Goal: Information Seeking & Learning: Find specific fact

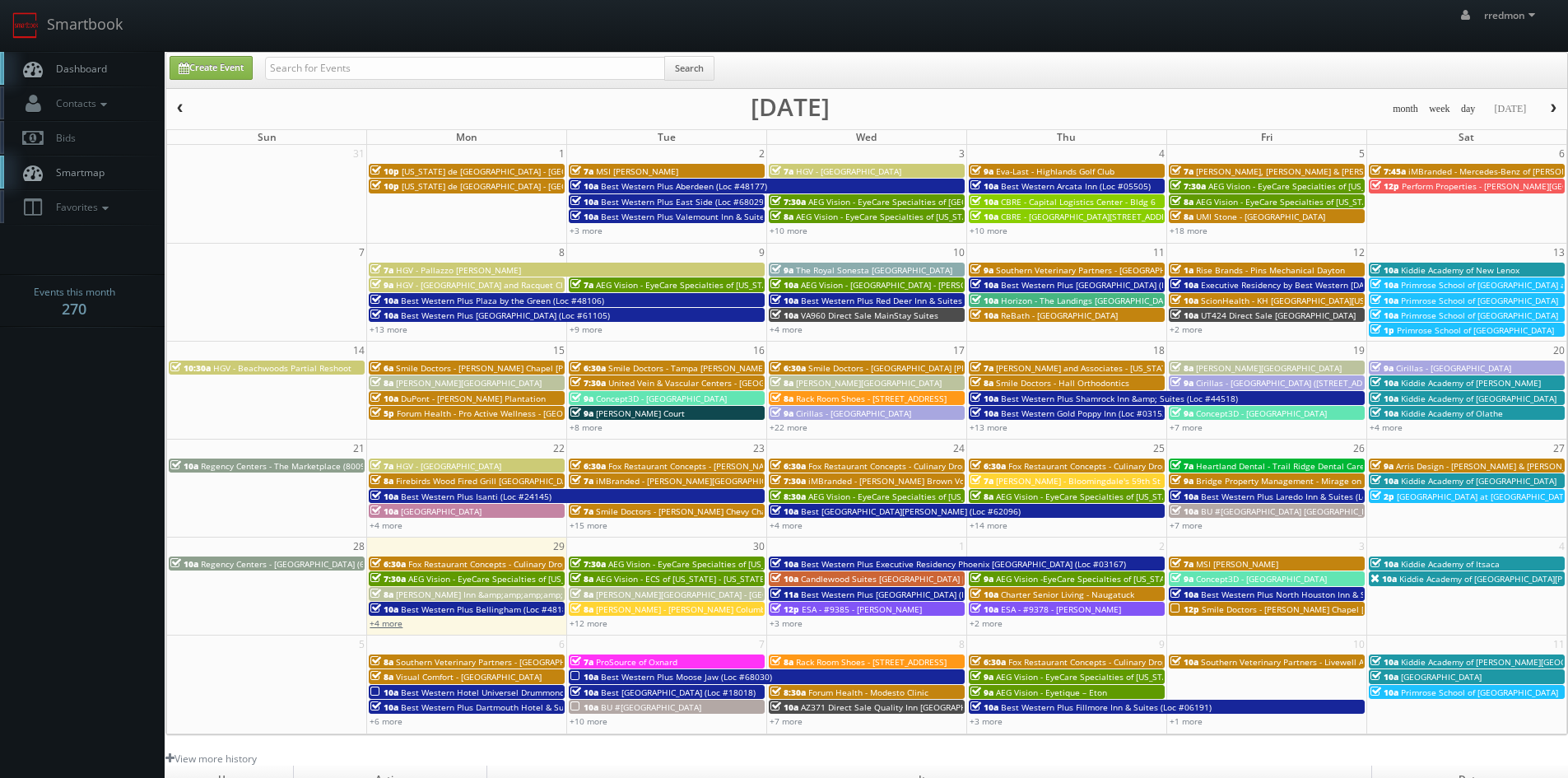
click at [395, 626] on link "+4 more" at bounding box center [386, 623] width 33 height 11
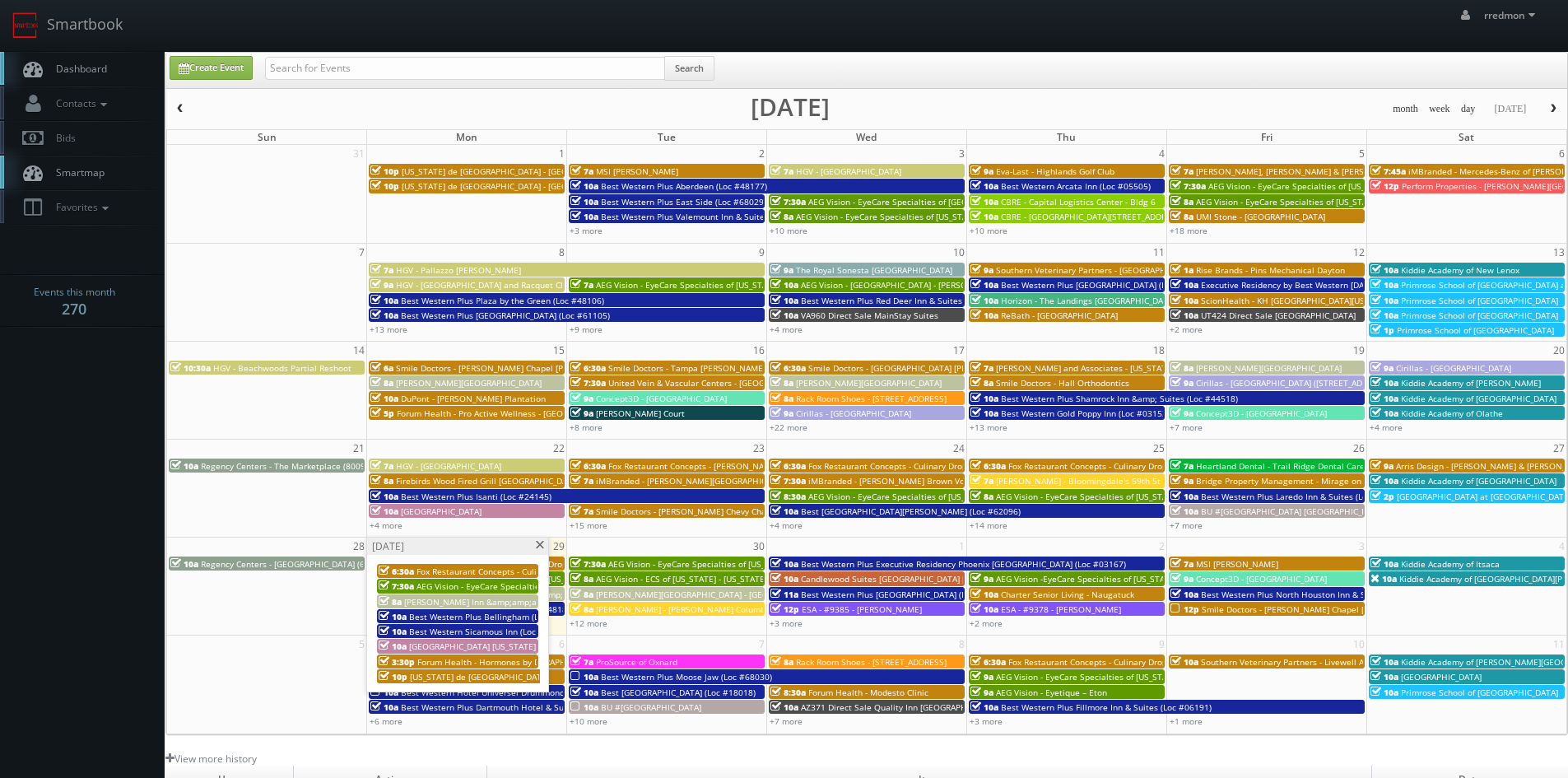
scroll to position [82, 0]
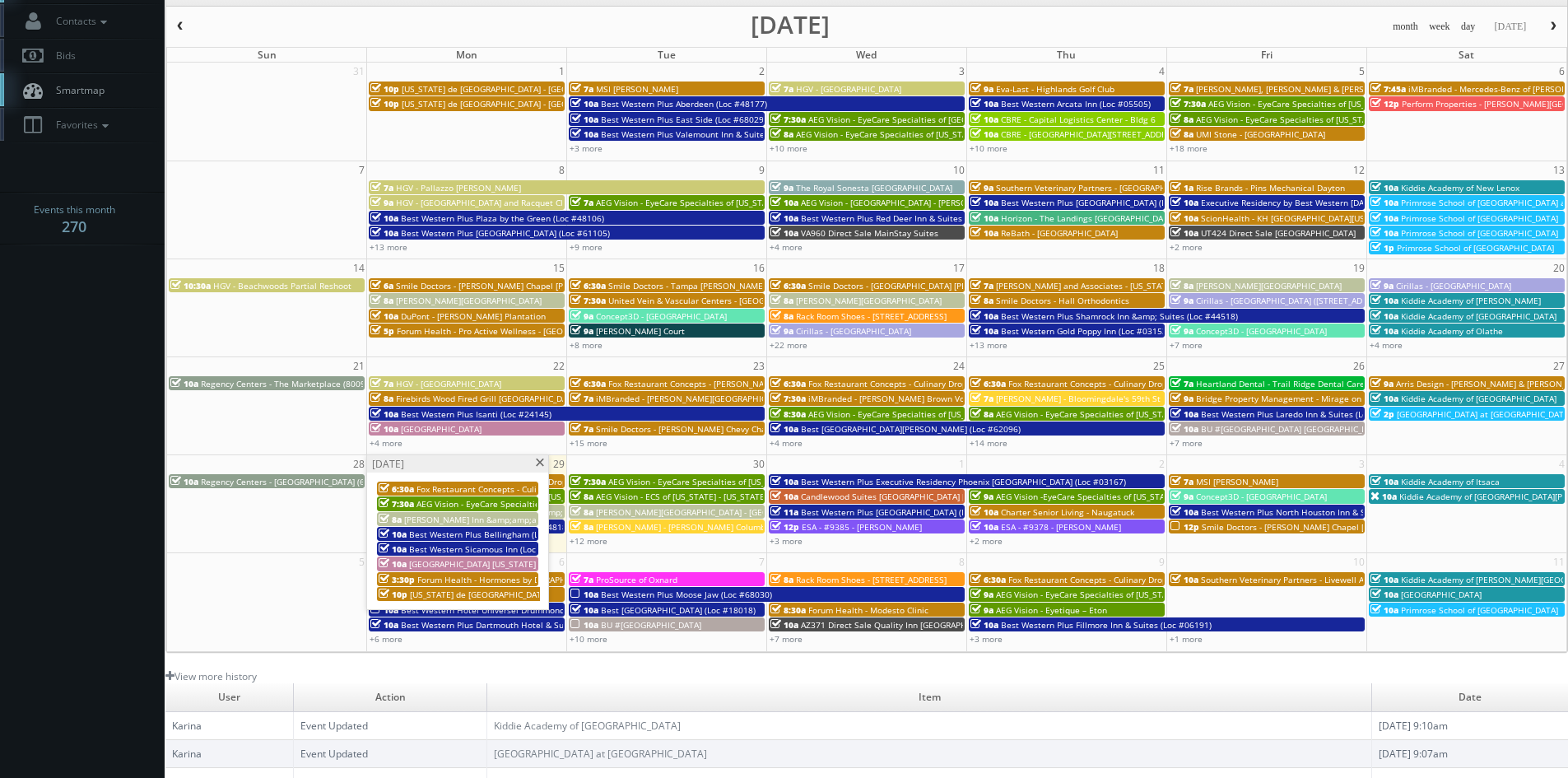
click at [452, 484] on span "Fox Restaurant Concepts - Culinary Dropout - Dallas" at bounding box center [547, 489] width 261 height 11
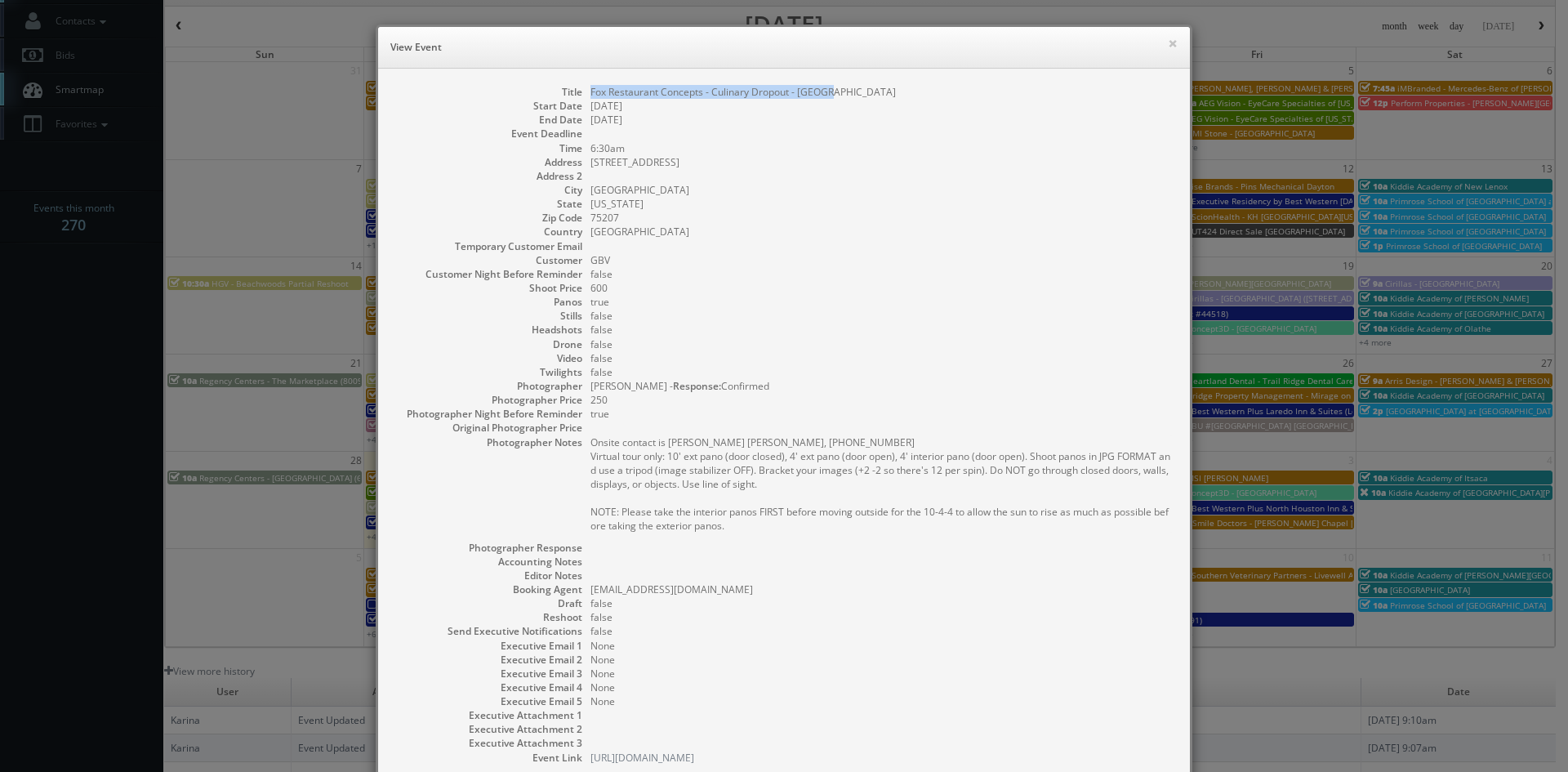
drag, startPoint x: 828, startPoint y: 94, endPoint x: 584, endPoint y: 91, distance: 244.0
click at [590, 91] on dd "Fox Restaurant Concepts - Culinary Dropout - Dallas" at bounding box center [882, 92] width 583 height 14
copy dd "Fox Restaurant Concepts - Culinary Dropout - Dallas"
click at [1168, 44] on button "×" at bounding box center [1172, 43] width 10 height 11
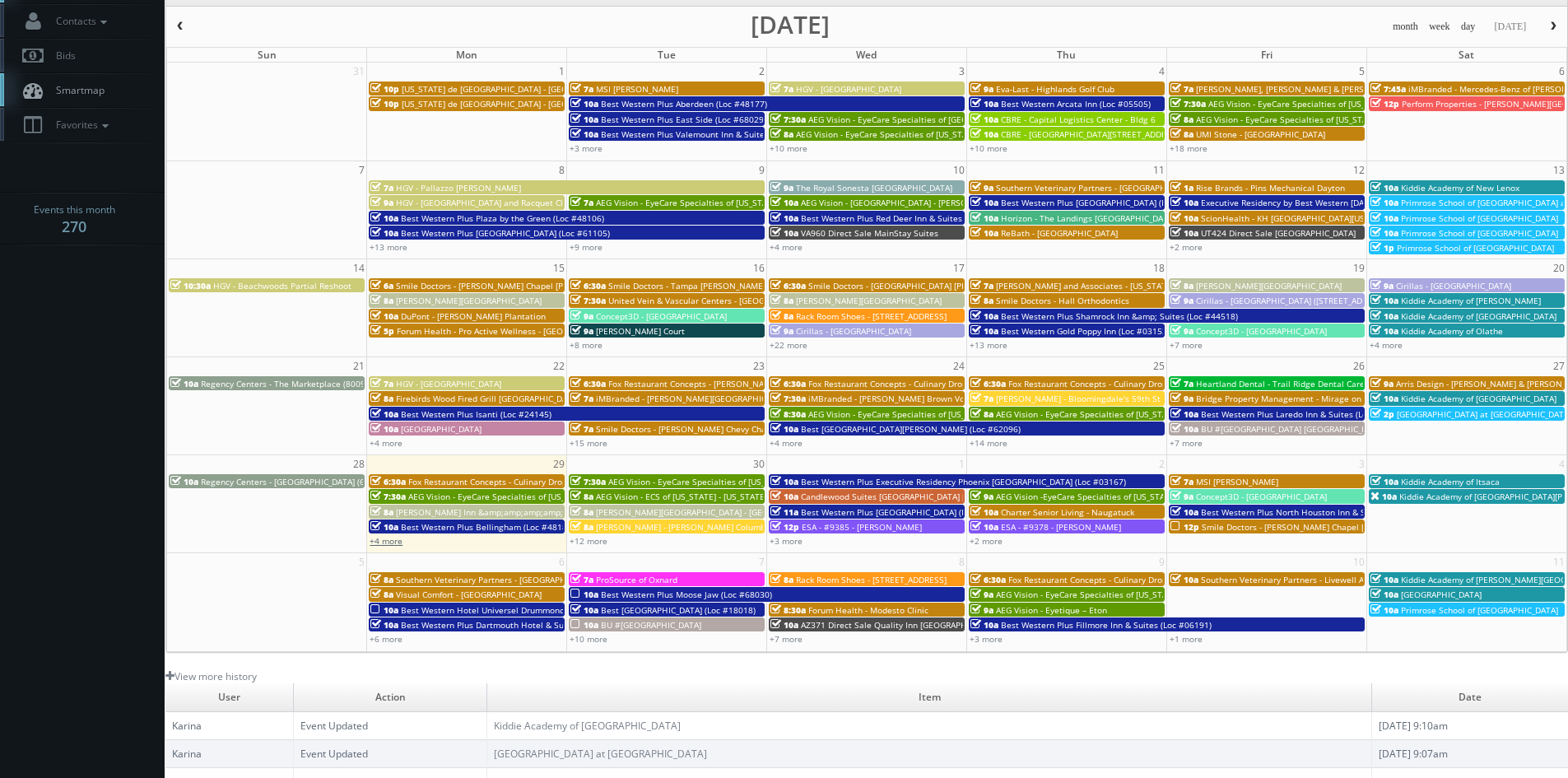
click at [393, 540] on link "+4 more" at bounding box center [386, 541] width 33 height 11
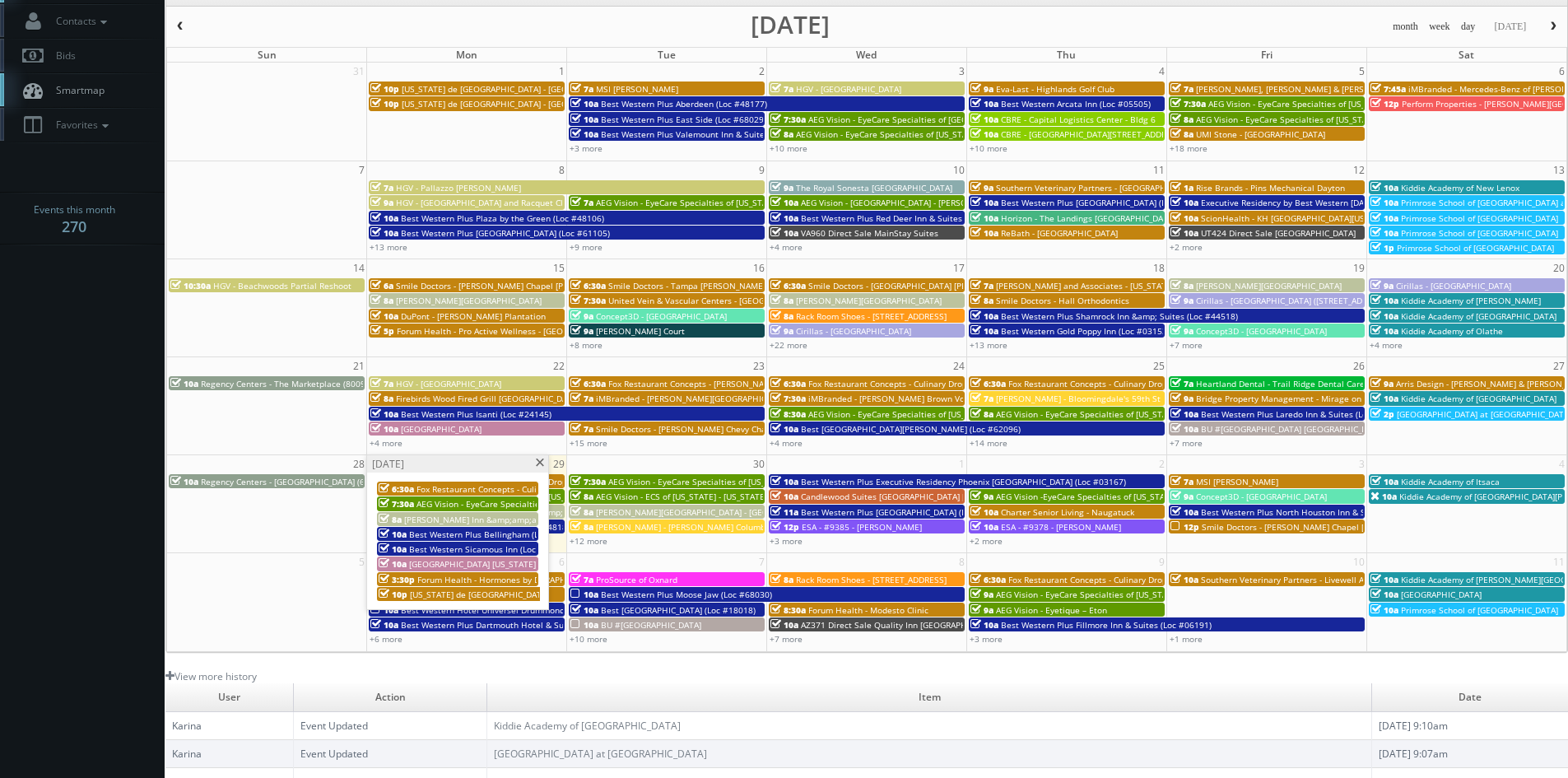
click at [512, 593] on span "Texas de Brazil - Schaumburg" at bounding box center [524, 594] width 227 height 11
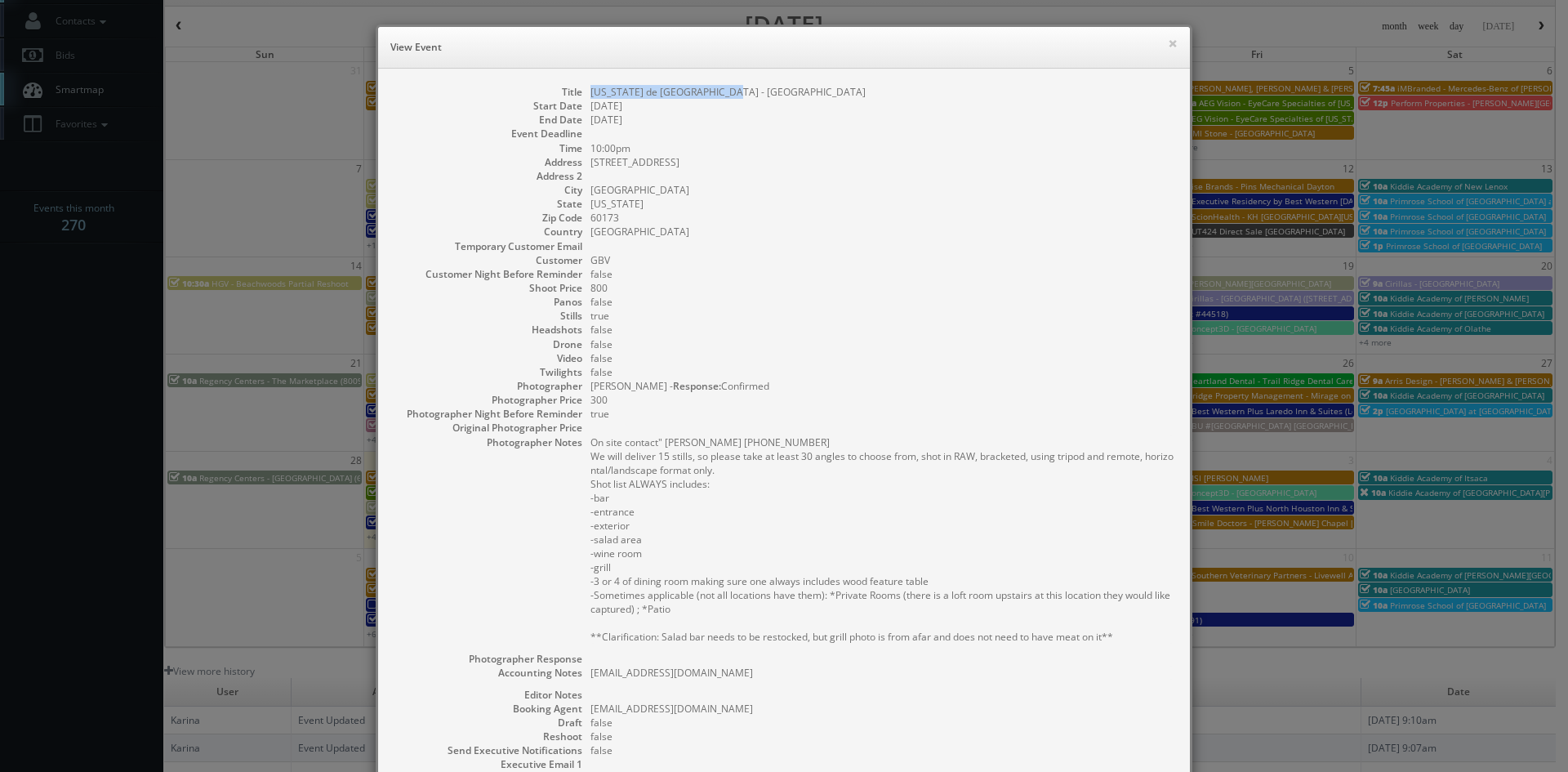
drag, startPoint x: 727, startPoint y: 94, endPoint x: 585, endPoint y: 97, distance: 142.0
click at [590, 97] on dd "Texas de Brazil - Schaumburg" at bounding box center [882, 92] width 583 height 14
copy dd "Texas de Brazil - Schaumburg"
click at [1169, 46] on button "×" at bounding box center [1172, 43] width 10 height 11
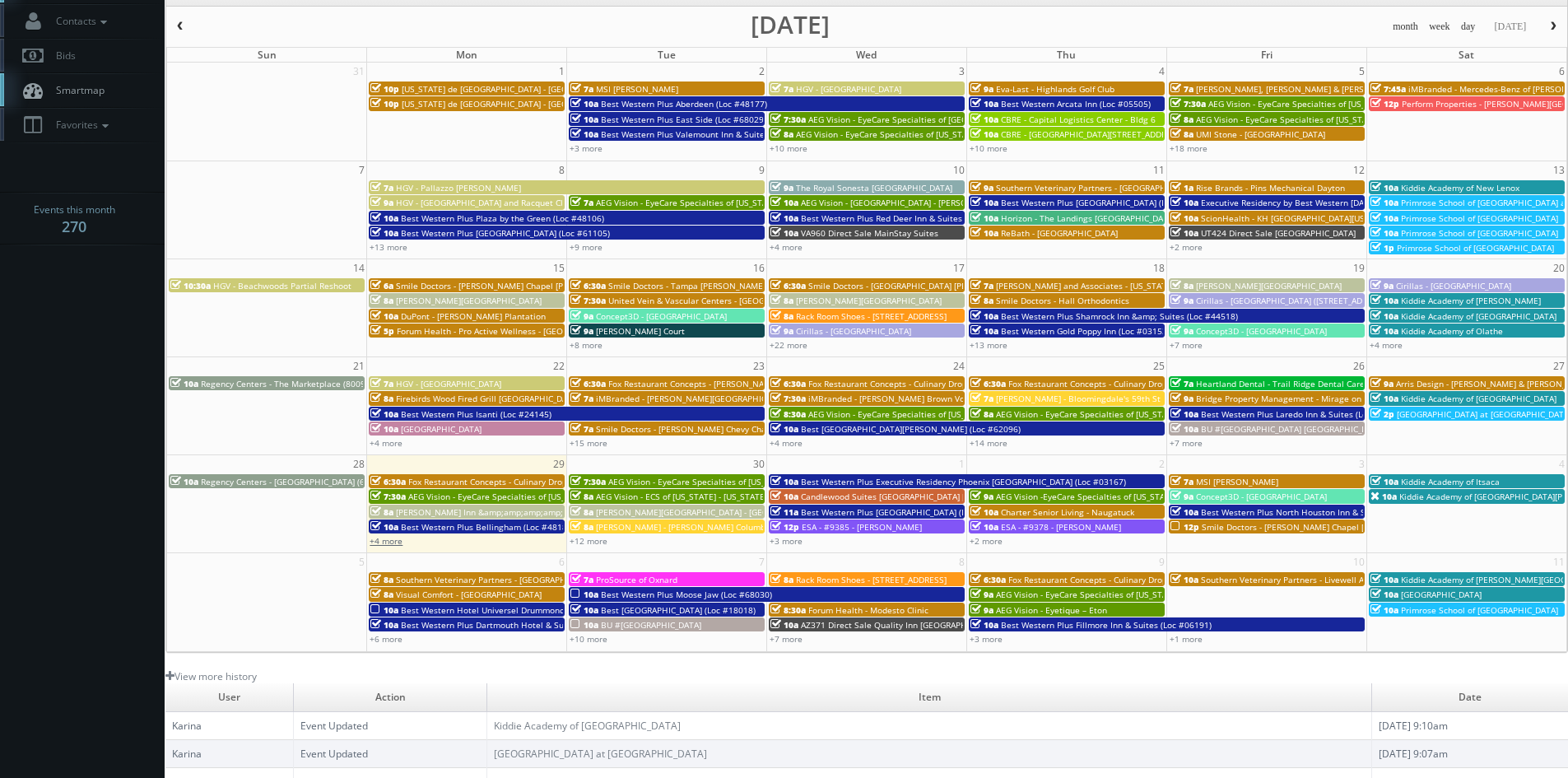
click at [391, 541] on link "+4 more" at bounding box center [386, 541] width 33 height 11
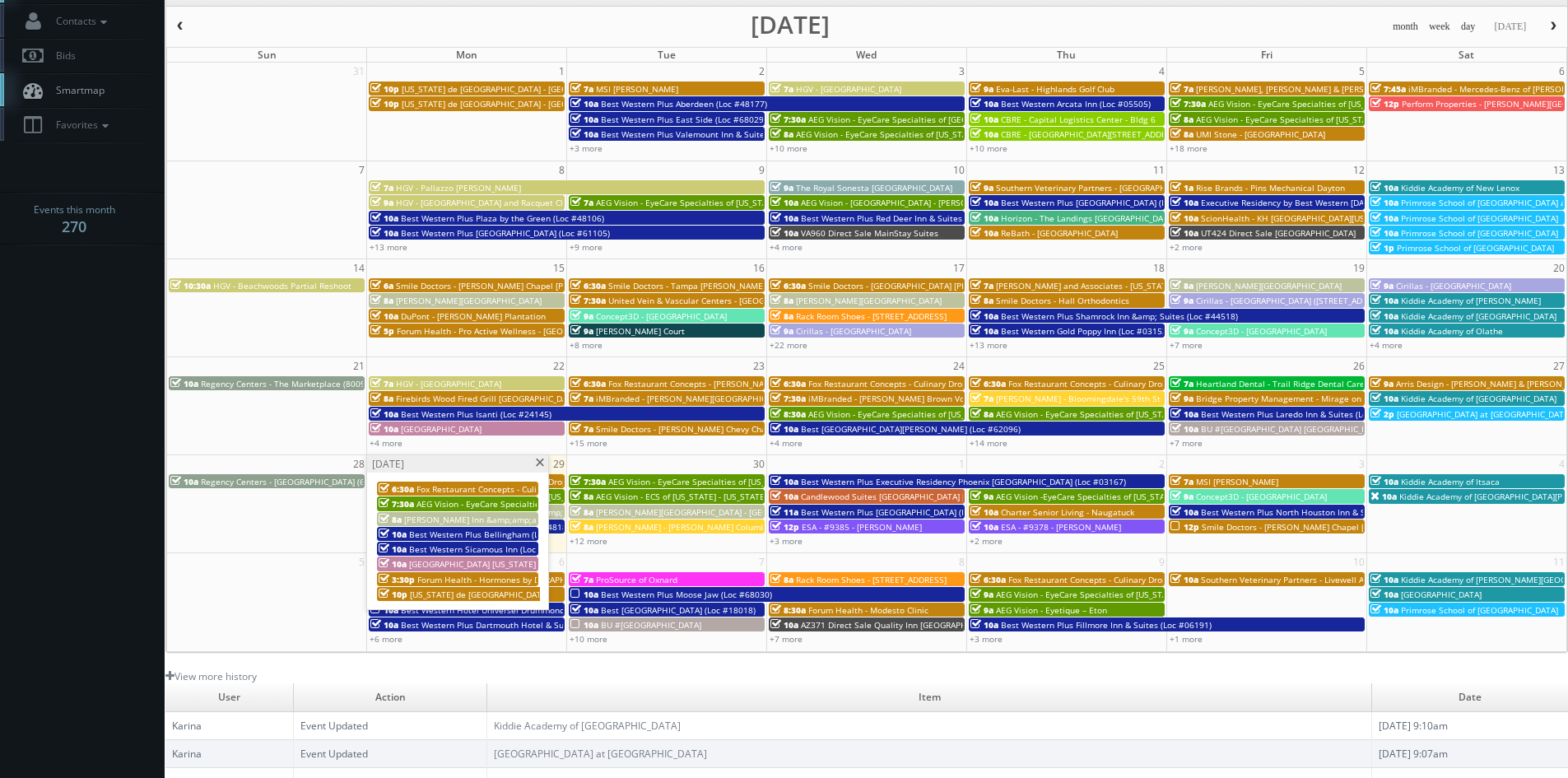
click at [540, 463] on span at bounding box center [540, 463] width 11 height 9
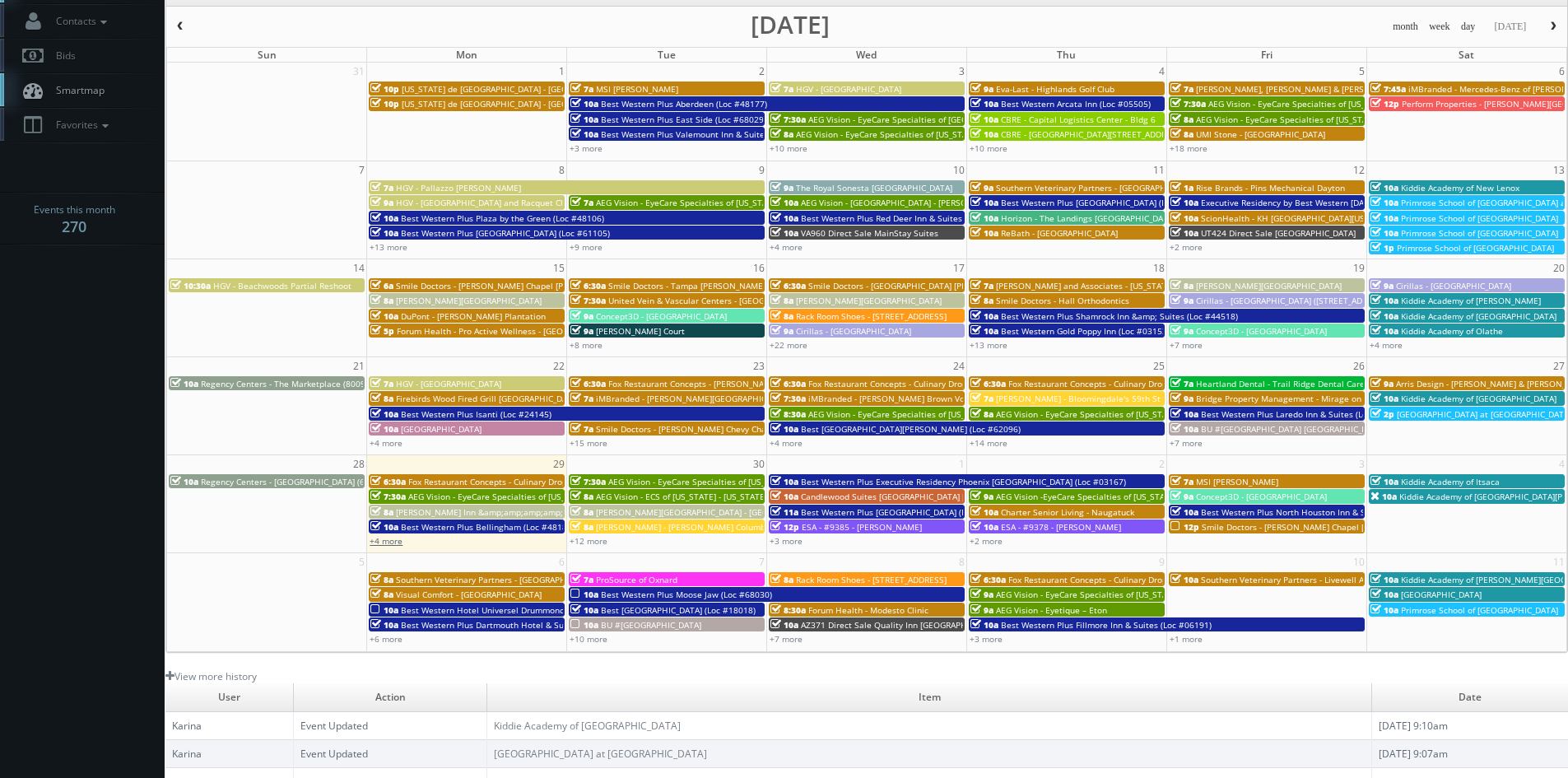
click at [397, 543] on link "+4 more" at bounding box center [386, 541] width 33 height 11
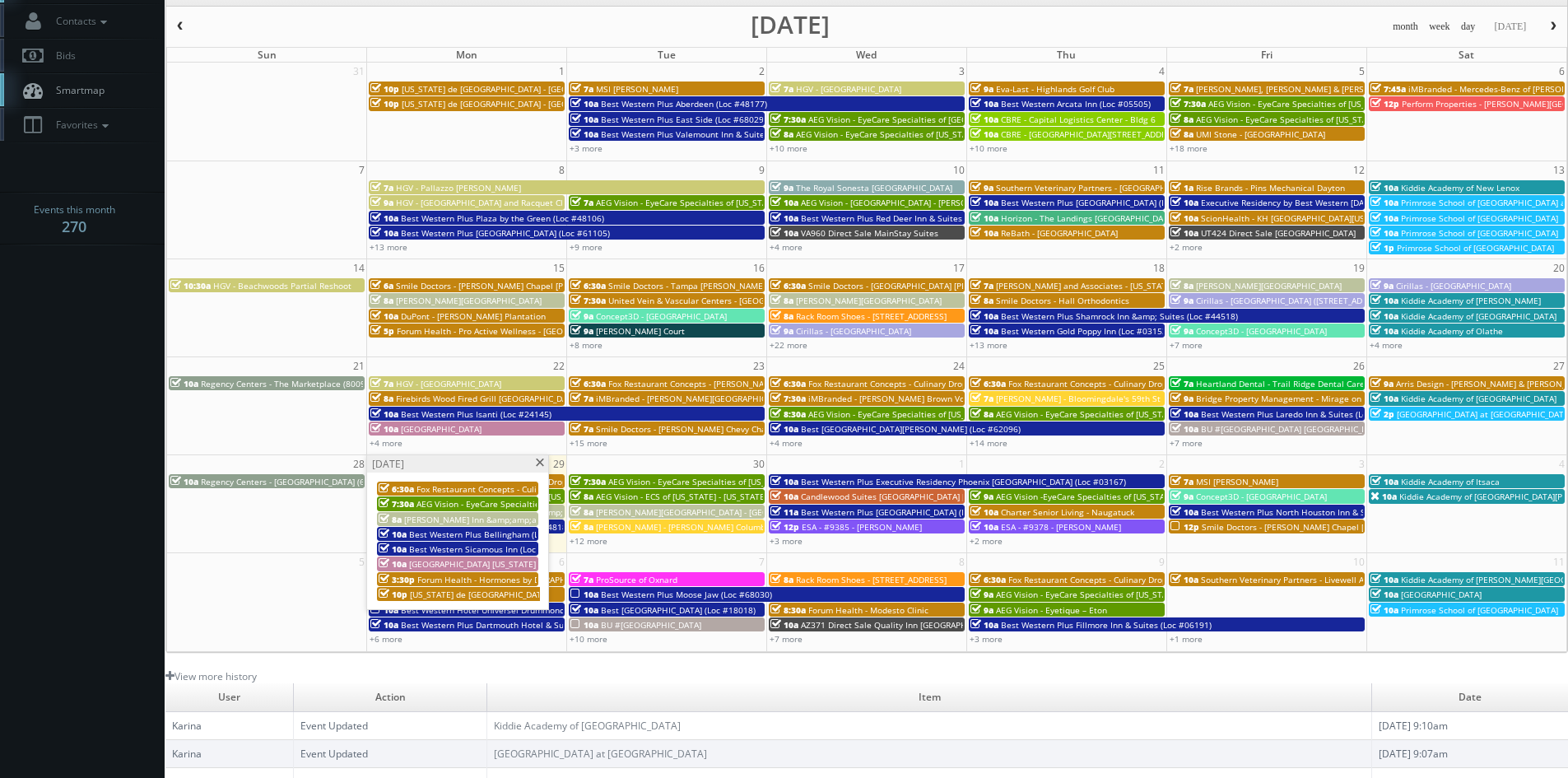
click at [541, 461] on span at bounding box center [540, 463] width 11 height 9
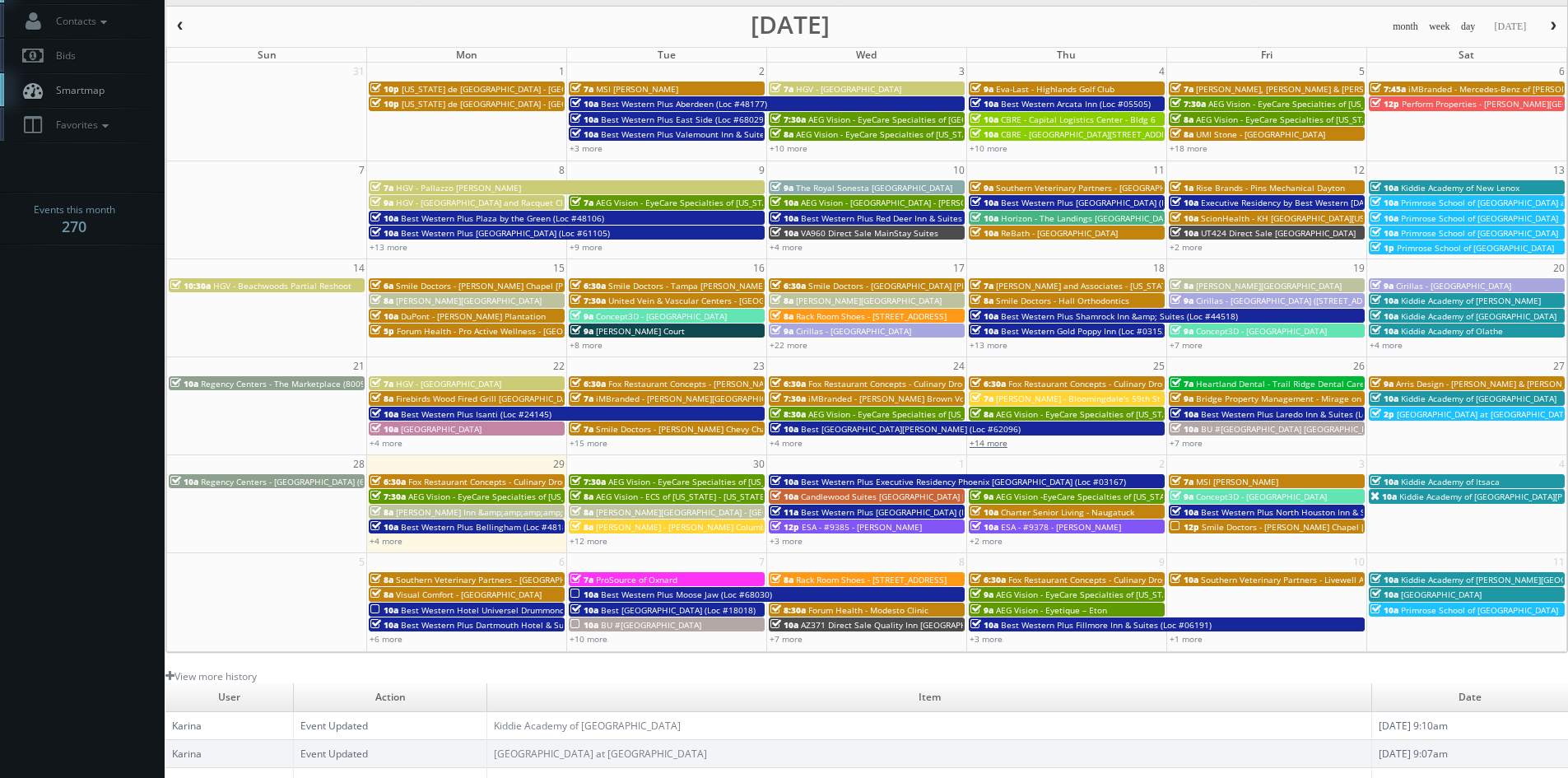
click at [1000, 442] on link "+14 more" at bounding box center [989, 443] width 38 height 11
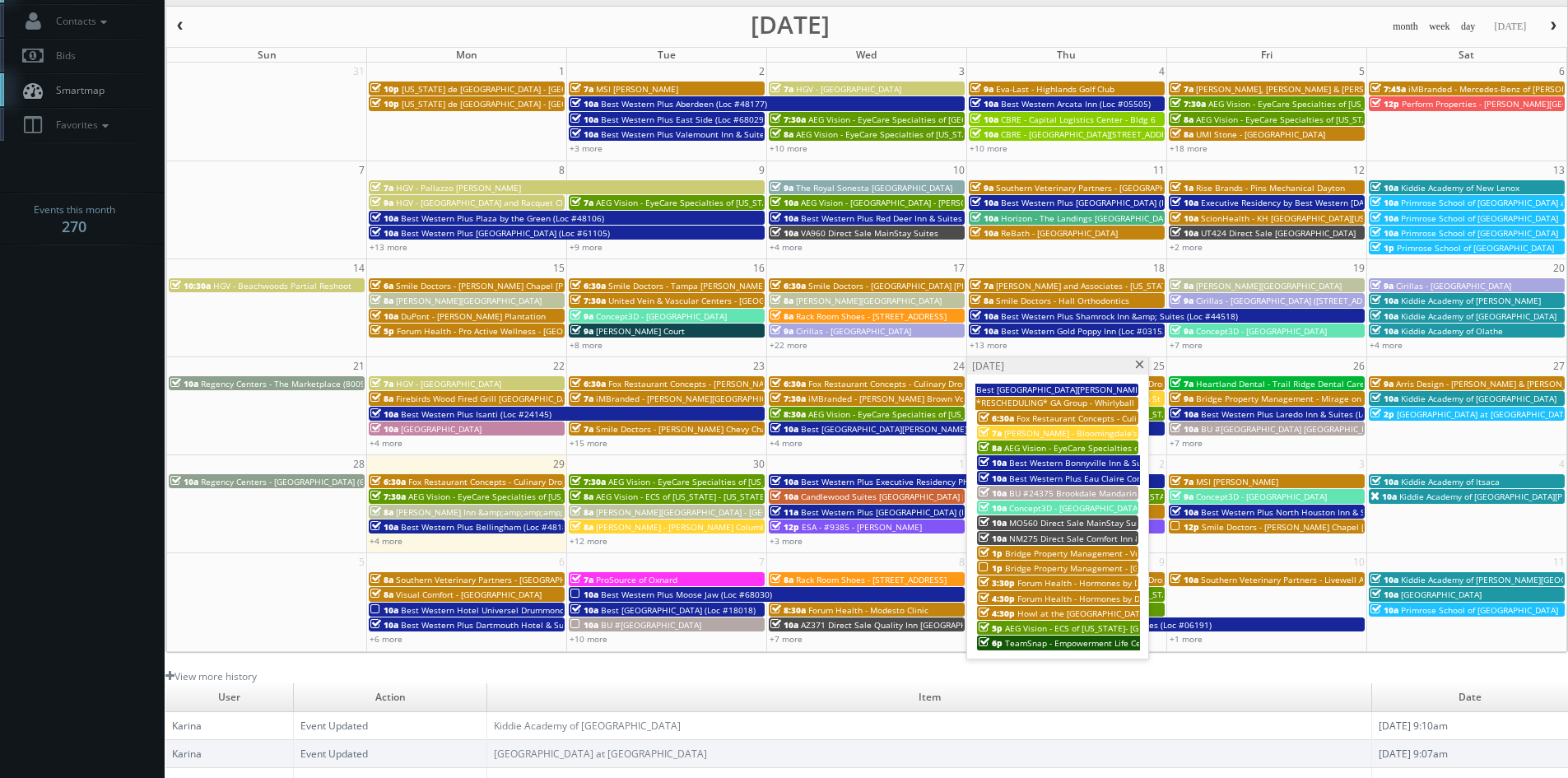
click at [1105, 522] on span "MO560 Direct Sale MainStay Suites" at bounding box center [1079, 523] width 141 height 11
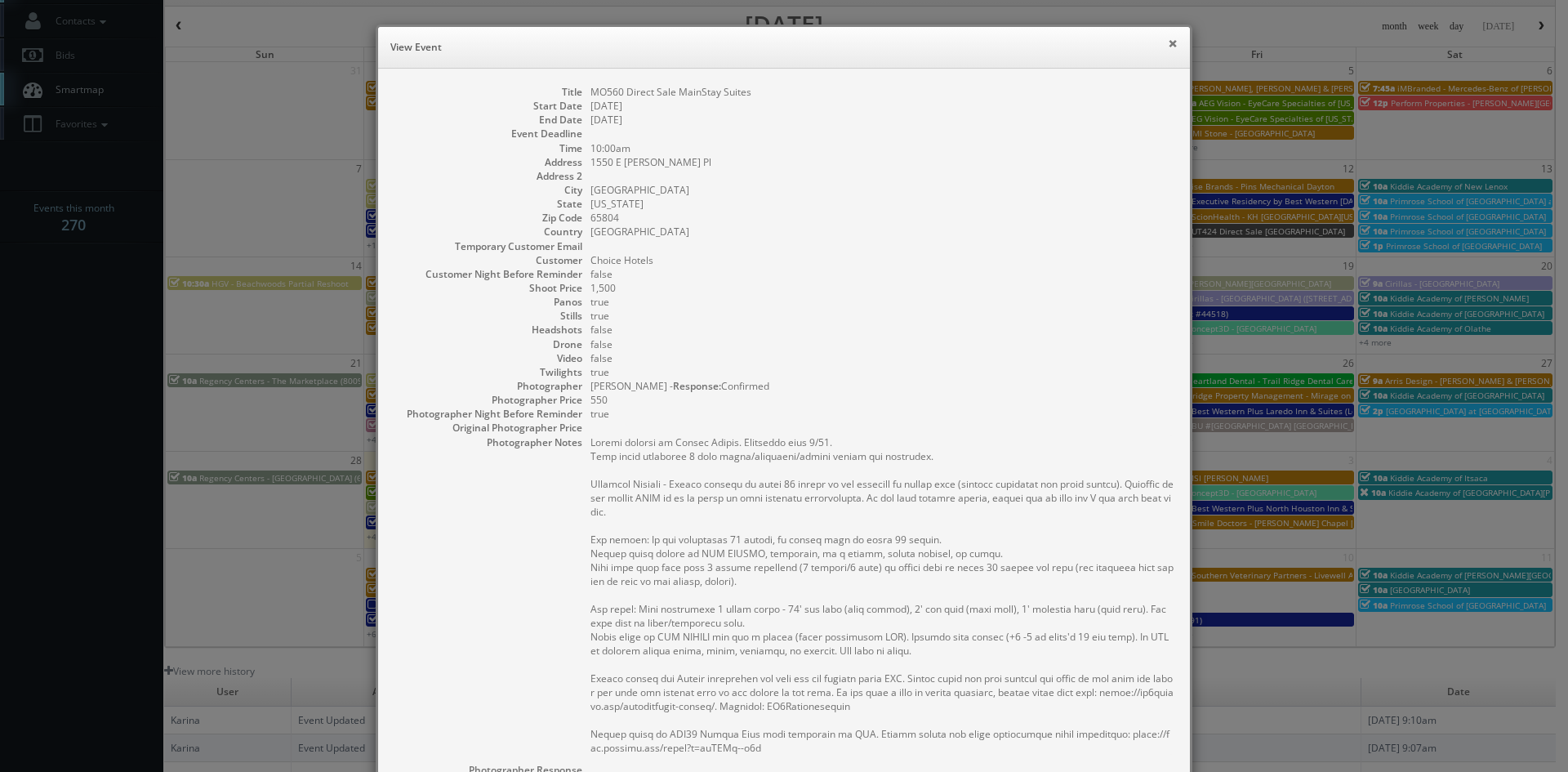
click at [1168, 42] on button "×" at bounding box center [1172, 43] width 10 height 11
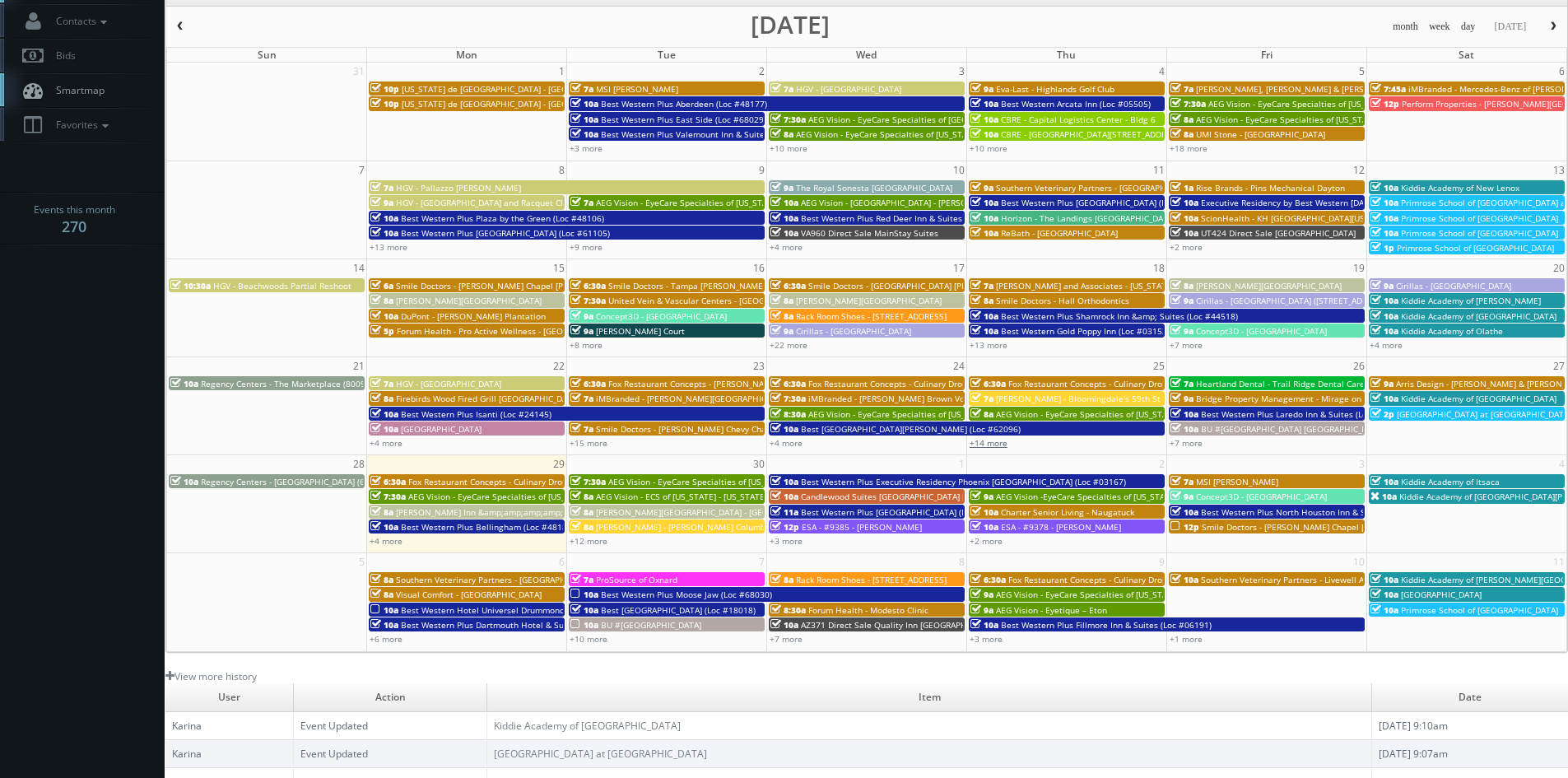
click at [989, 442] on link "+14 more" at bounding box center [989, 443] width 38 height 11
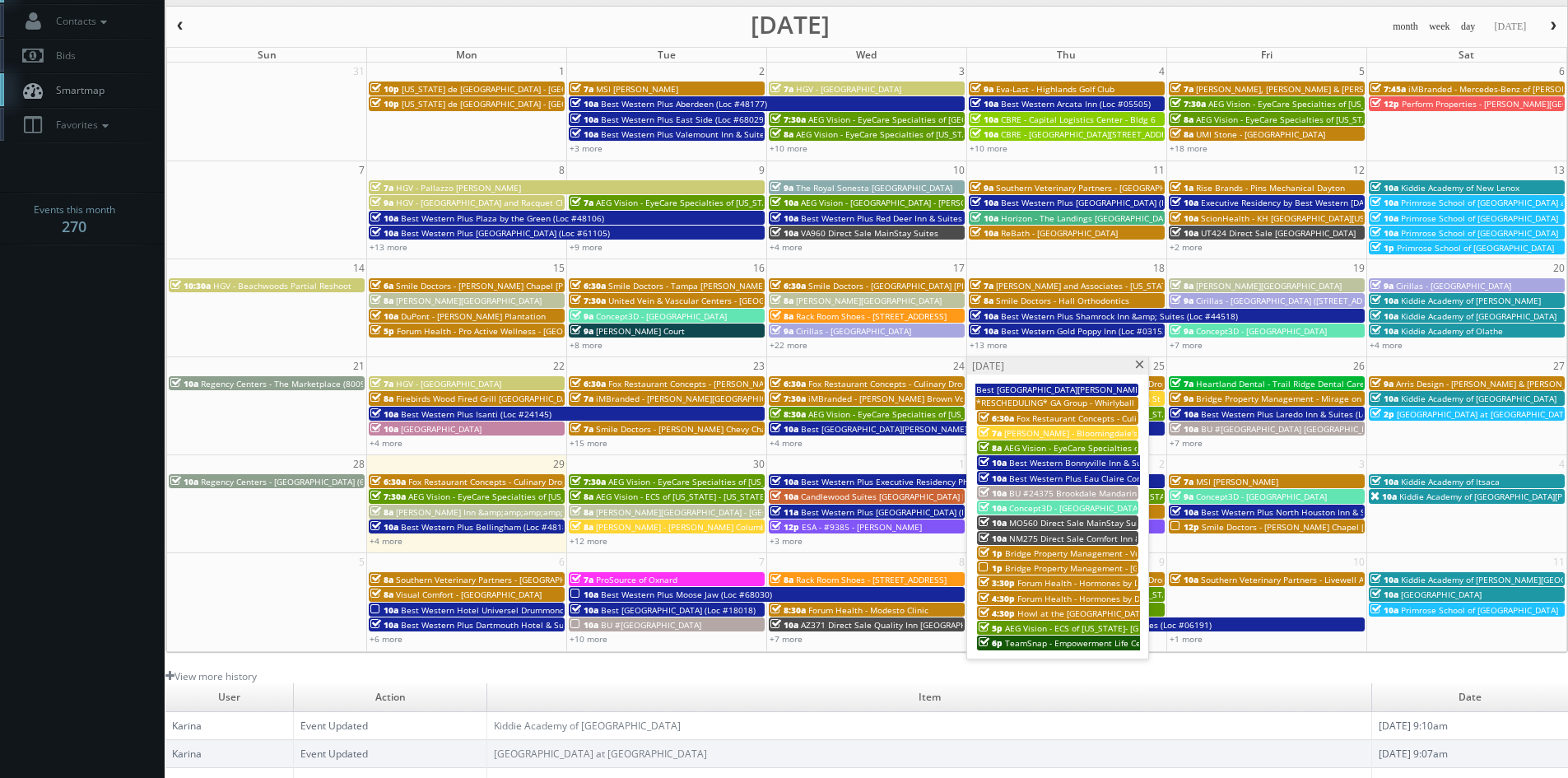
click at [1040, 534] on span "NM275 Direct Sale Comfort Inn & Suites" at bounding box center [1088, 538] width 159 height 11
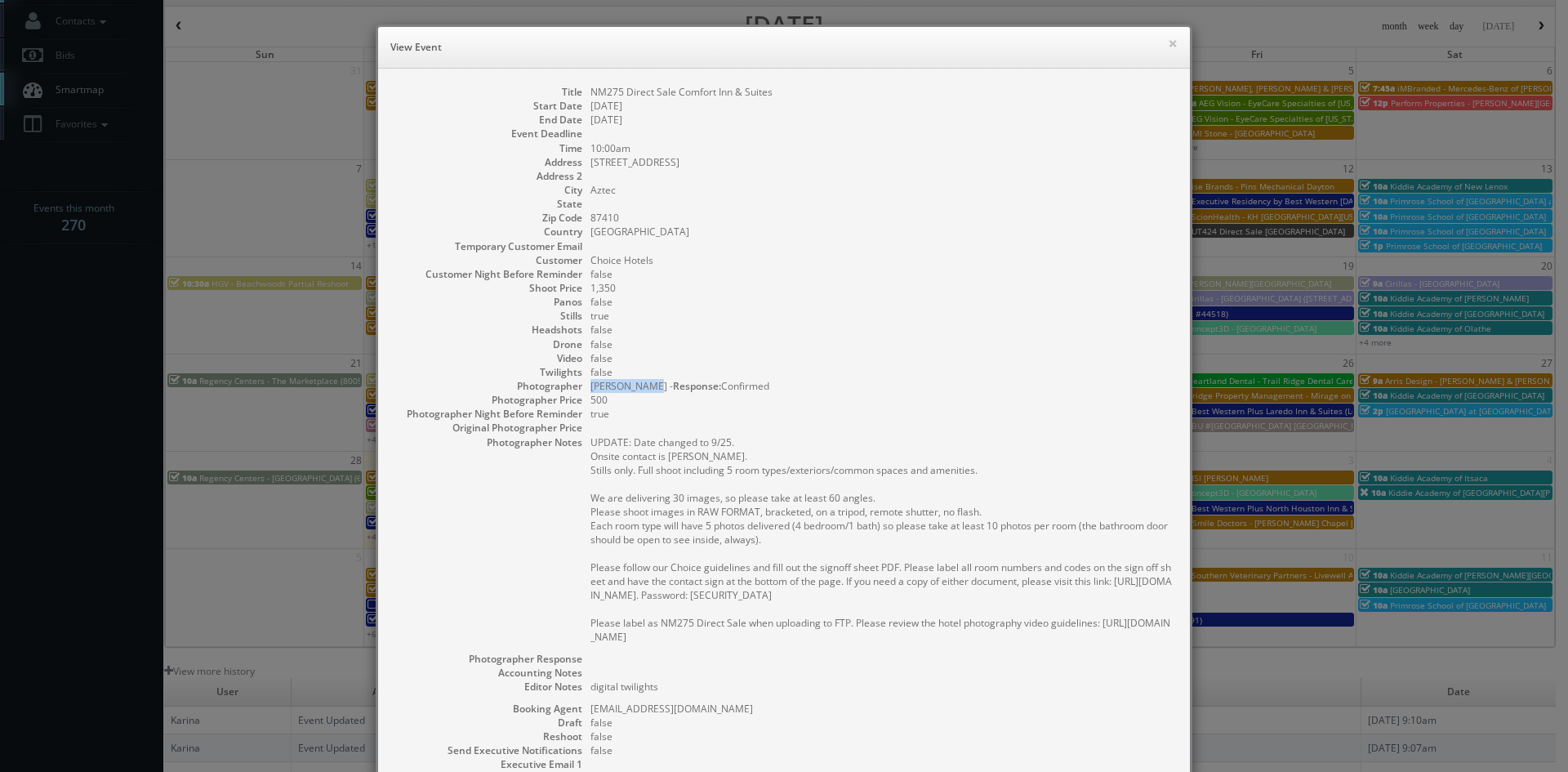
drag, startPoint x: 585, startPoint y: 387, endPoint x: 646, endPoint y: 390, distance: 61.1
click at [646, 390] on dd "Andy Wingerd - Response: Confirmed" at bounding box center [882, 385] width 583 height 14
copy dd "Andy Wingerd"
click at [1171, 41] on button "×" at bounding box center [1172, 43] width 10 height 11
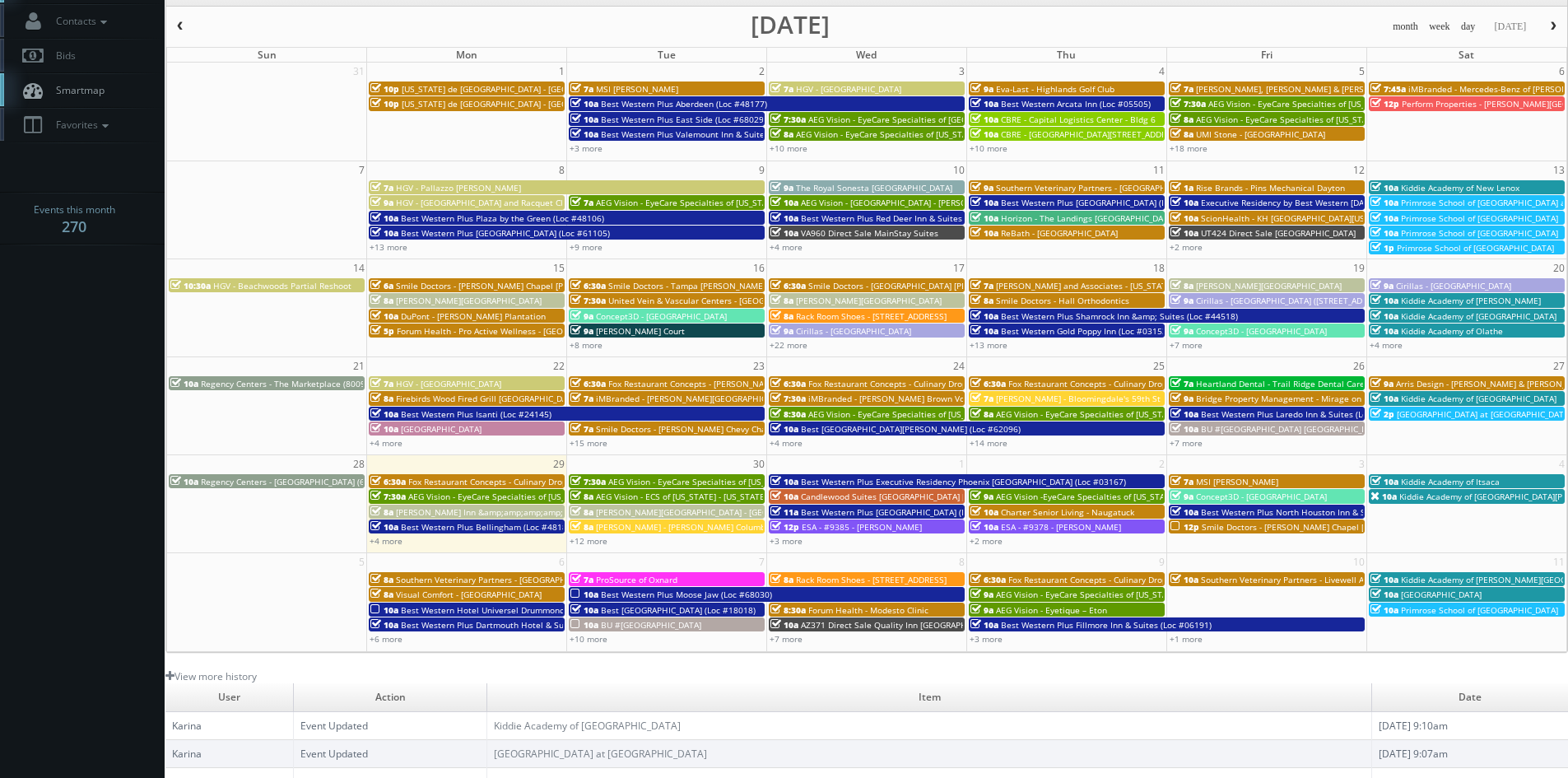
click at [1243, 381] on span "Heartland Dental - Trail Ridge Dental Care" at bounding box center [1281, 383] width 169 height 11
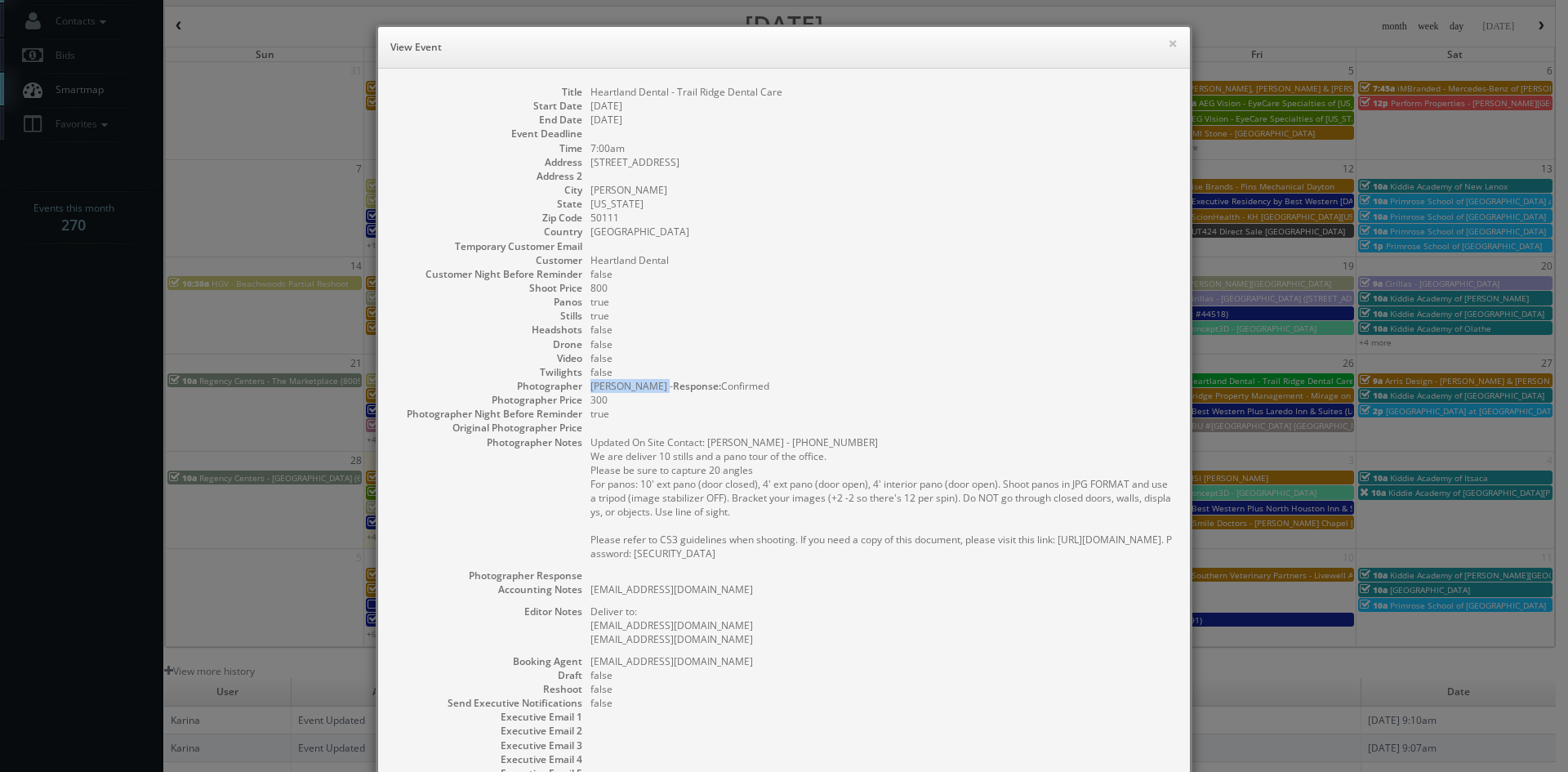
drag, startPoint x: 582, startPoint y: 386, endPoint x: 650, endPoint y: 392, distance: 68.3
click at [650, 392] on div "Photographer Jasey Bradwell - Response: Confirmed Photographer Price 300" at bounding box center [784, 392] width 779 height 28
copy dd "Jasey Bradwell"
click at [1168, 42] on button "×" at bounding box center [1172, 43] width 10 height 11
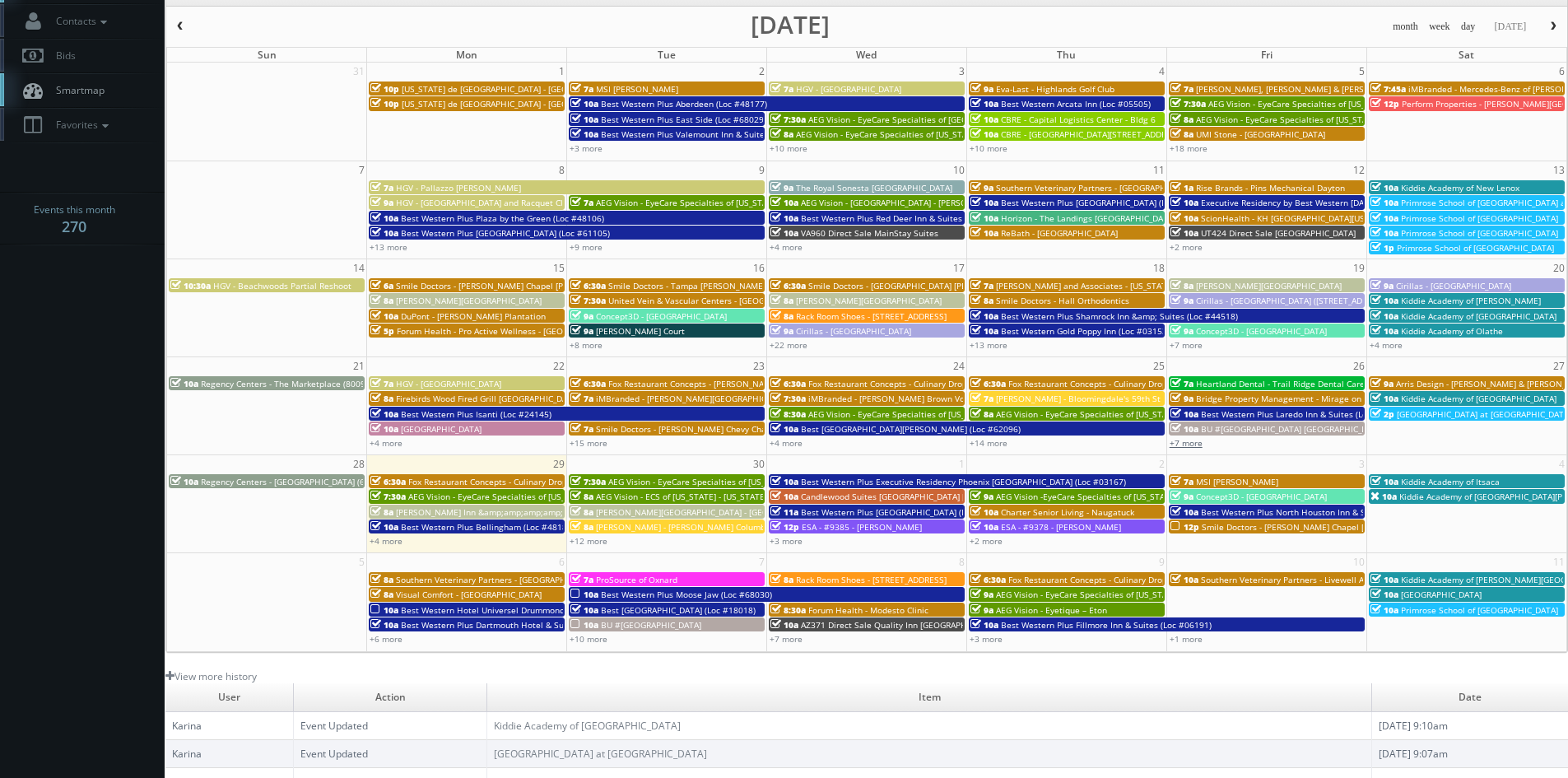
click at [1195, 444] on link "+7 more" at bounding box center [1186, 443] width 33 height 11
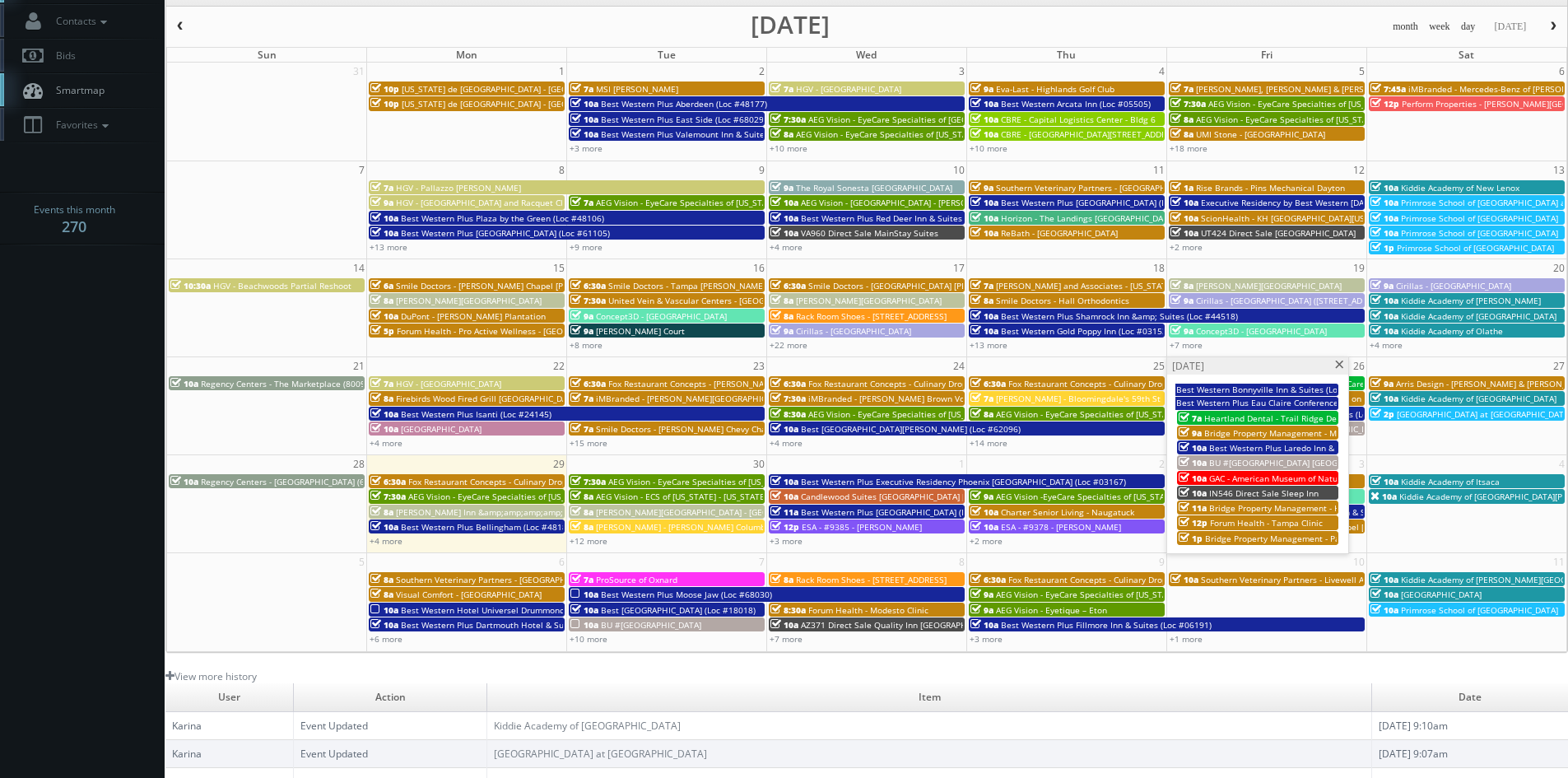
click at [1259, 445] on span "Best Western Plus Laredo Inn & Suites (Loc #44702)" at bounding box center [1312, 447] width 206 height 11
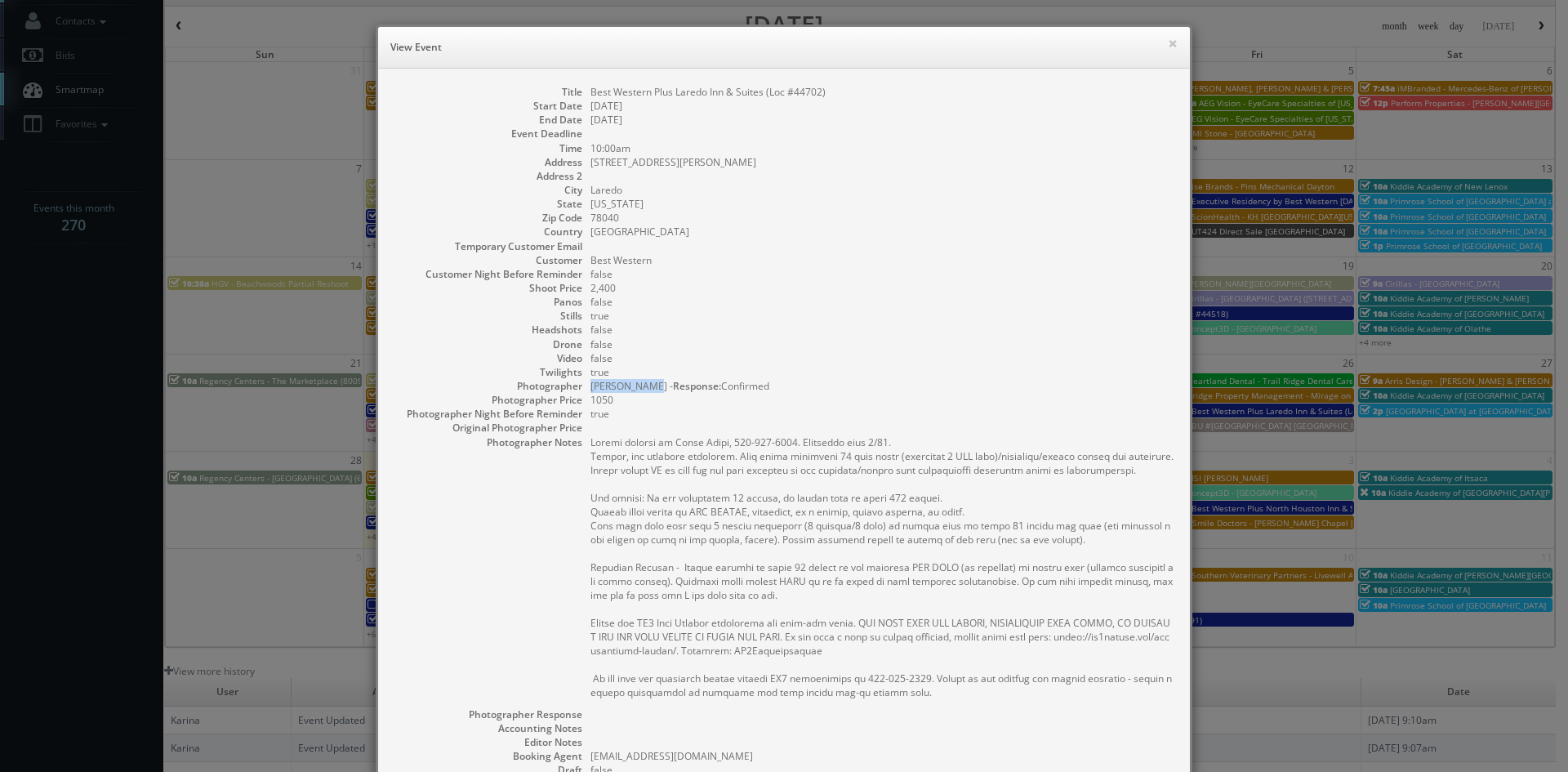
drag, startPoint x: 585, startPoint y: 387, endPoint x: 643, endPoint y: 392, distance: 58.2
click at [643, 392] on dd "Eddie Harper - Response: Confirmed" at bounding box center [882, 385] width 583 height 14
copy dd "[PERSON_NAME]"
click at [1168, 49] on button "×" at bounding box center [1172, 43] width 10 height 11
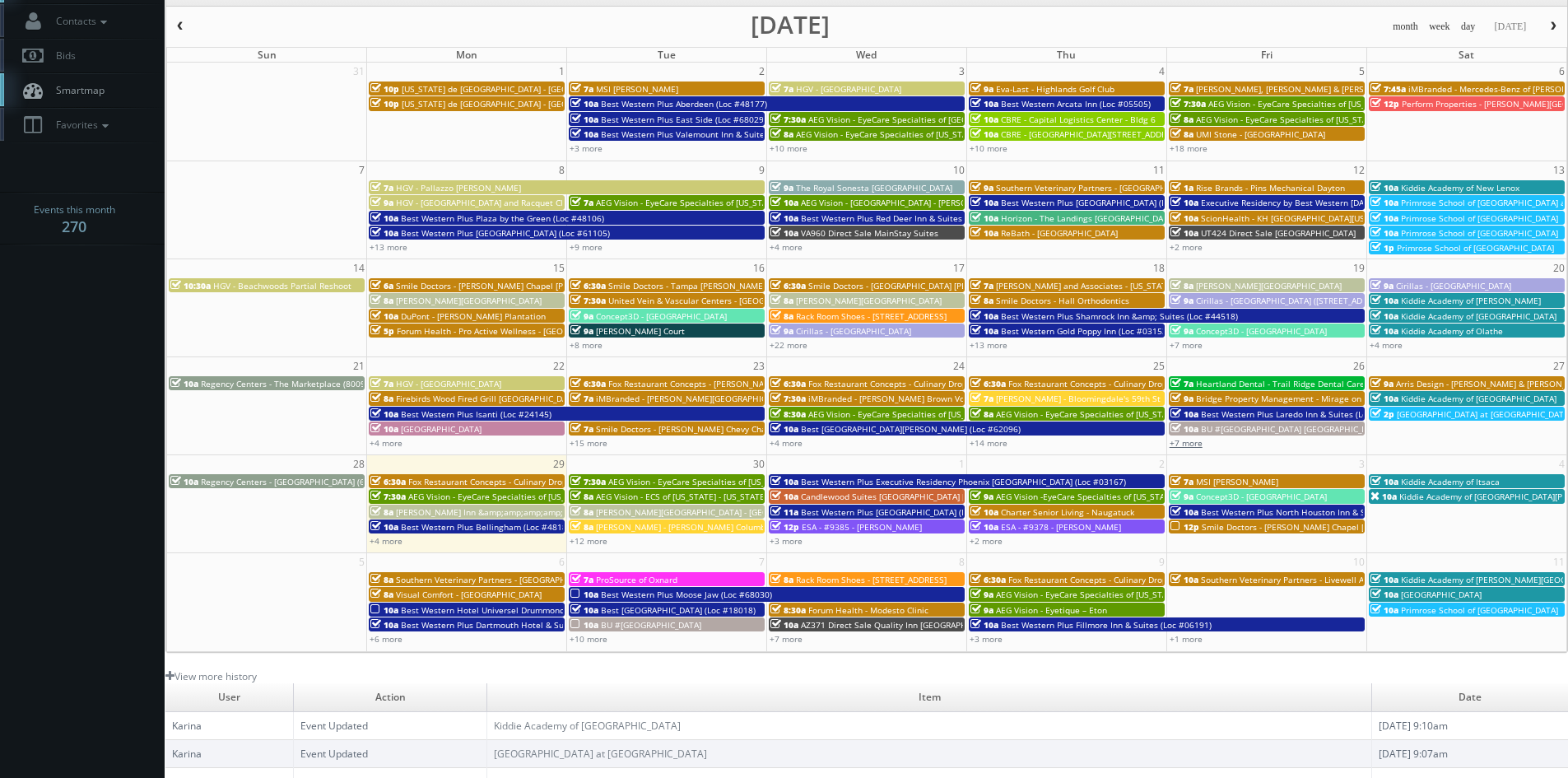
click at [1196, 445] on link "+7 more" at bounding box center [1186, 443] width 33 height 11
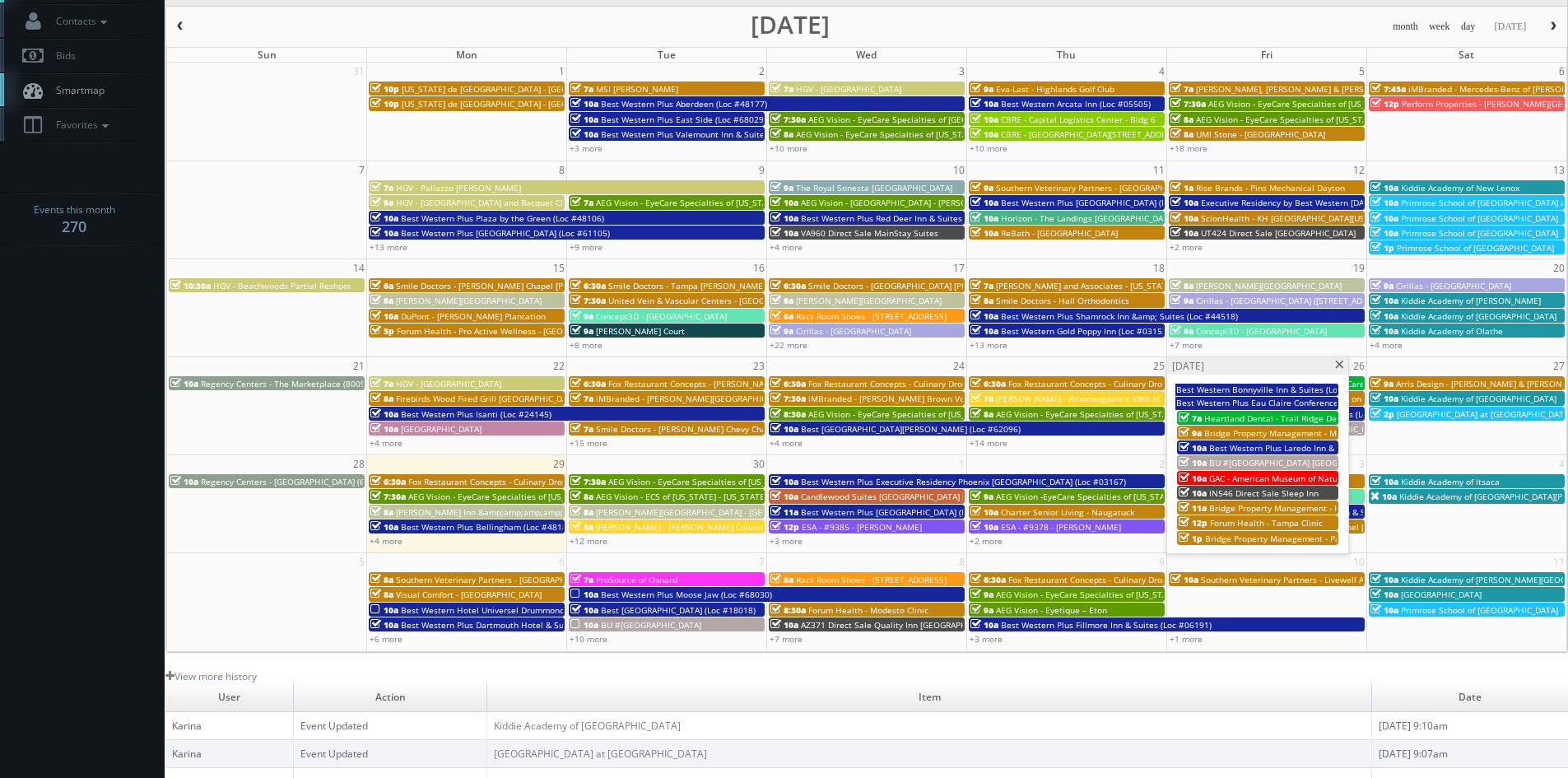
click at [1259, 489] on span "IN546 Direct Sale Sleep Inn" at bounding box center [1264, 492] width 109 height 11
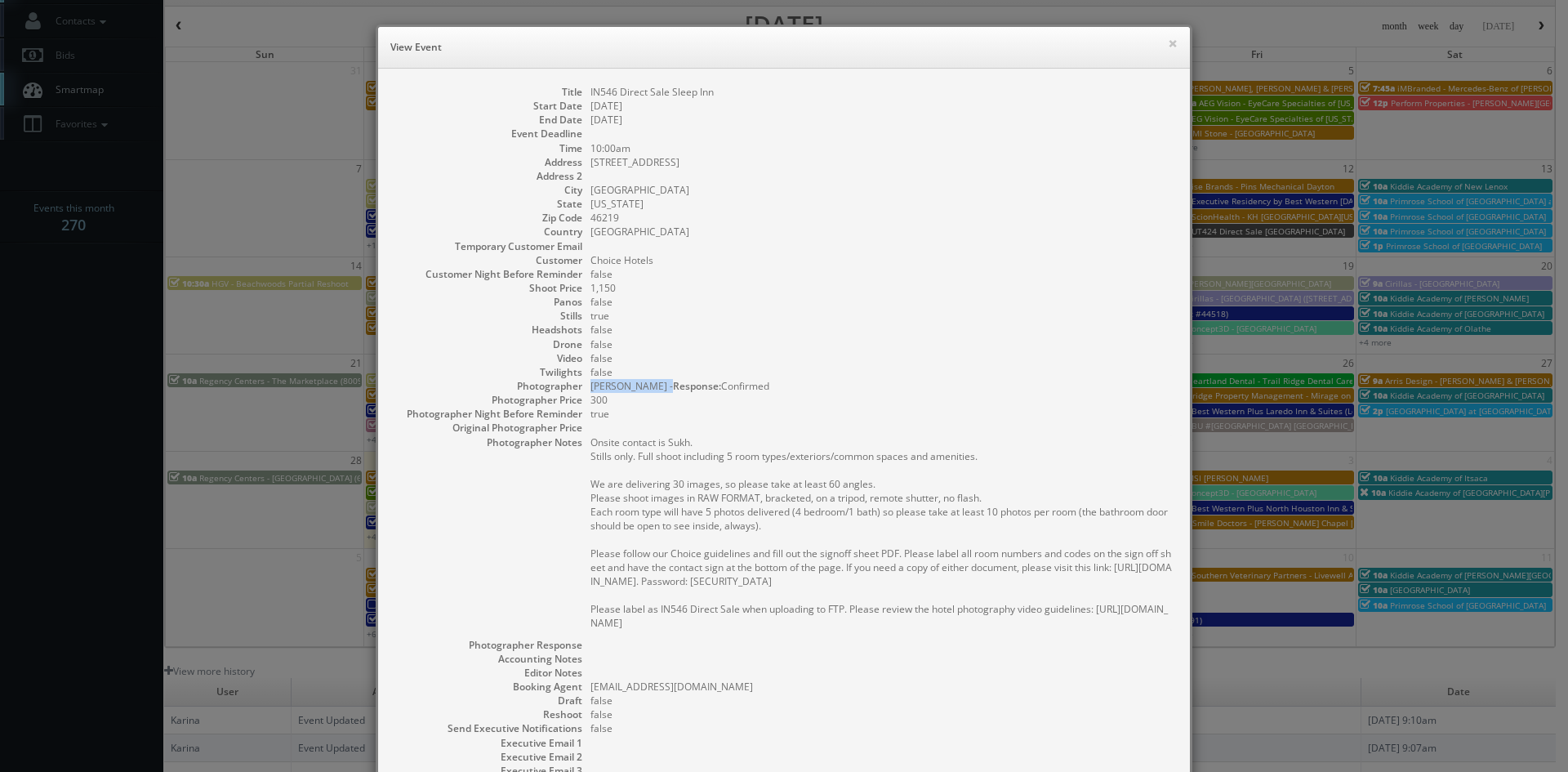
drag, startPoint x: 587, startPoint y: 385, endPoint x: 663, endPoint y: 392, distance: 76.3
click at [663, 392] on dd "Matthew Corsaro - Response: Confirmed" at bounding box center [882, 385] width 583 height 14
copy dd "Matthew Corsaro"
click at [1168, 43] on button "×" at bounding box center [1172, 43] width 10 height 11
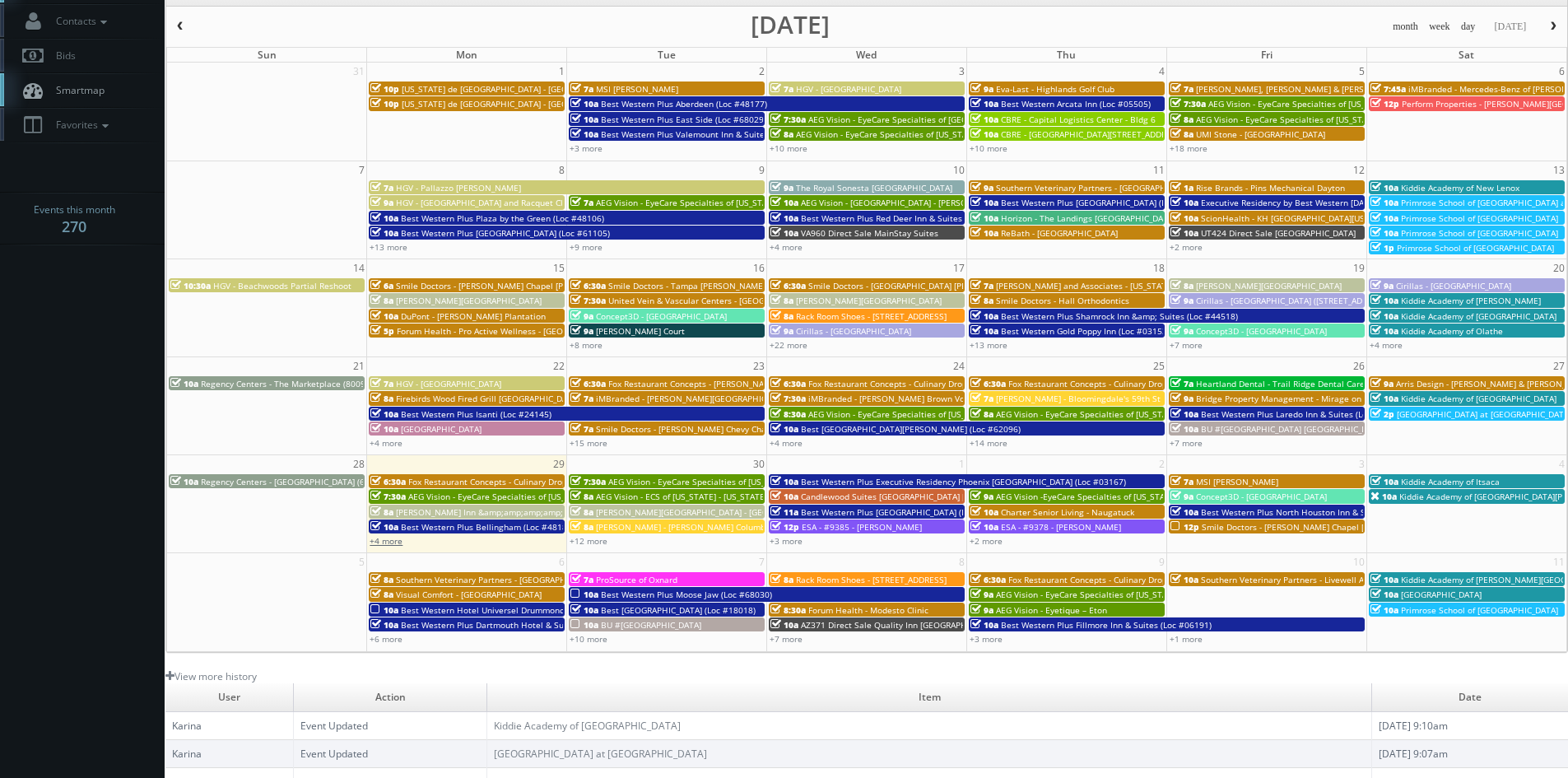
click at [391, 541] on link "+4 more" at bounding box center [386, 541] width 33 height 11
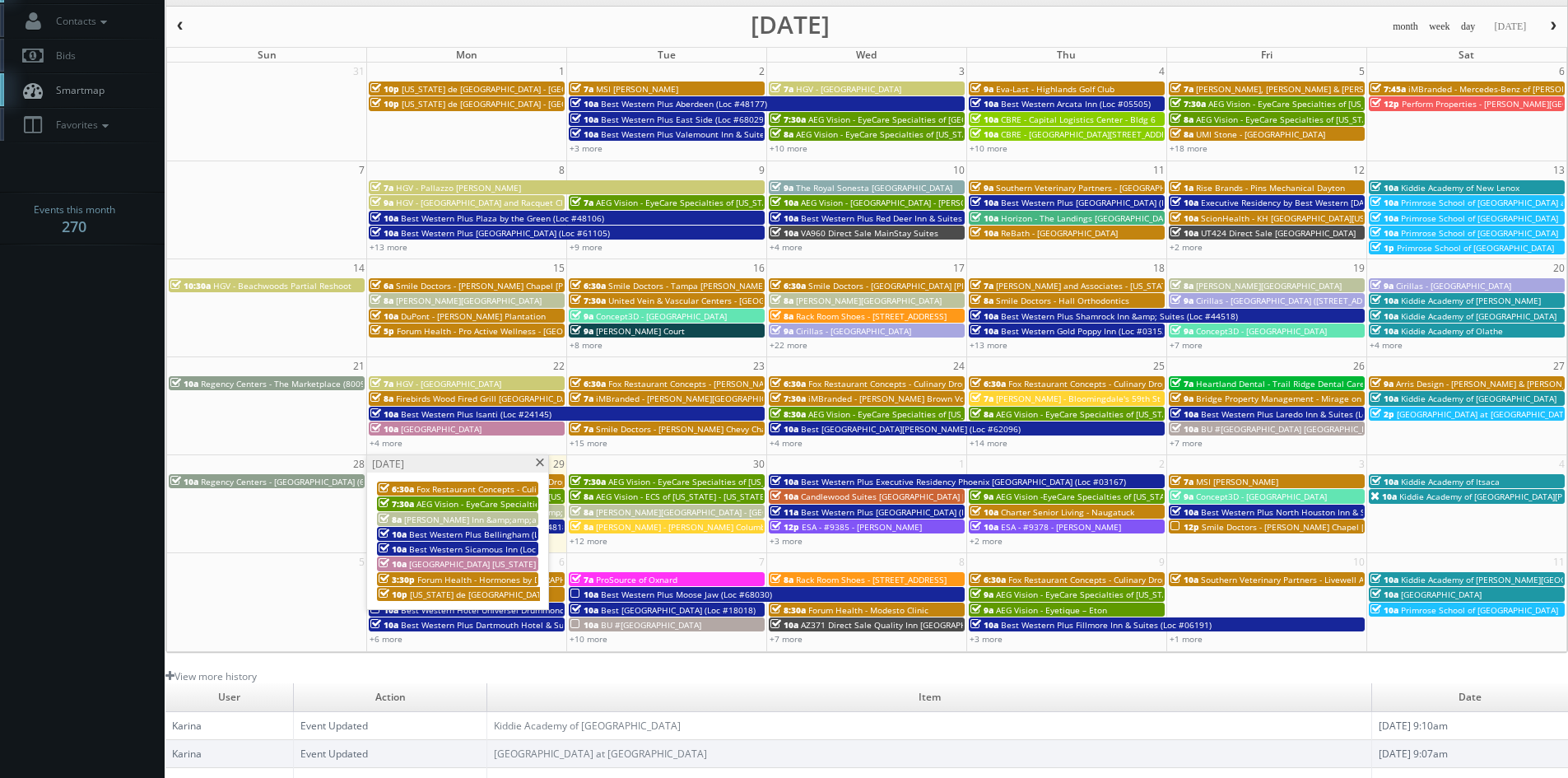
click at [456, 518] on span "Drury Inn &amp;amp;amp;amp; Suites Jackson" at bounding box center [534, 519] width 261 height 11
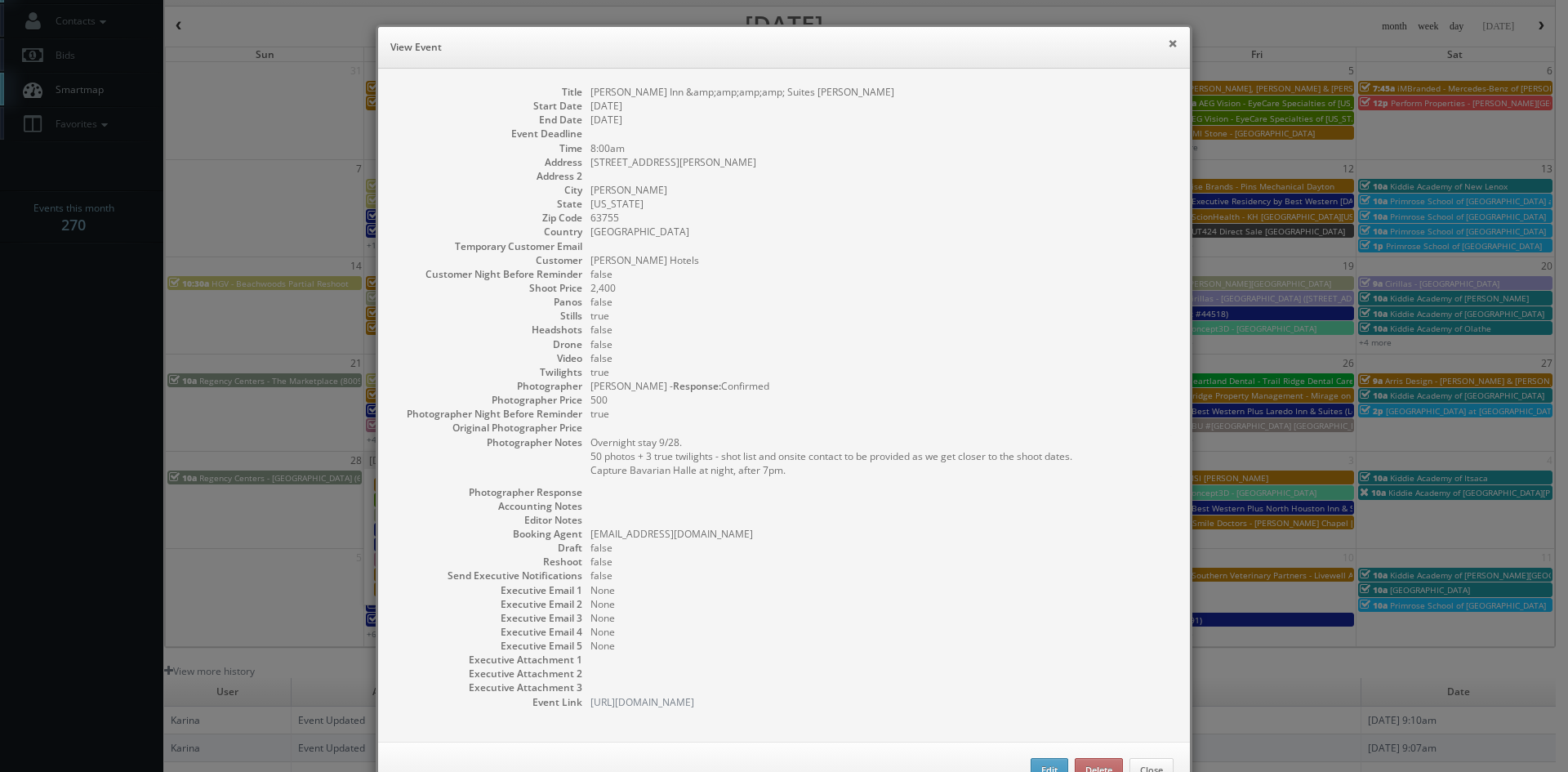
click at [1168, 49] on button "×" at bounding box center [1172, 43] width 10 height 11
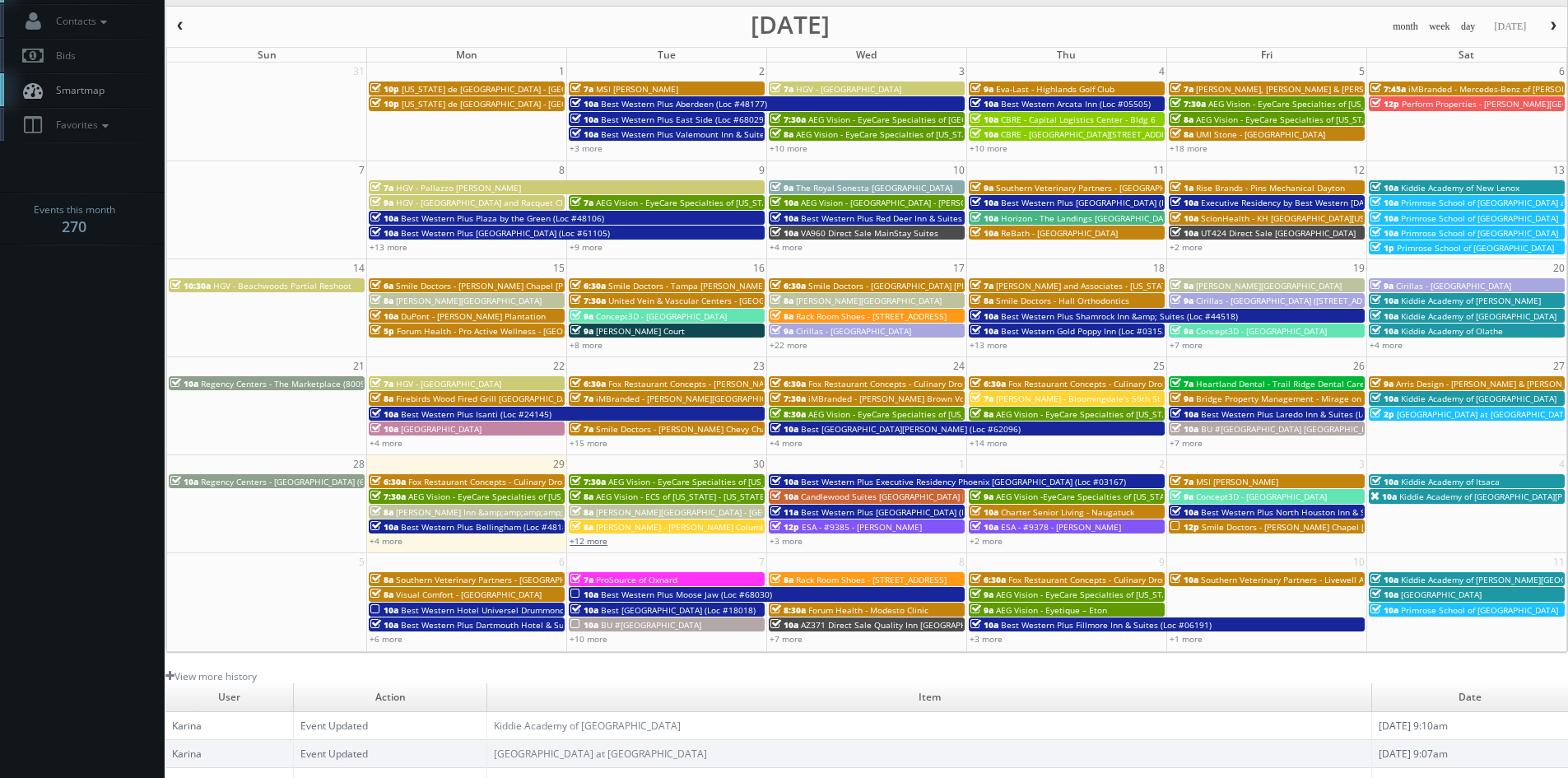
click at [602, 544] on link "+12 more" at bounding box center [589, 541] width 38 height 11
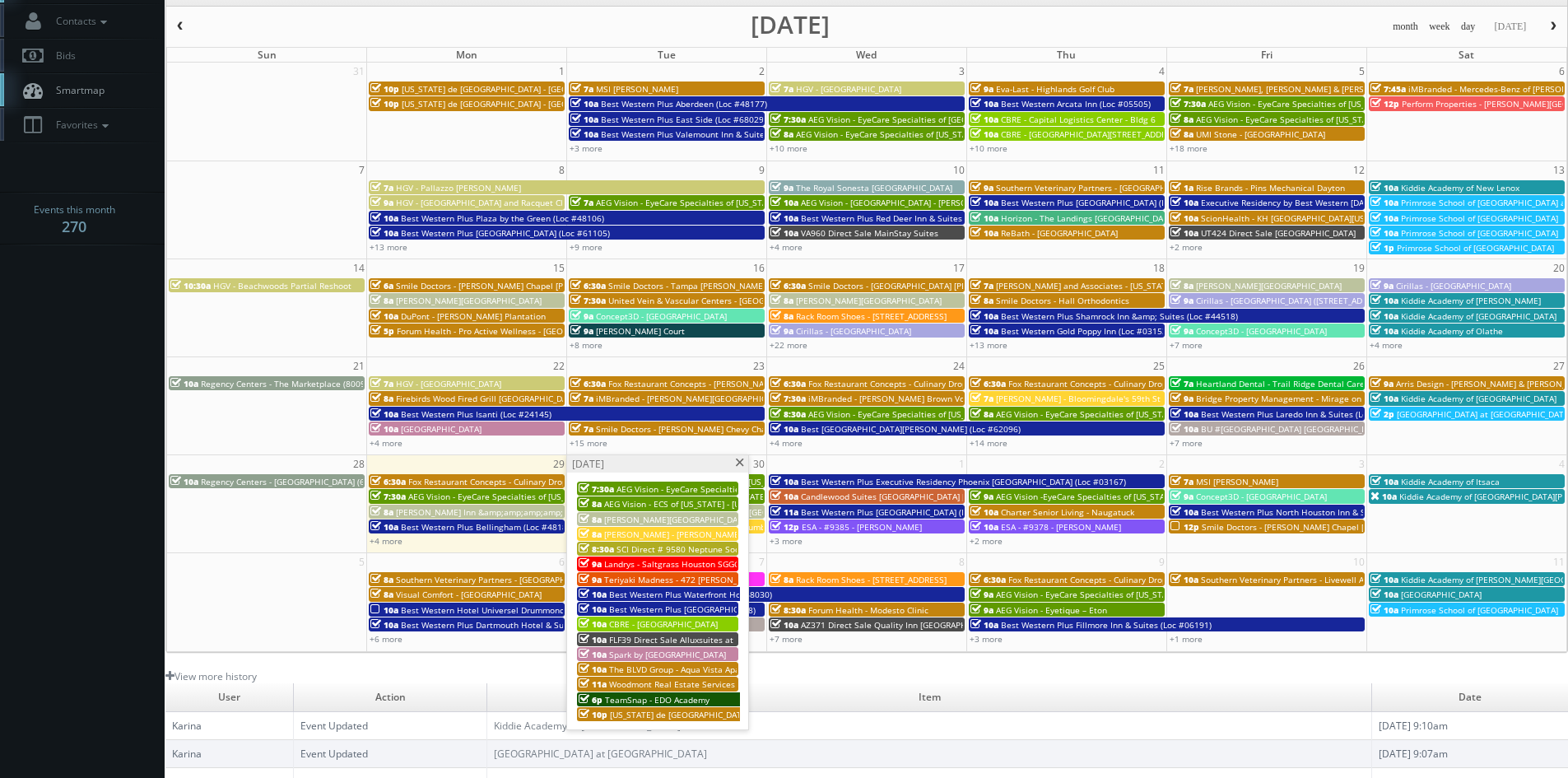
click at [737, 464] on span at bounding box center [740, 463] width 11 height 9
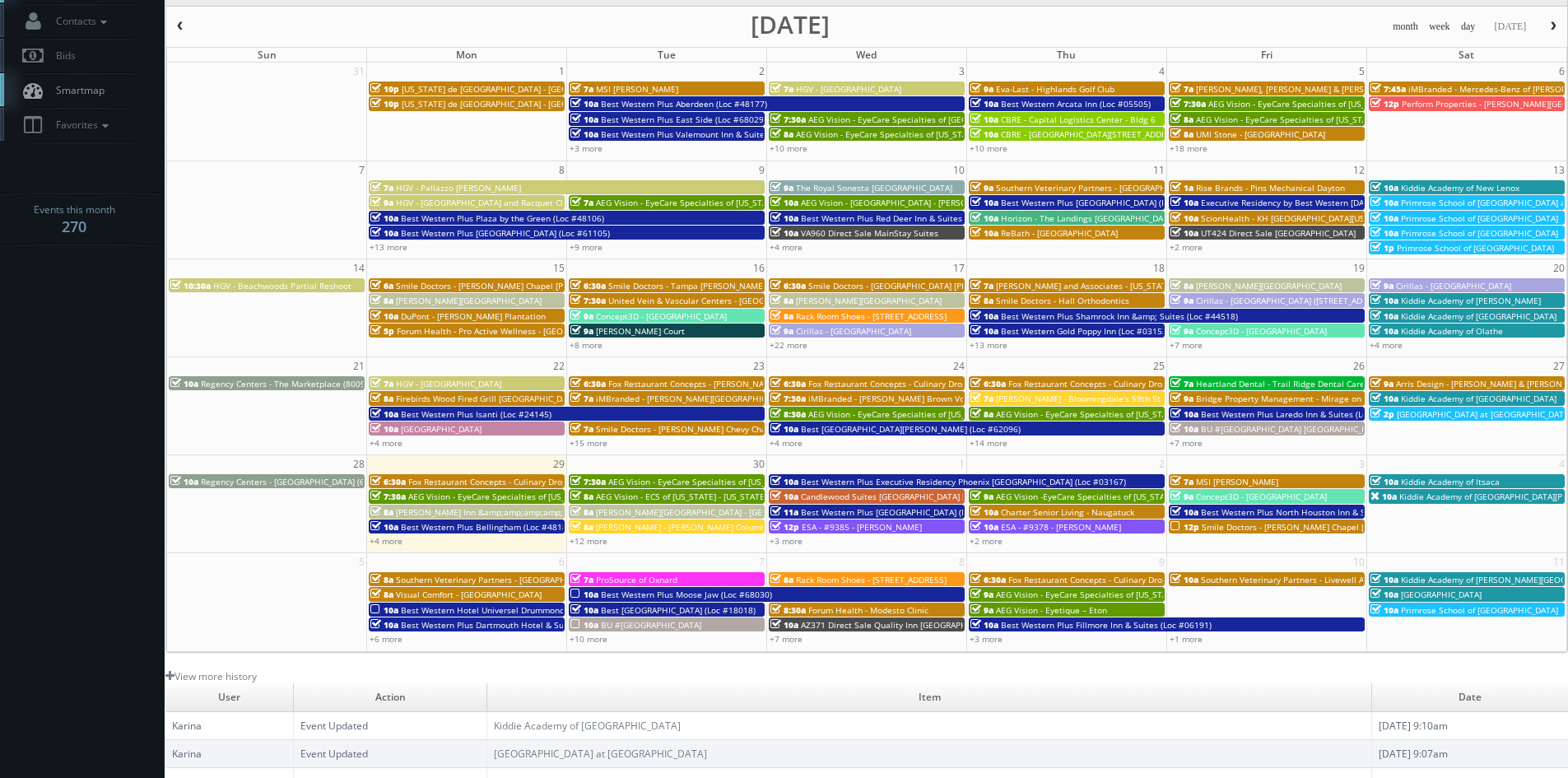
click at [662, 480] on span "AEG Vision - EyeCare Specialties of Florida – Macali Eye Clinic" at bounding box center [757, 481] width 298 height 11
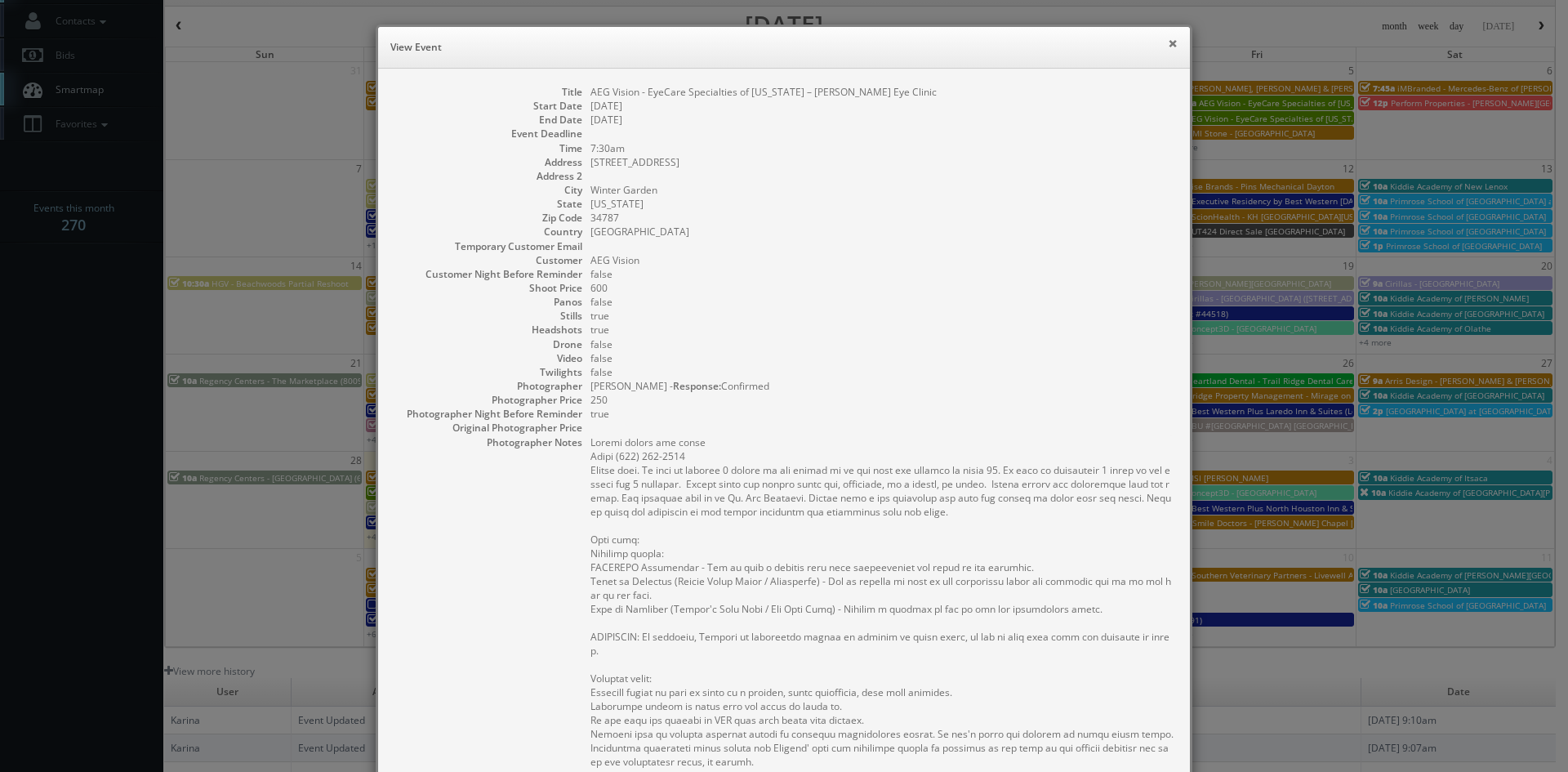
click at [1169, 39] on button "×" at bounding box center [1172, 43] width 10 height 11
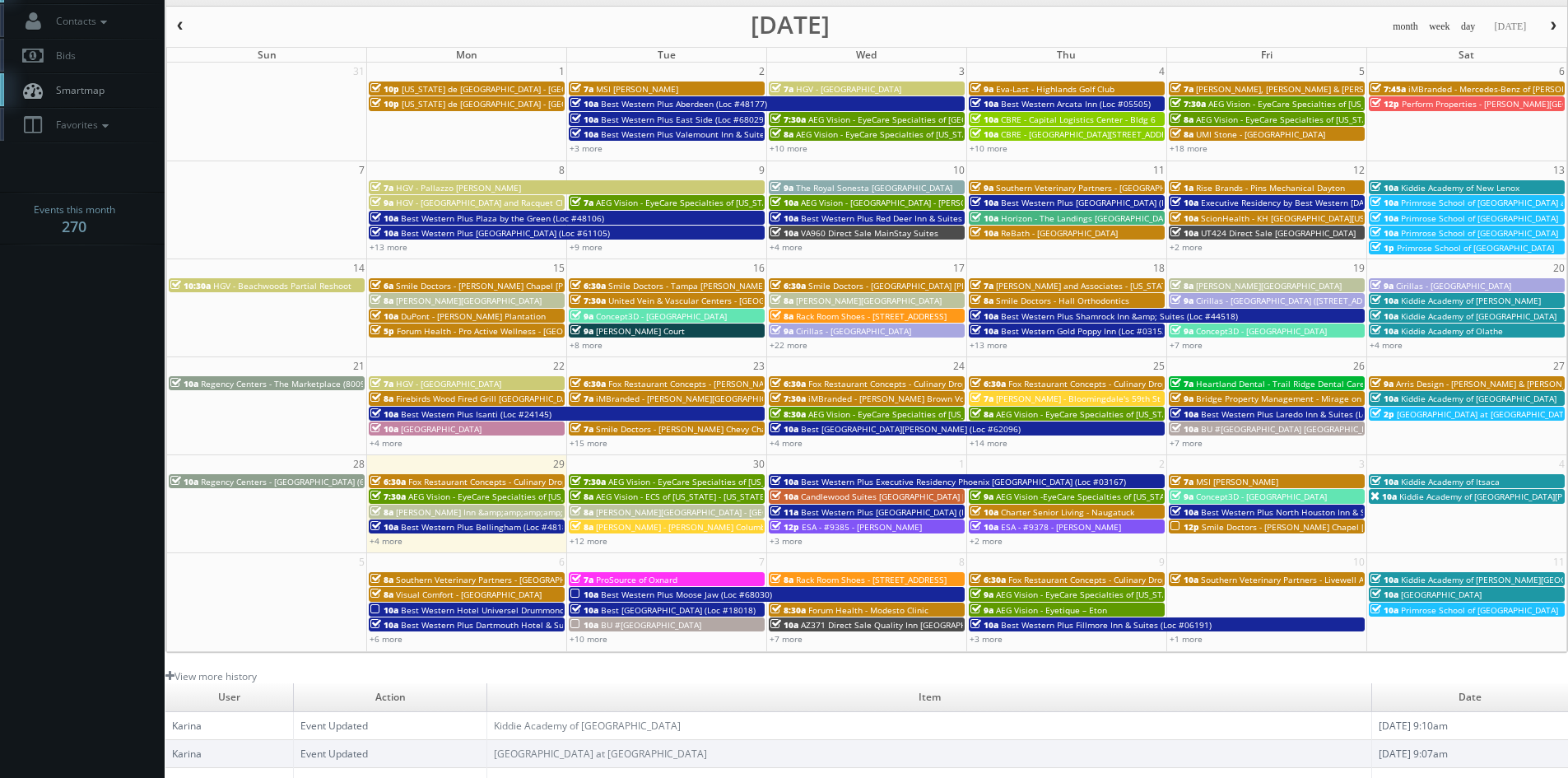
click at [721, 492] on span "AEG Vision - ECS of New Jersey - Delaware Valley Family Eye Care" at bounding box center [727, 496] width 262 height 11
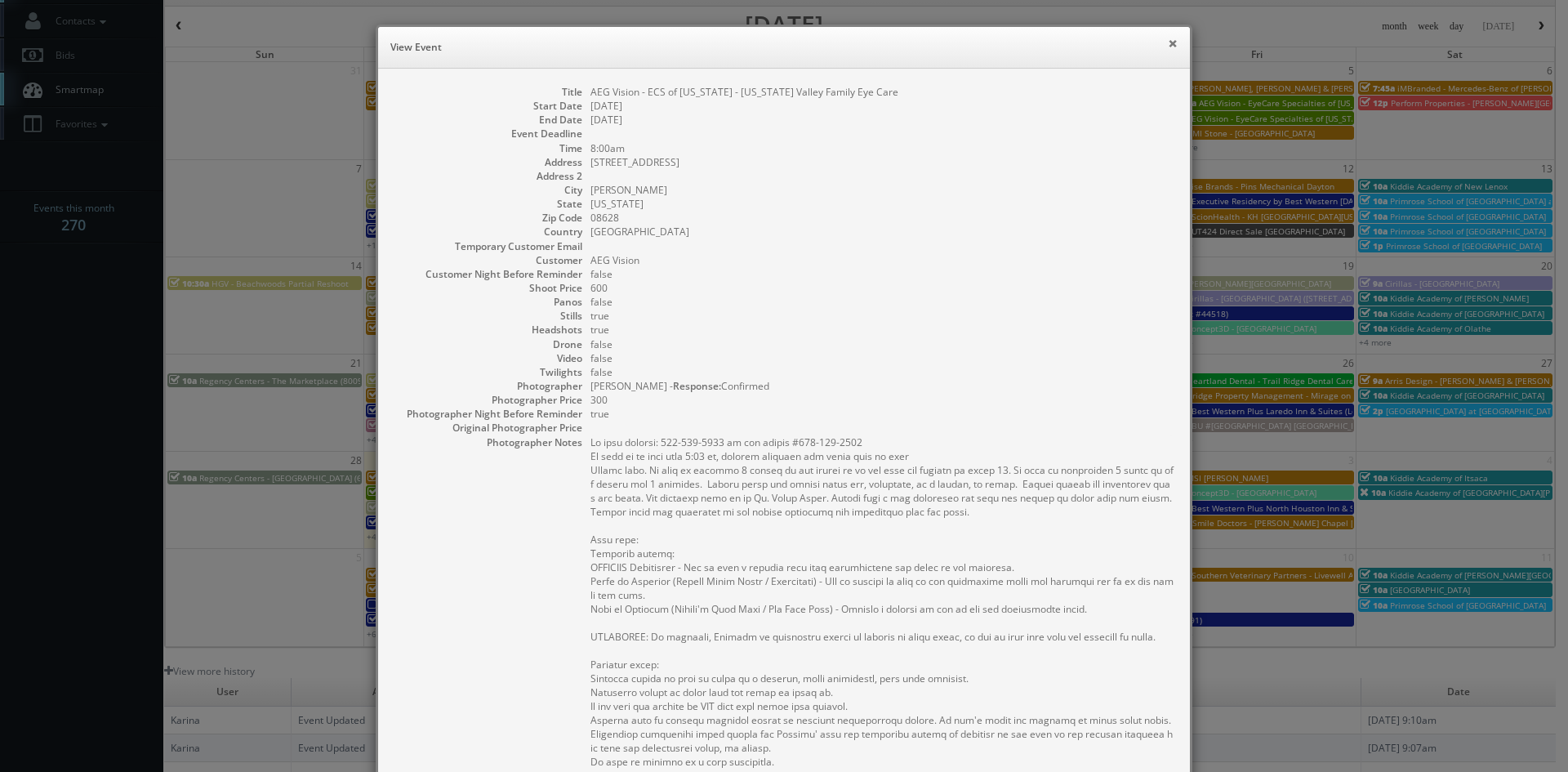
click at [1168, 43] on button "×" at bounding box center [1172, 43] width 10 height 11
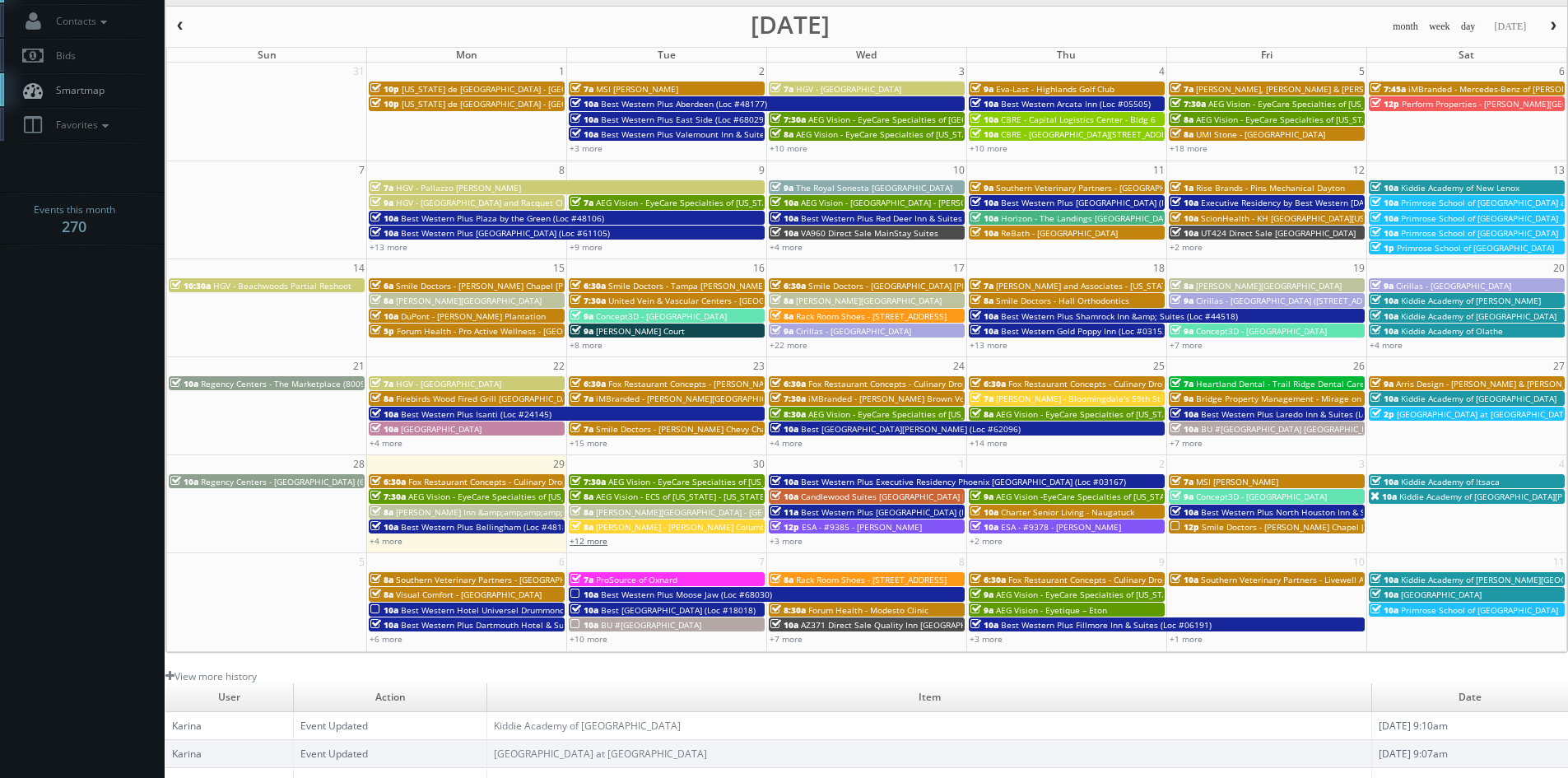
click at [600, 542] on link "+12 more" at bounding box center [589, 541] width 38 height 11
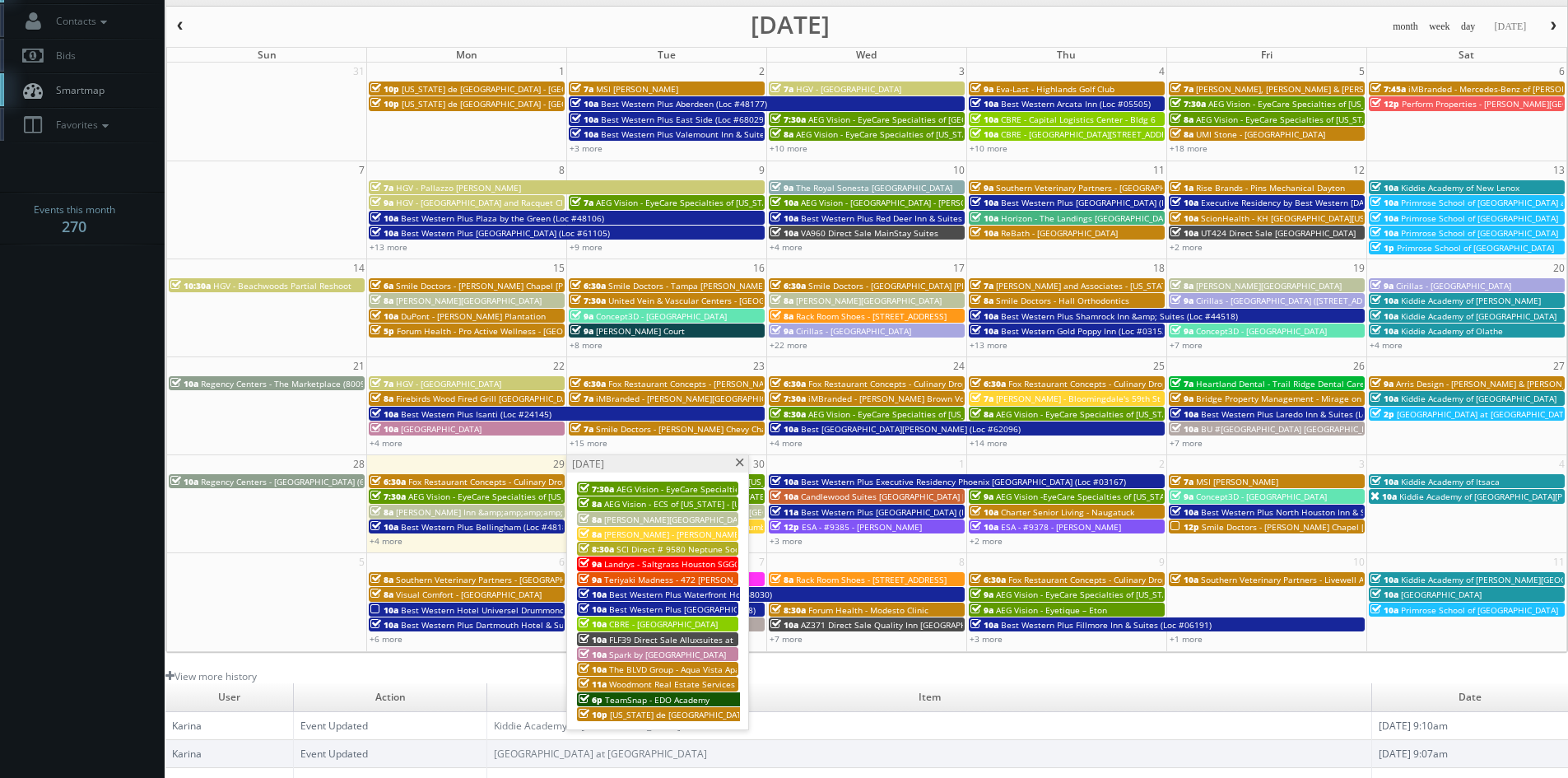
click at [681, 547] on span "SCI Direct # 9580 Neptune Society of Belmont" at bounding box center [731, 549] width 230 height 11
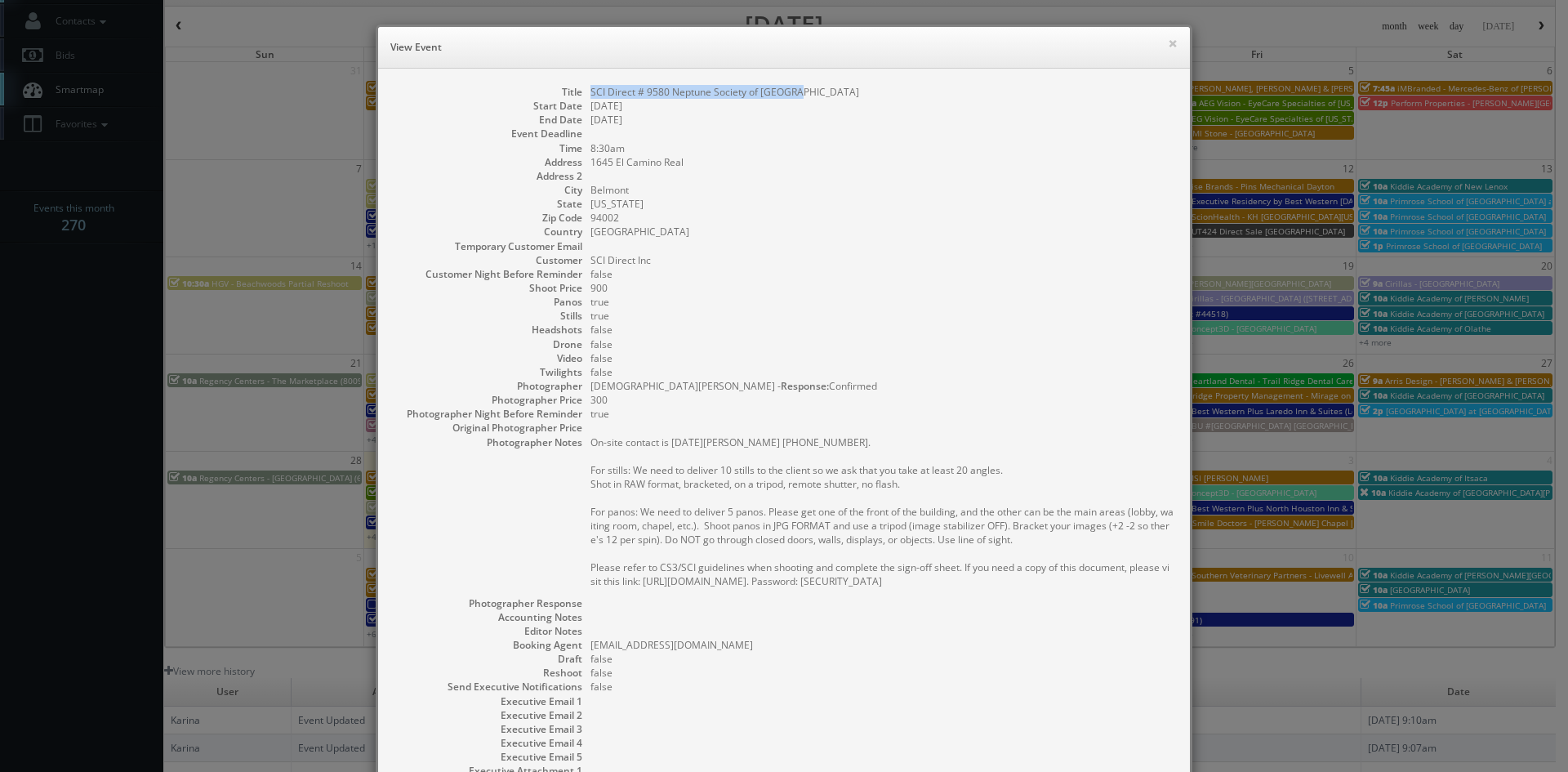
drag, startPoint x: 812, startPoint y: 89, endPoint x: 587, endPoint y: 94, distance: 225.1
click at [583, 94] on dl "Title SCI Direct # 9580 Neptune Society of Belmont Start Date 09/30/2025 End Da…" at bounding box center [784, 453] width 779 height 735
copy dd "SCI Direct # 9580 Neptune Society of Belmont"
click at [1168, 42] on button "×" at bounding box center [1172, 43] width 10 height 11
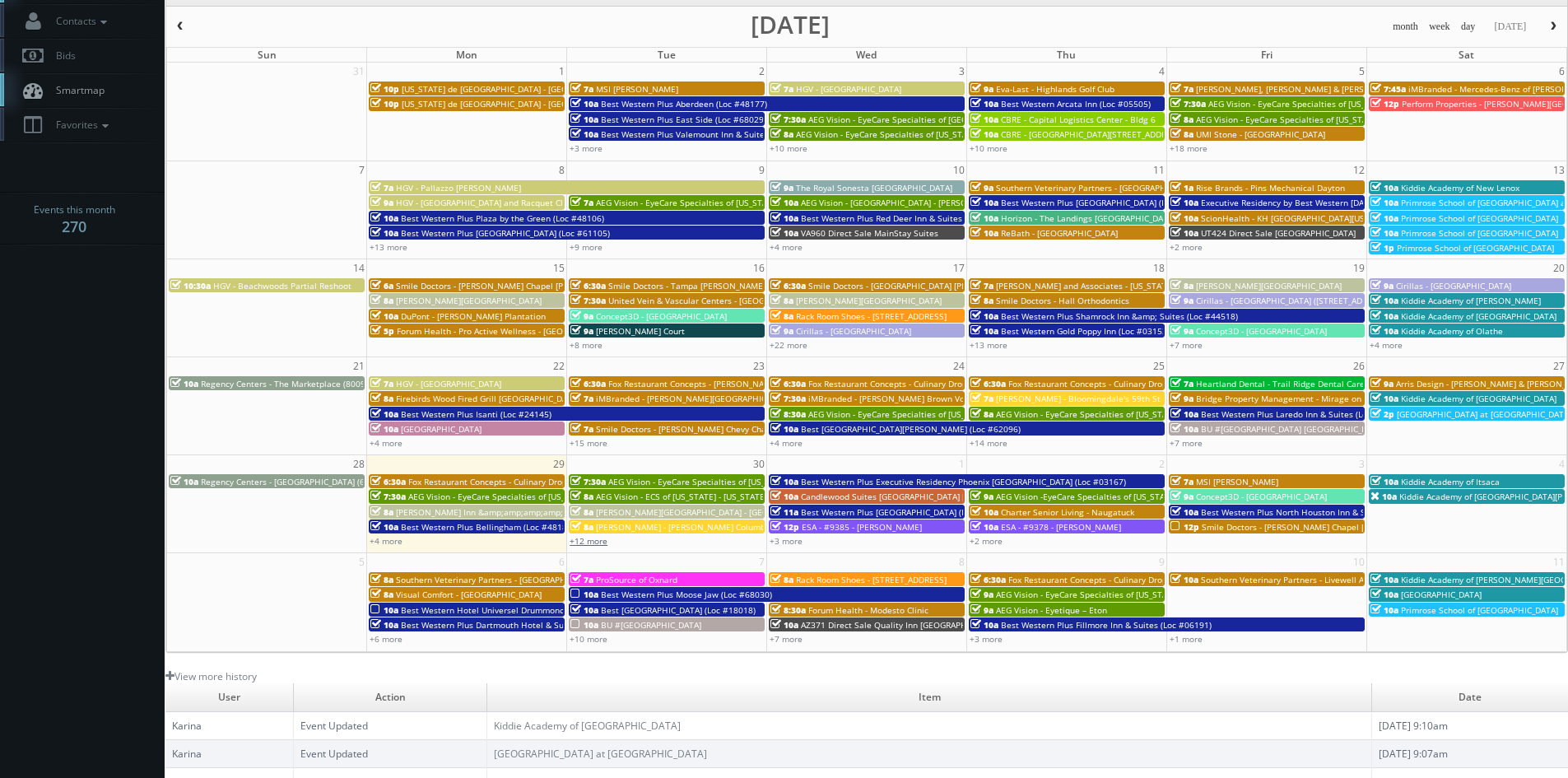
click at [596, 539] on link "+12 more" at bounding box center [589, 541] width 38 height 11
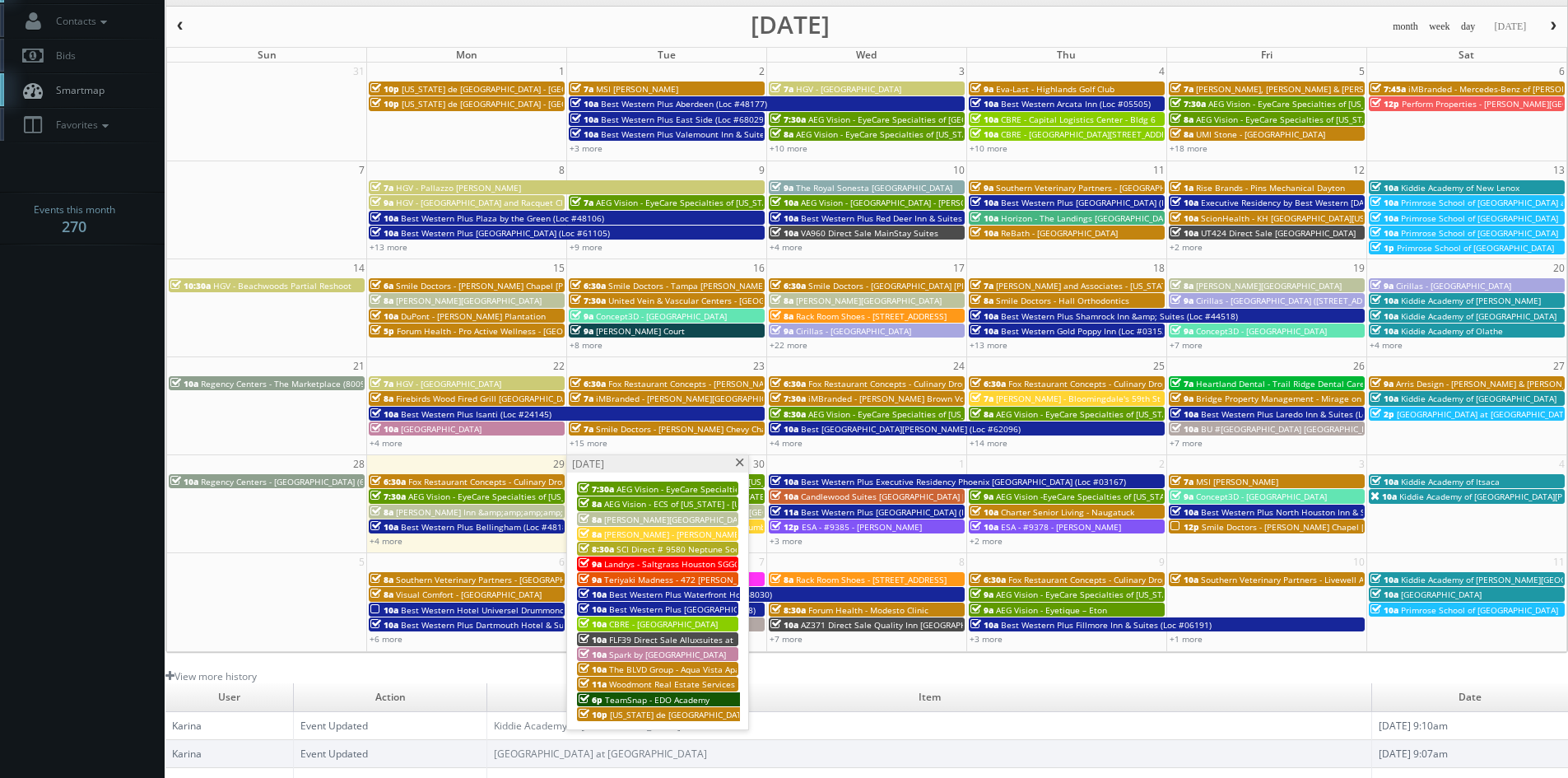
click at [699, 579] on span "Teriyaki Madness - 472 Juan Tabo Plaza" at bounding box center [723, 579] width 239 height 11
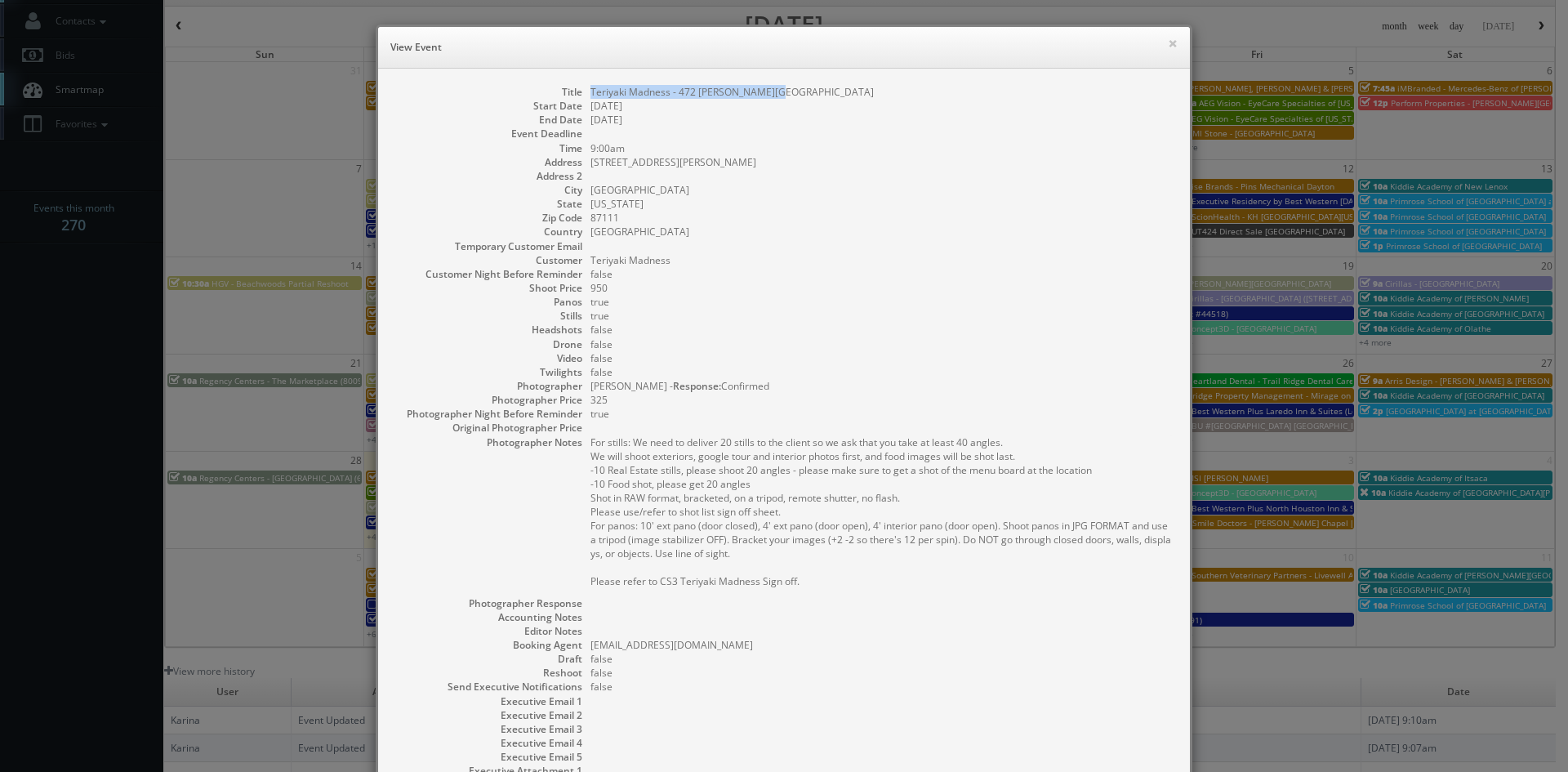
drag, startPoint x: 776, startPoint y: 92, endPoint x: 587, endPoint y: 91, distance: 189.0
click at [590, 91] on dd "Teriyaki Madness - 472 Juan Tabo Plaza" at bounding box center [882, 92] width 583 height 14
copy dd "Teriyaki Madness - 472 Juan Tabo Plaza"
click at [1168, 43] on button "×" at bounding box center [1172, 43] width 10 height 11
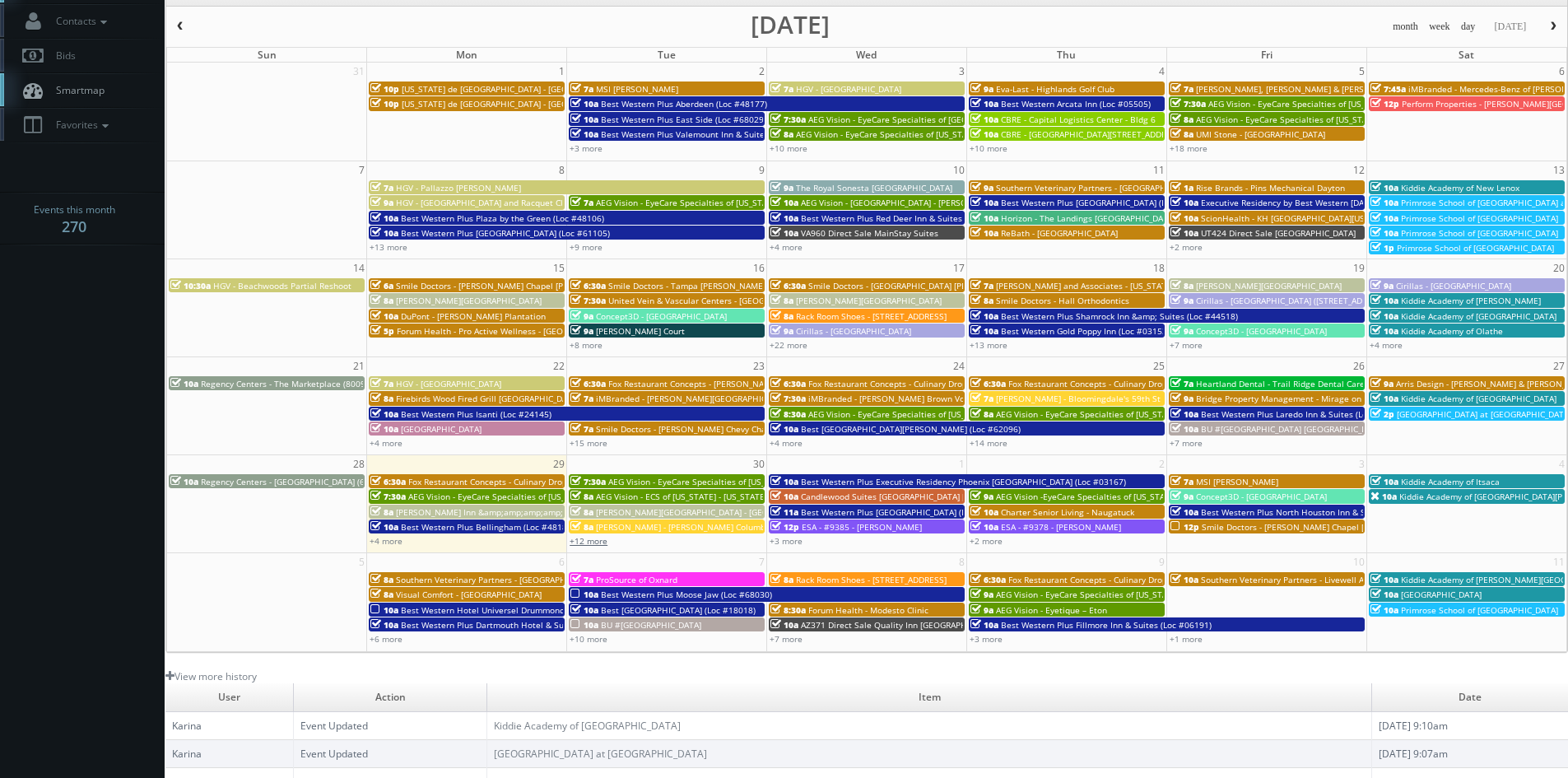
click at [590, 541] on link "+12 more" at bounding box center [589, 541] width 38 height 11
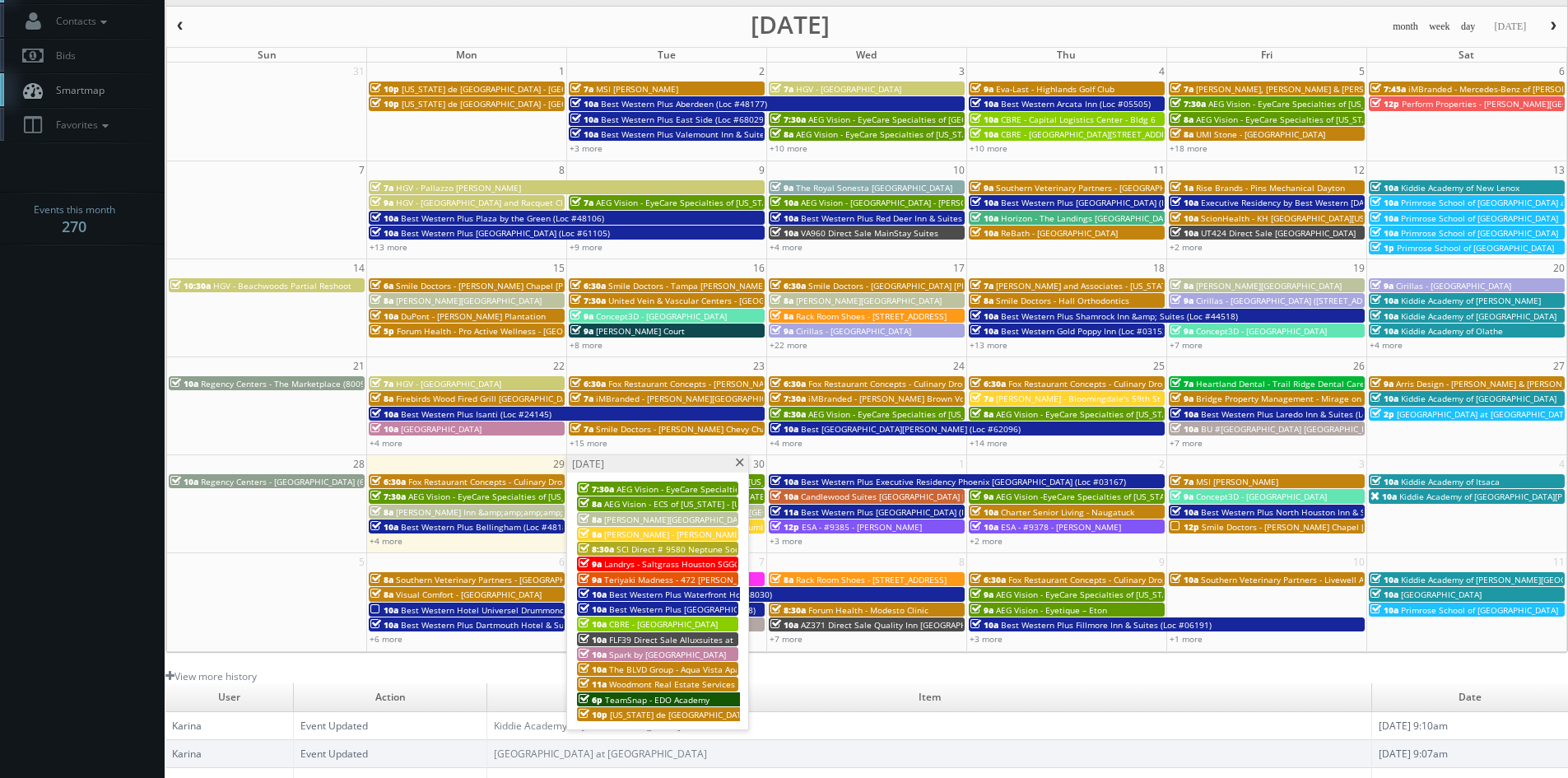
click at [687, 684] on span "Woodmont Real Estate Services - The Milton Apartments" at bounding box center [741, 684] width 264 height 11
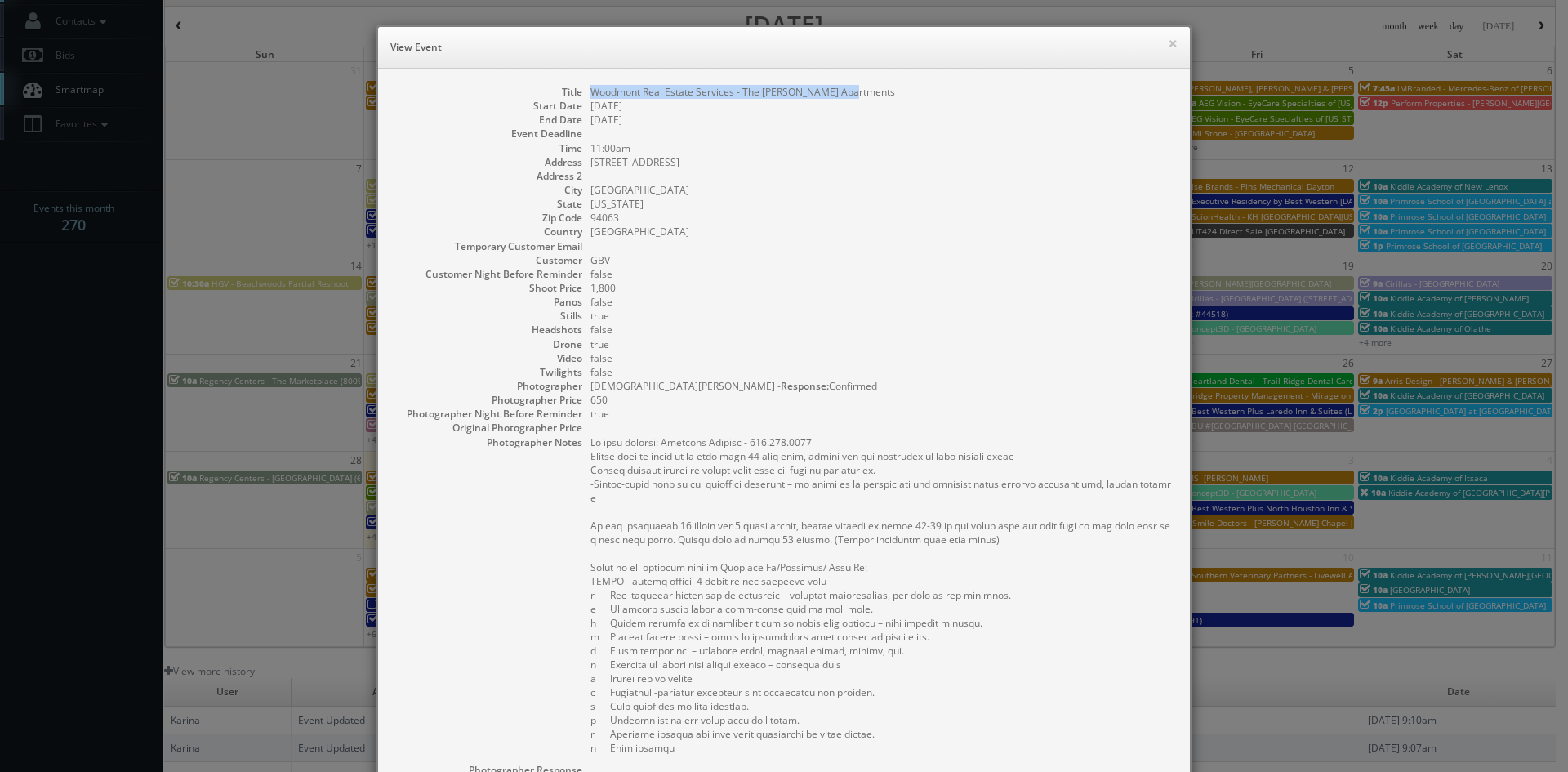
drag, startPoint x: 845, startPoint y: 94, endPoint x: 589, endPoint y: 91, distance: 256.0
click at [578, 94] on dl "Title Woodmont Real Estate Services - The Milton Apartments Start Date 09/30/20…" at bounding box center [784, 536] width 779 height 902
copy dd "Woodmont Real Estate Services - The Milton Apartments"
click at [1168, 41] on button "×" at bounding box center [1172, 43] width 10 height 11
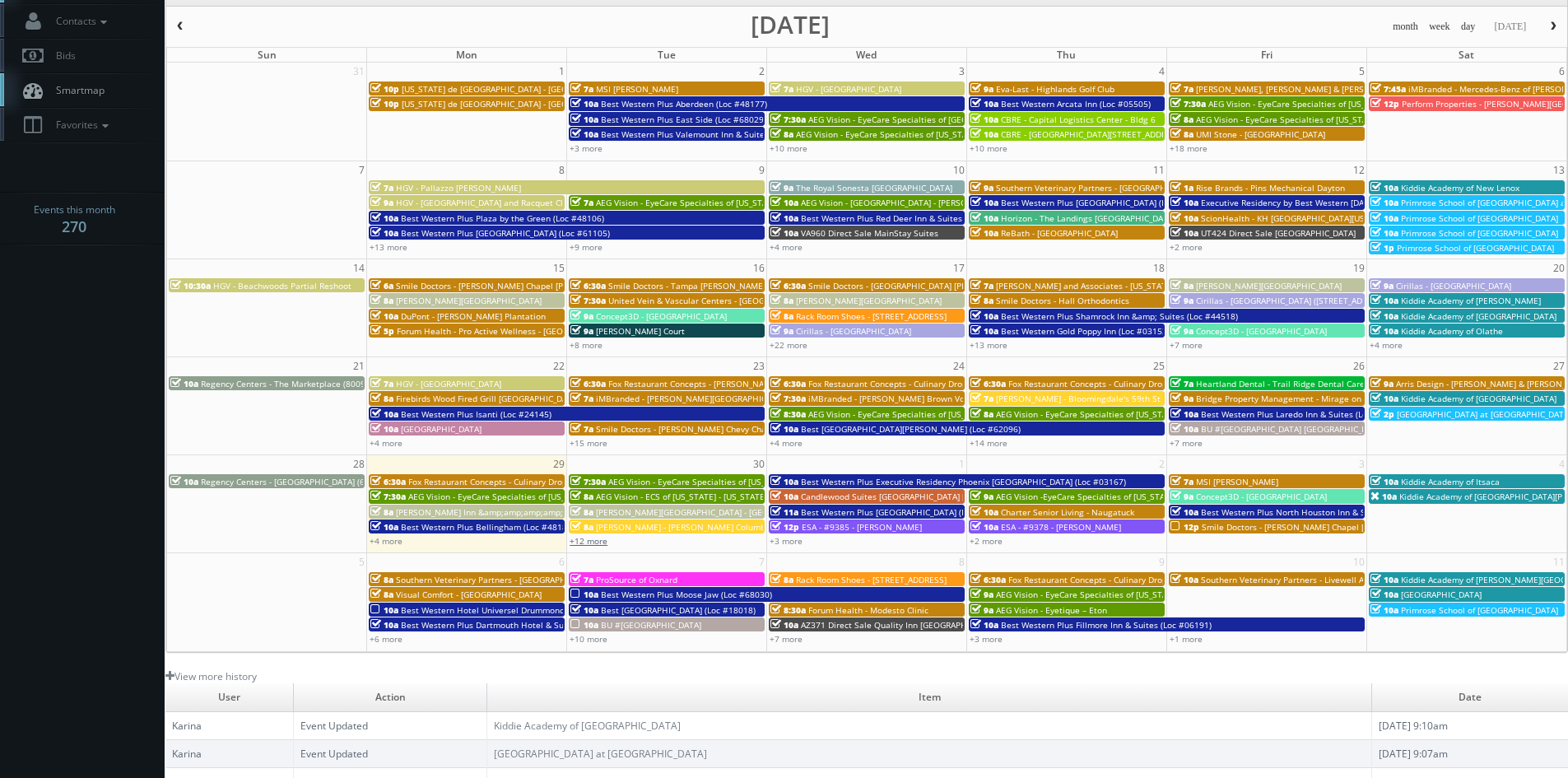
click at [602, 541] on link "+12 more" at bounding box center [589, 541] width 38 height 11
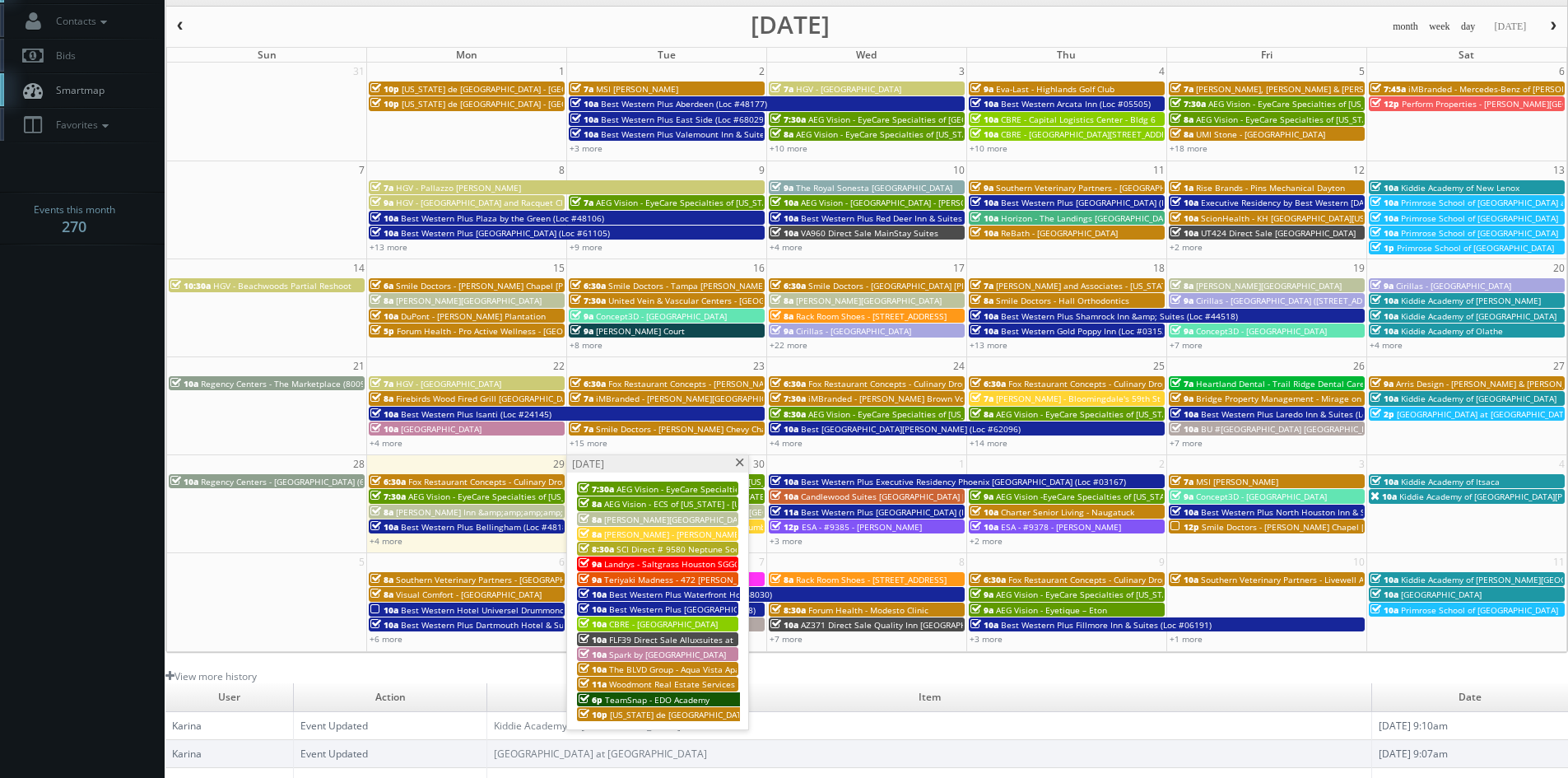
click at [710, 693] on div "6p TeamSnap - EDO Academy" at bounding box center [659, 699] width 161 height 12
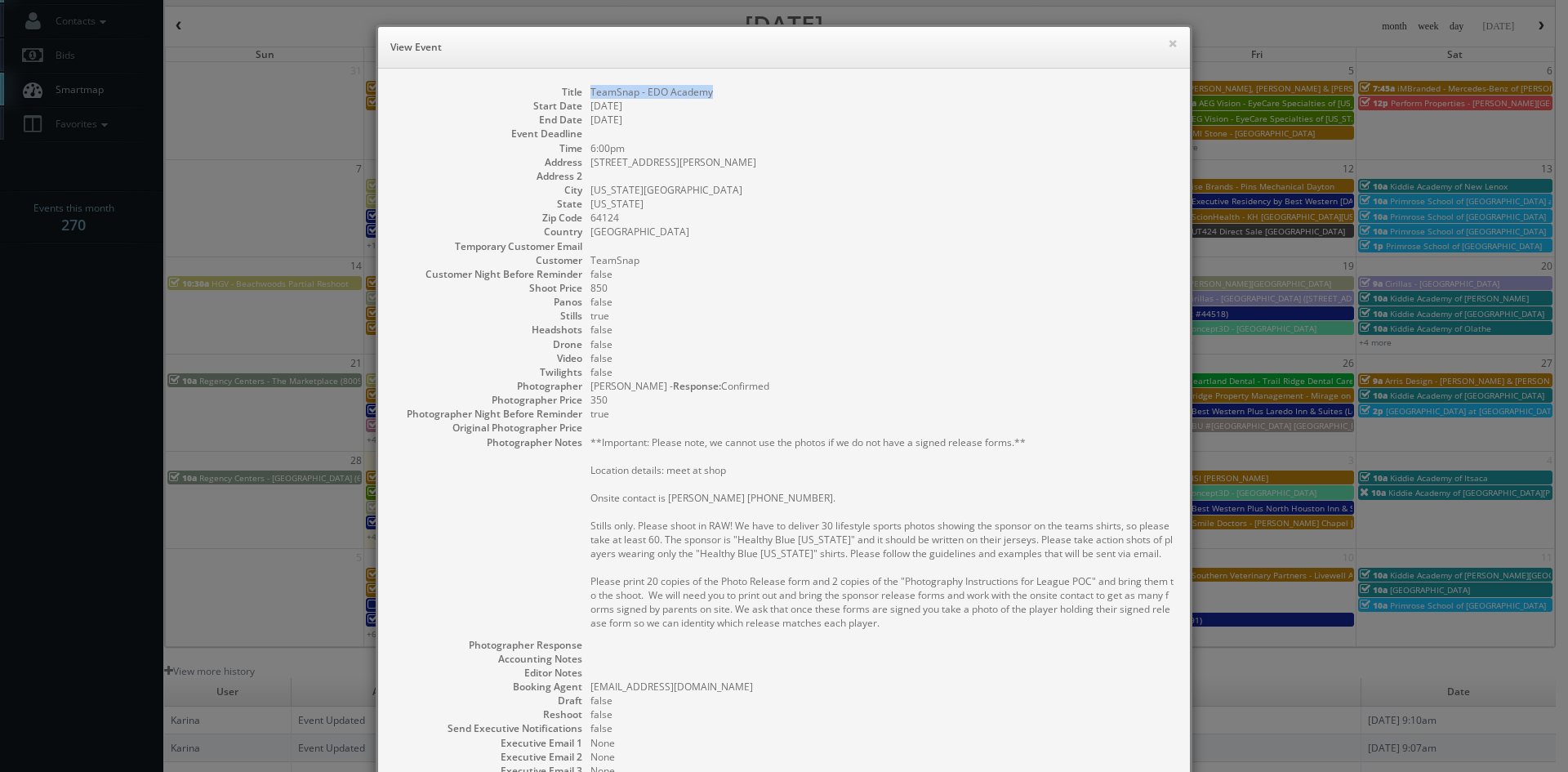
drag, startPoint x: 707, startPoint y: 90, endPoint x: 585, endPoint y: 91, distance: 122.0
click at [590, 91] on dd "TeamSnap - EDO Academy" at bounding box center [882, 92] width 583 height 14
copy dd "TeamSnap - EDO Academy"
click at [1168, 45] on button "×" at bounding box center [1172, 43] width 10 height 11
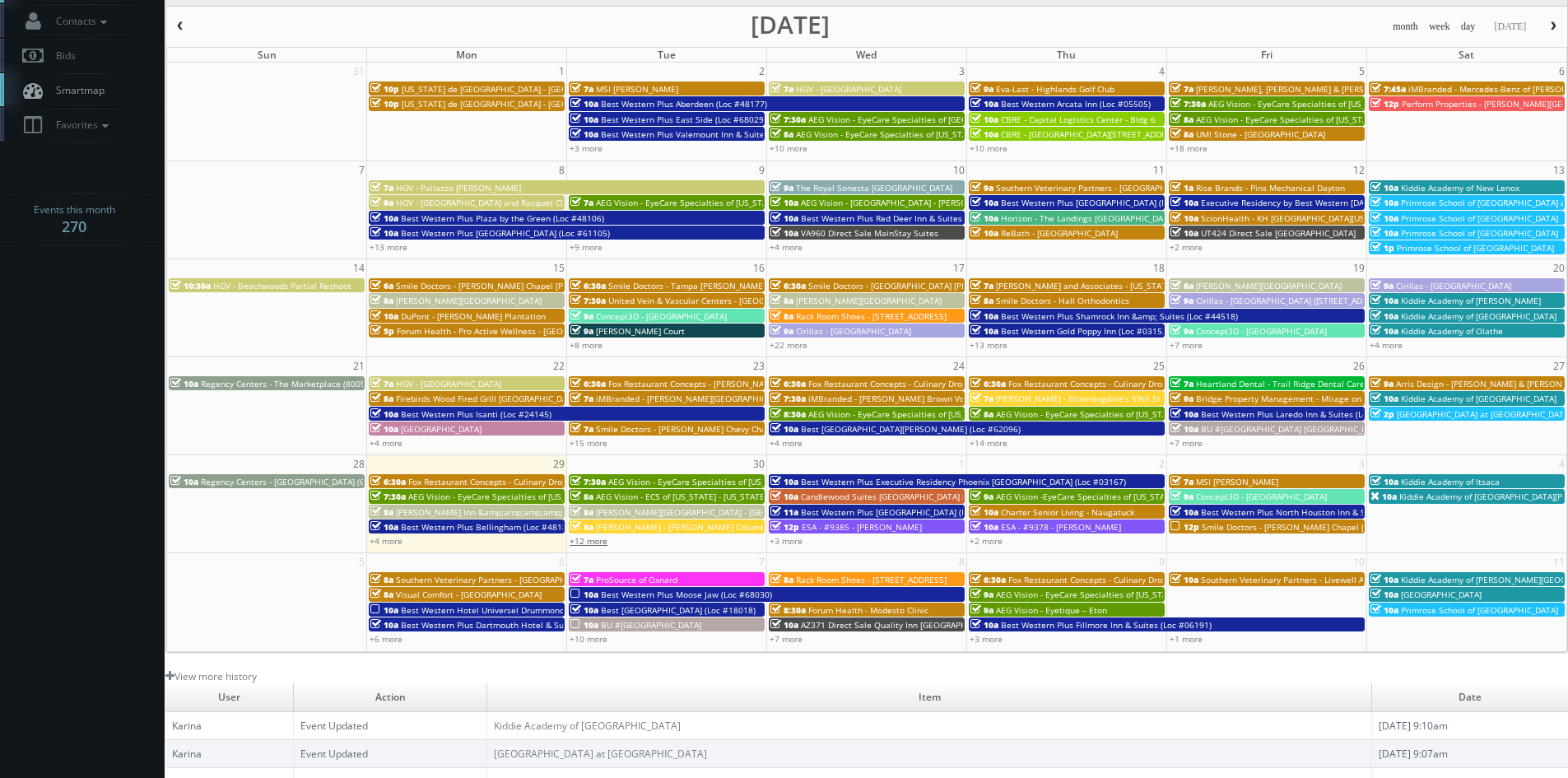
click at [590, 539] on link "+12 more" at bounding box center [589, 541] width 38 height 11
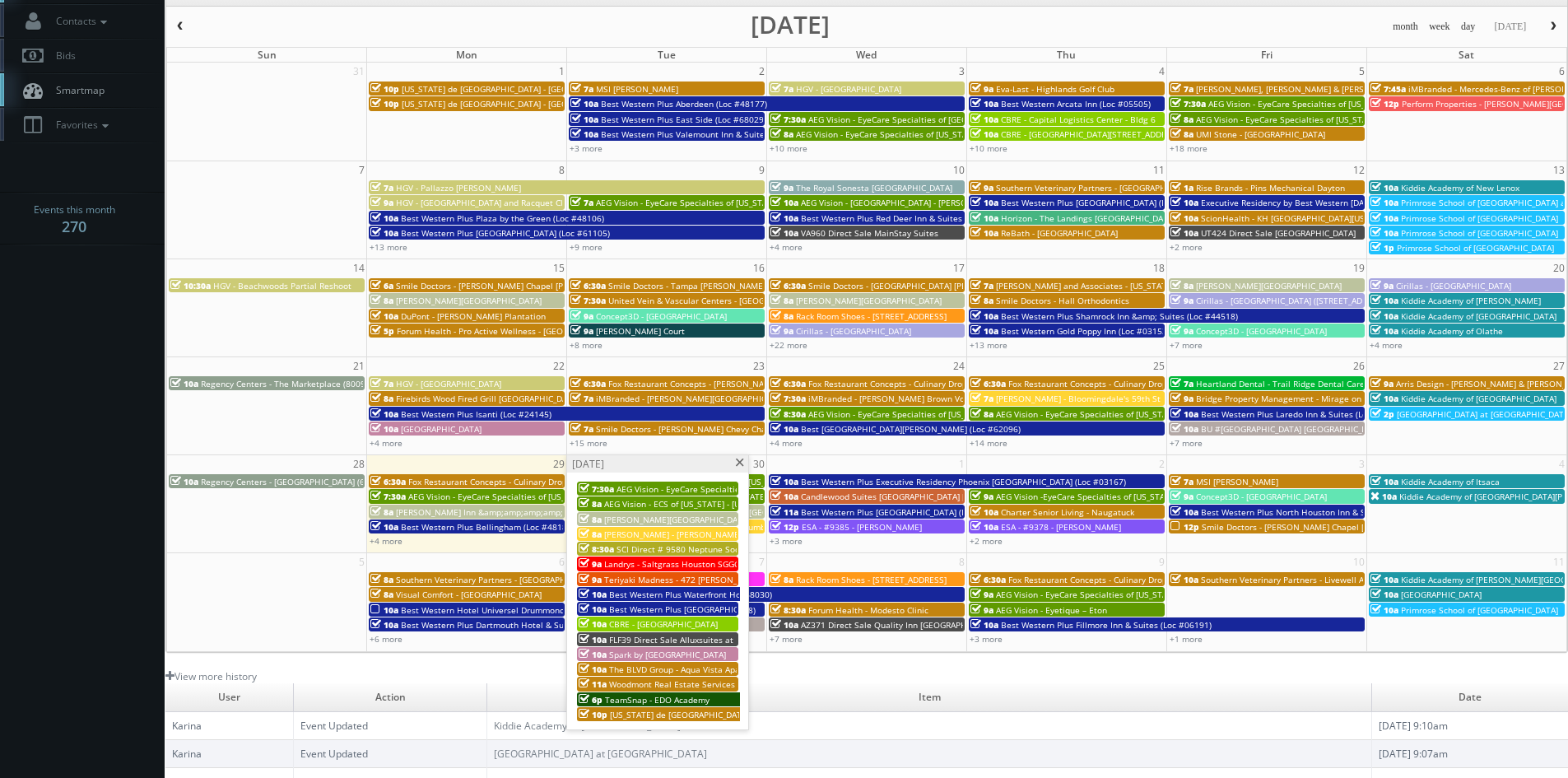
click at [647, 711] on span "Texas de Brazil - San Antonio" at bounding box center [723, 714] width 227 height 11
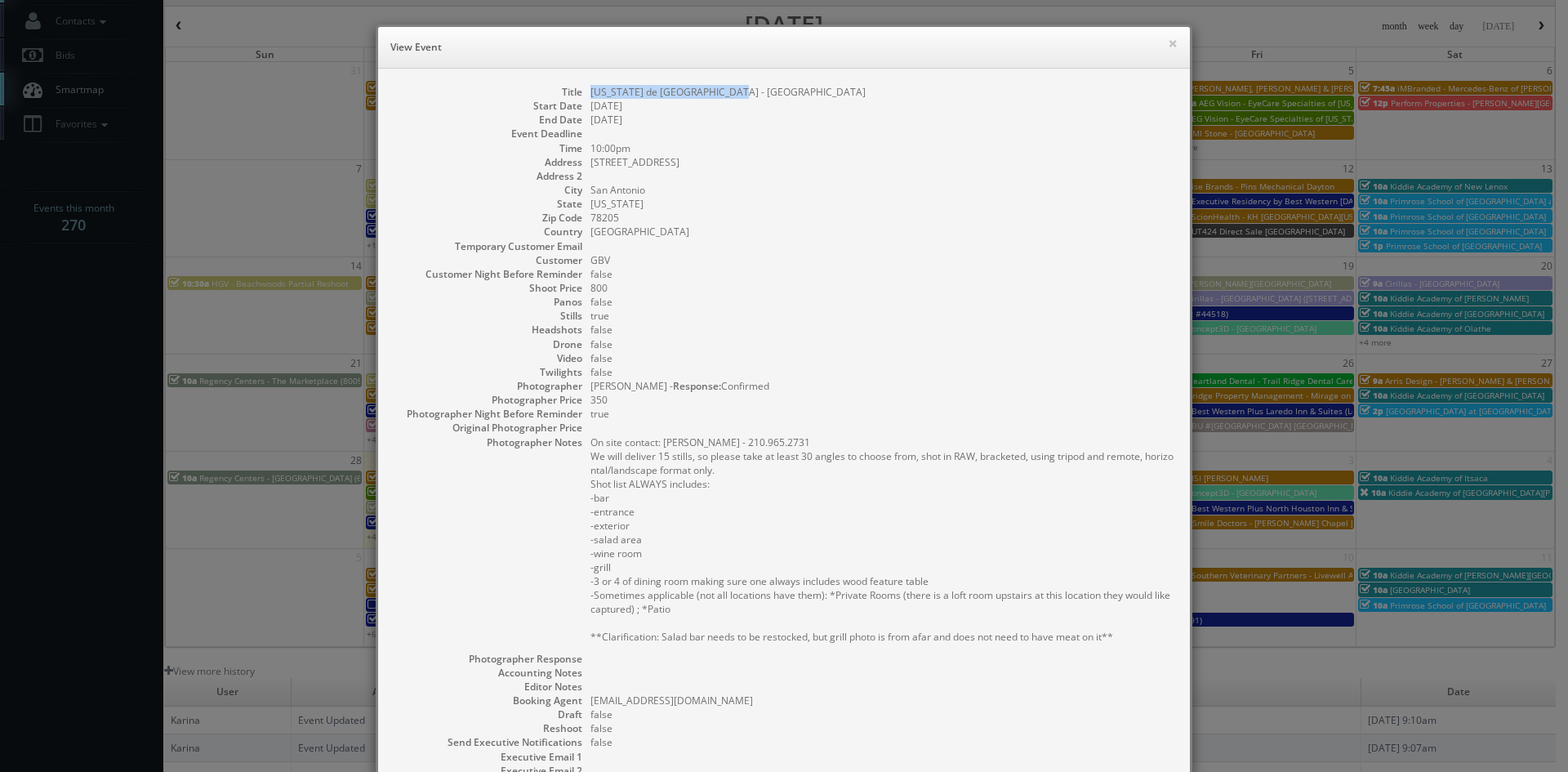
drag, startPoint x: 726, startPoint y: 91, endPoint x: 582, endPoint y: 94, distance: 144.0
click at [582, 94] on dl "Title Texas de Brazil - San Antonio Start Date 09/30/2025 End Date 10/01/2025 E…" at bounding box center [784, 480] width 779 height 790
click at [1169, 42] on button "×" at bounding box center [1172, 43] width 10 height 11
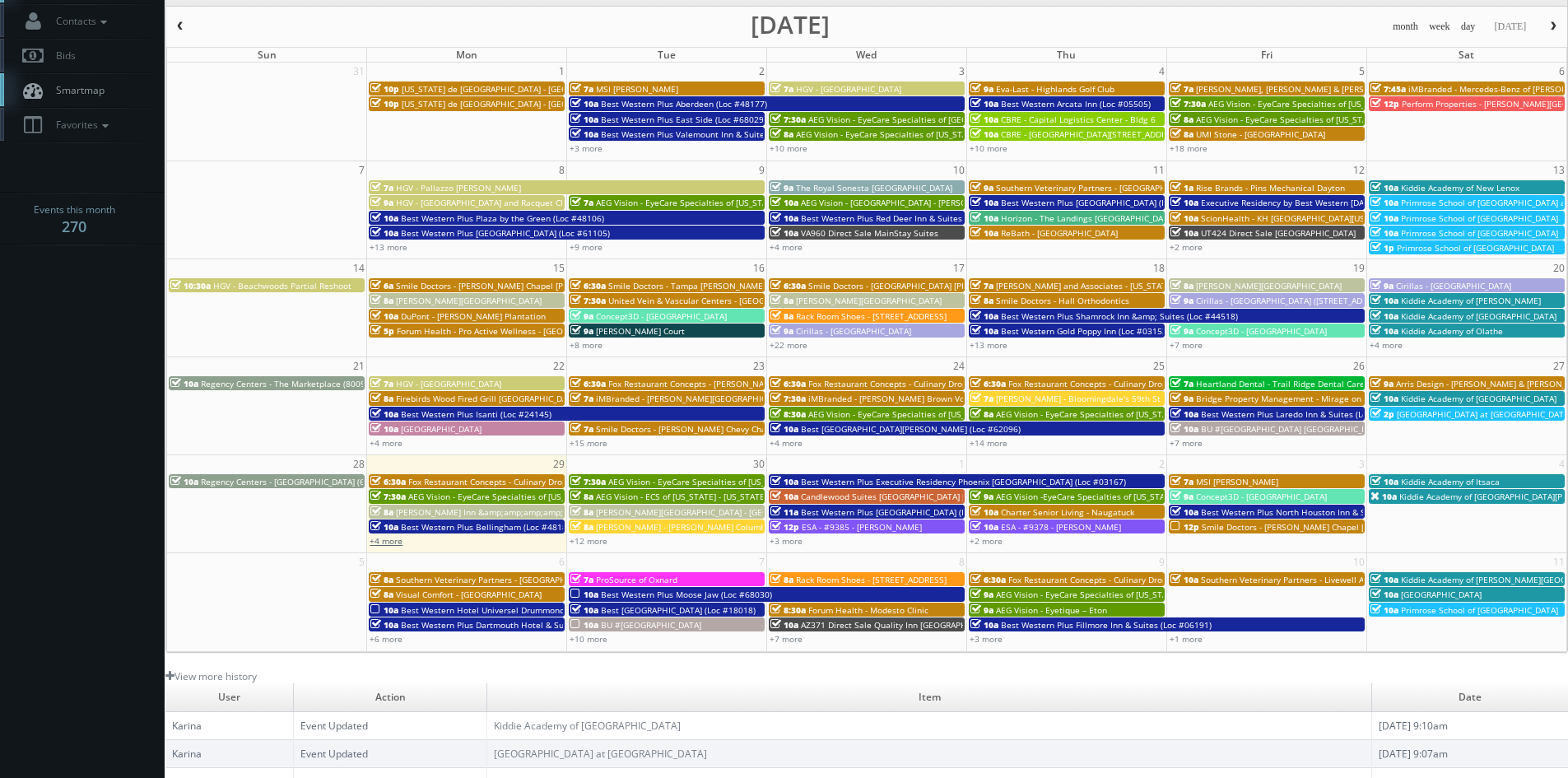
click at [399, 539] on link "+4 more" at bounding box center [386, 541] width 33 height 11
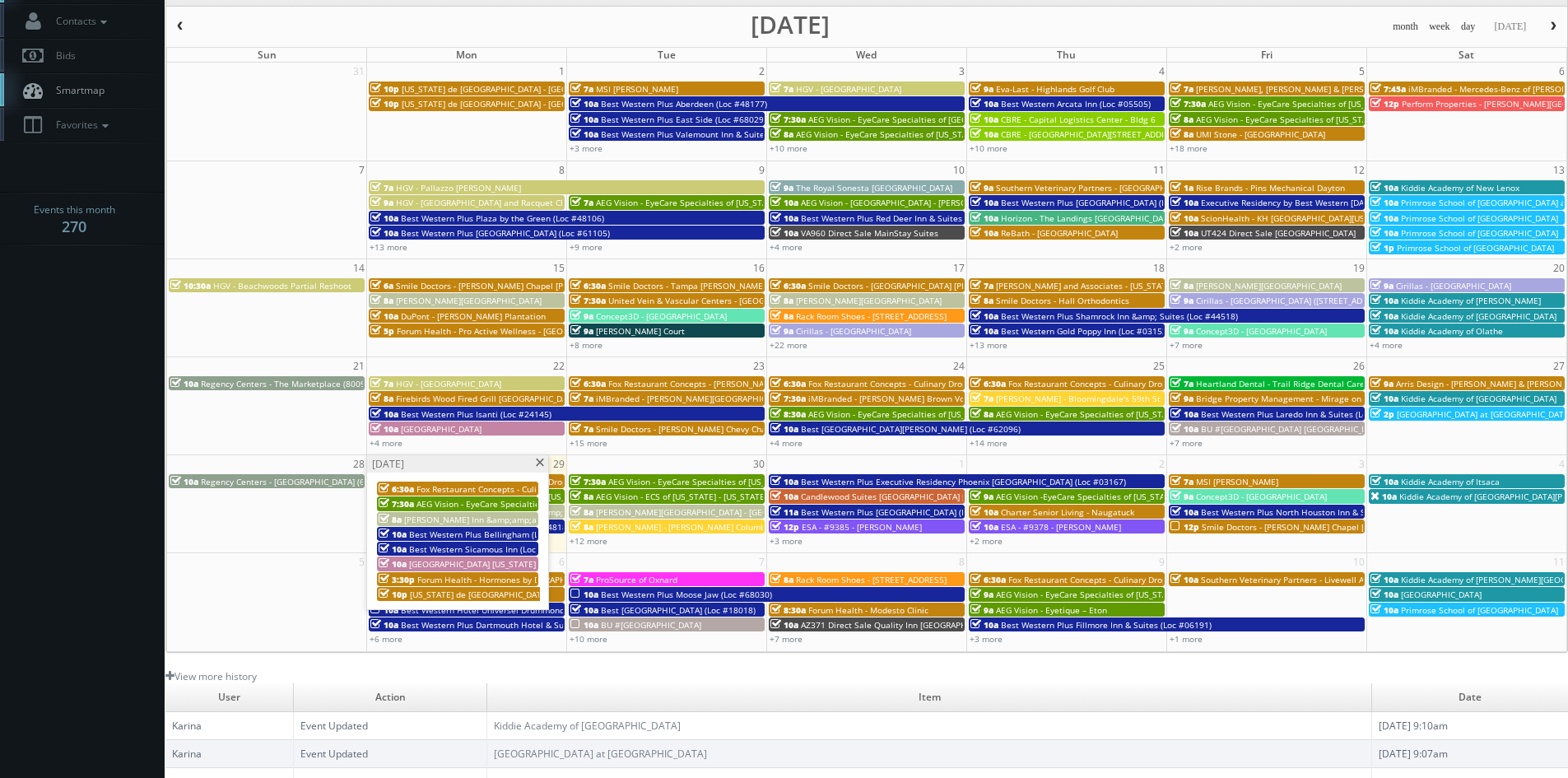
click at [545, 466] on span at bounding box center [540, 463] width 11 height 9
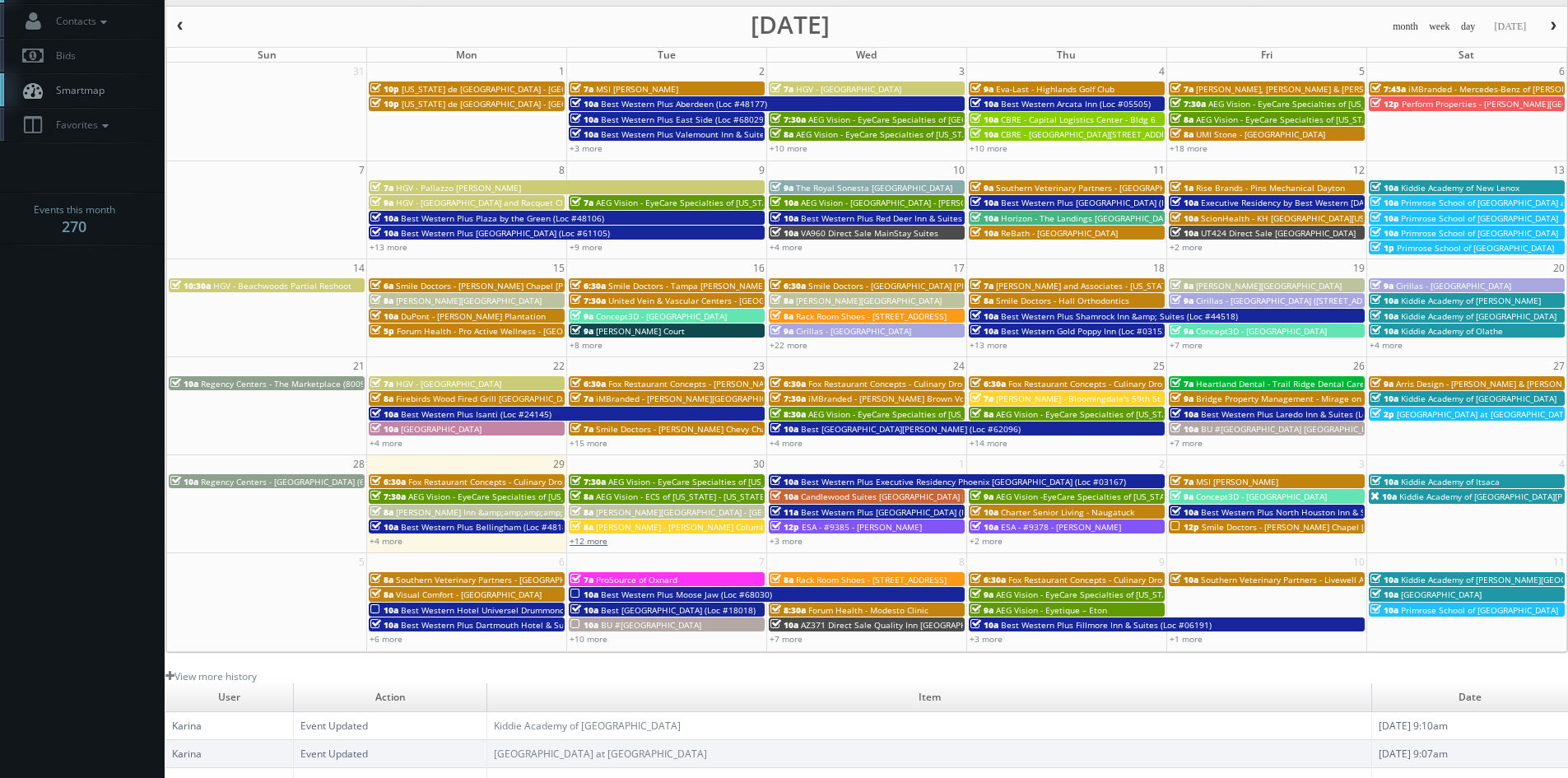
click at [590, 543] on link "+12 more" at bounding box center [589, 541] width 38 height 11
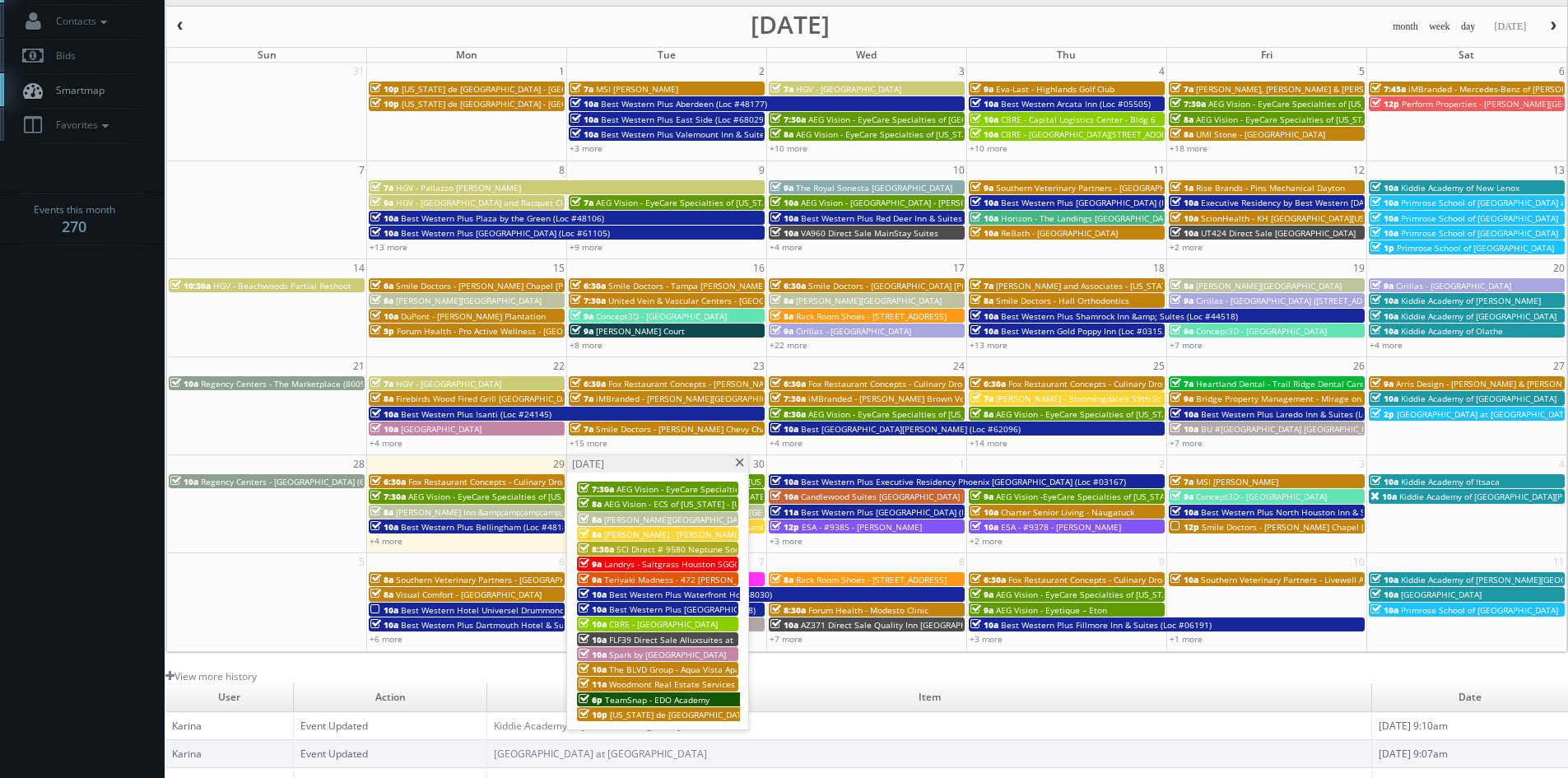
click at [744, 466] on span at bounding box center [740, 463] width 11 height 9
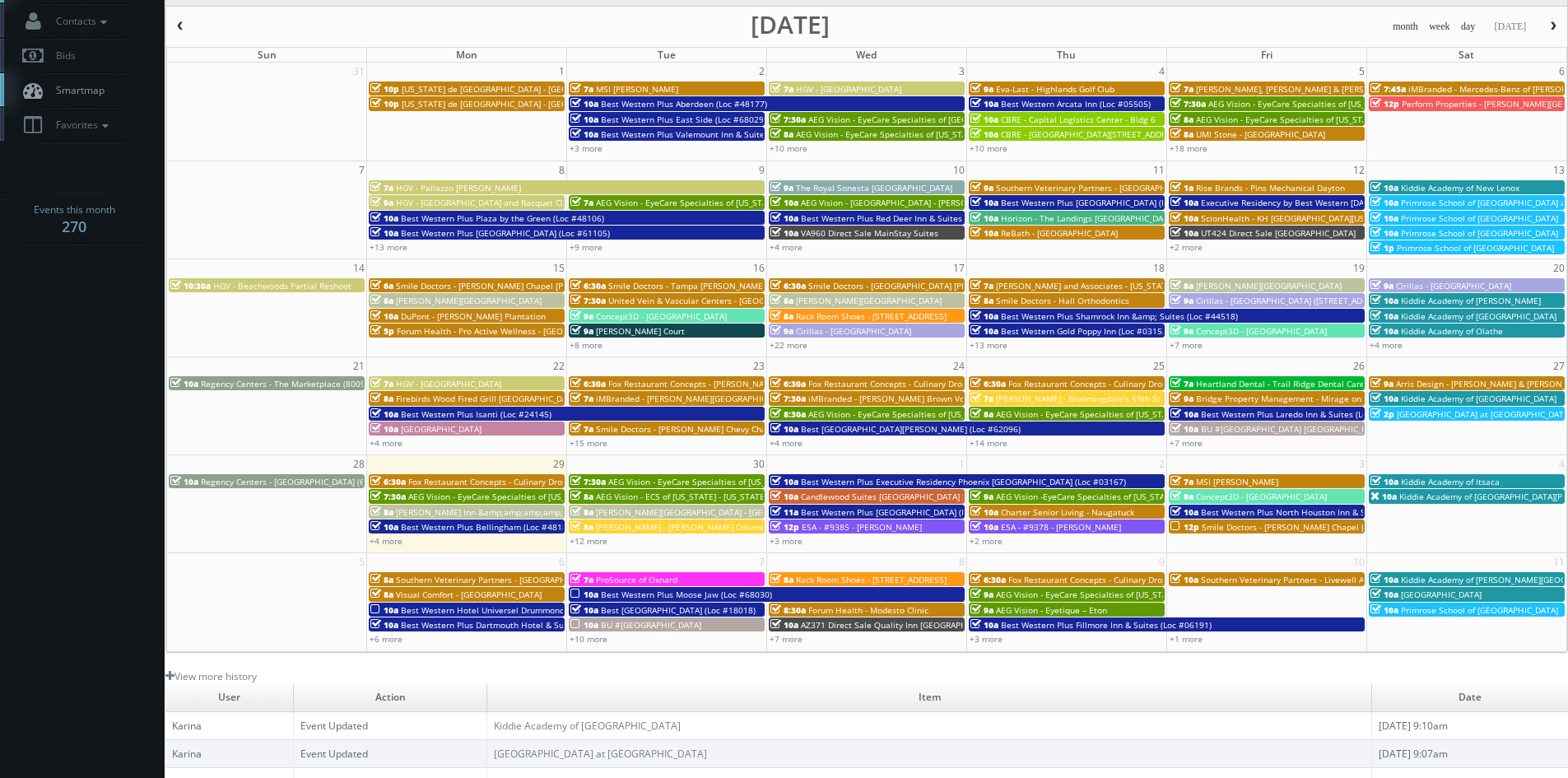
click at [800, 541] on link "+3 more" at bounding box center [786, 541] width 33 height 11
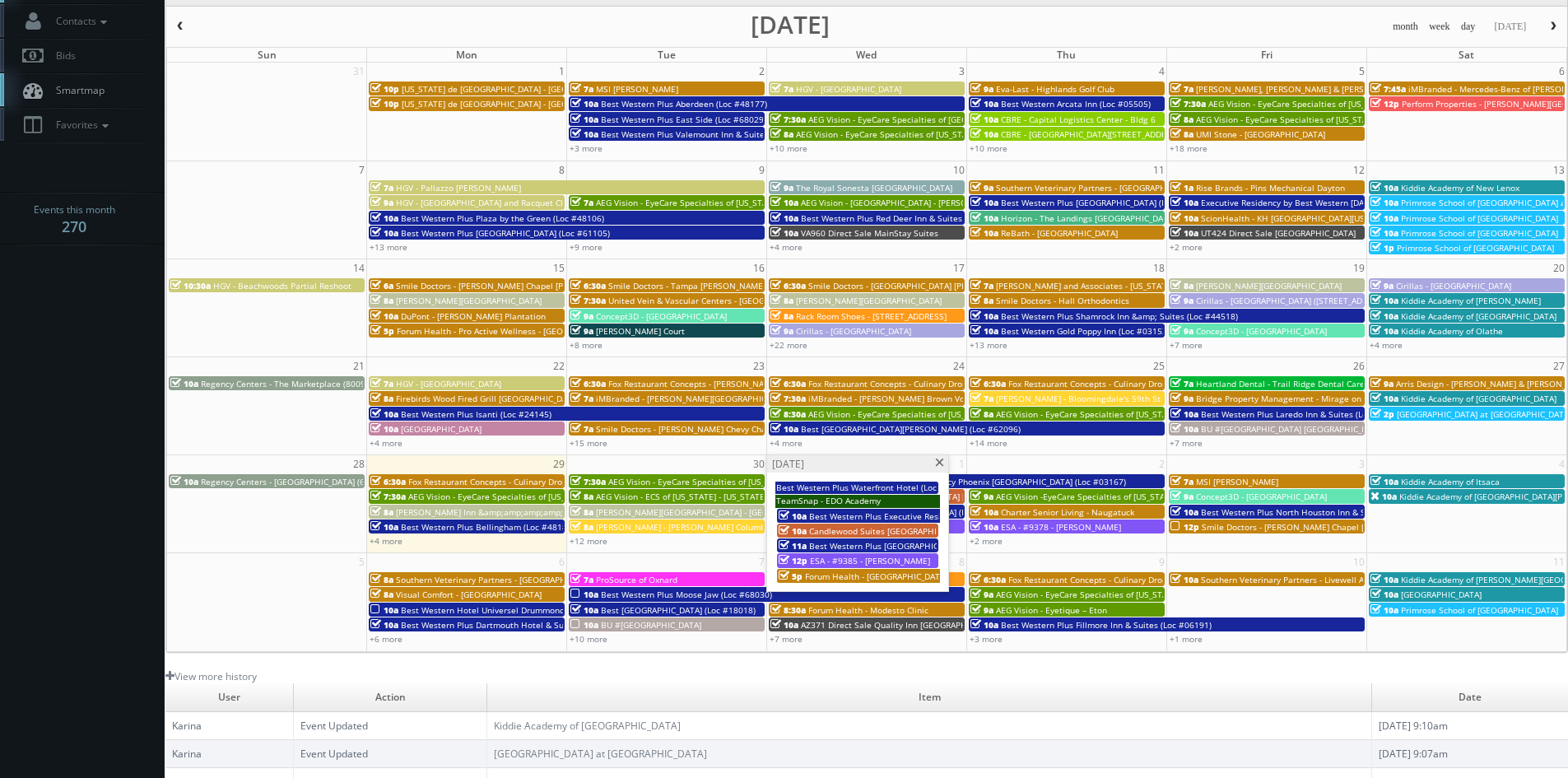
click at [937, 464] on span at bounding box center [940, 463] width 11 height 9
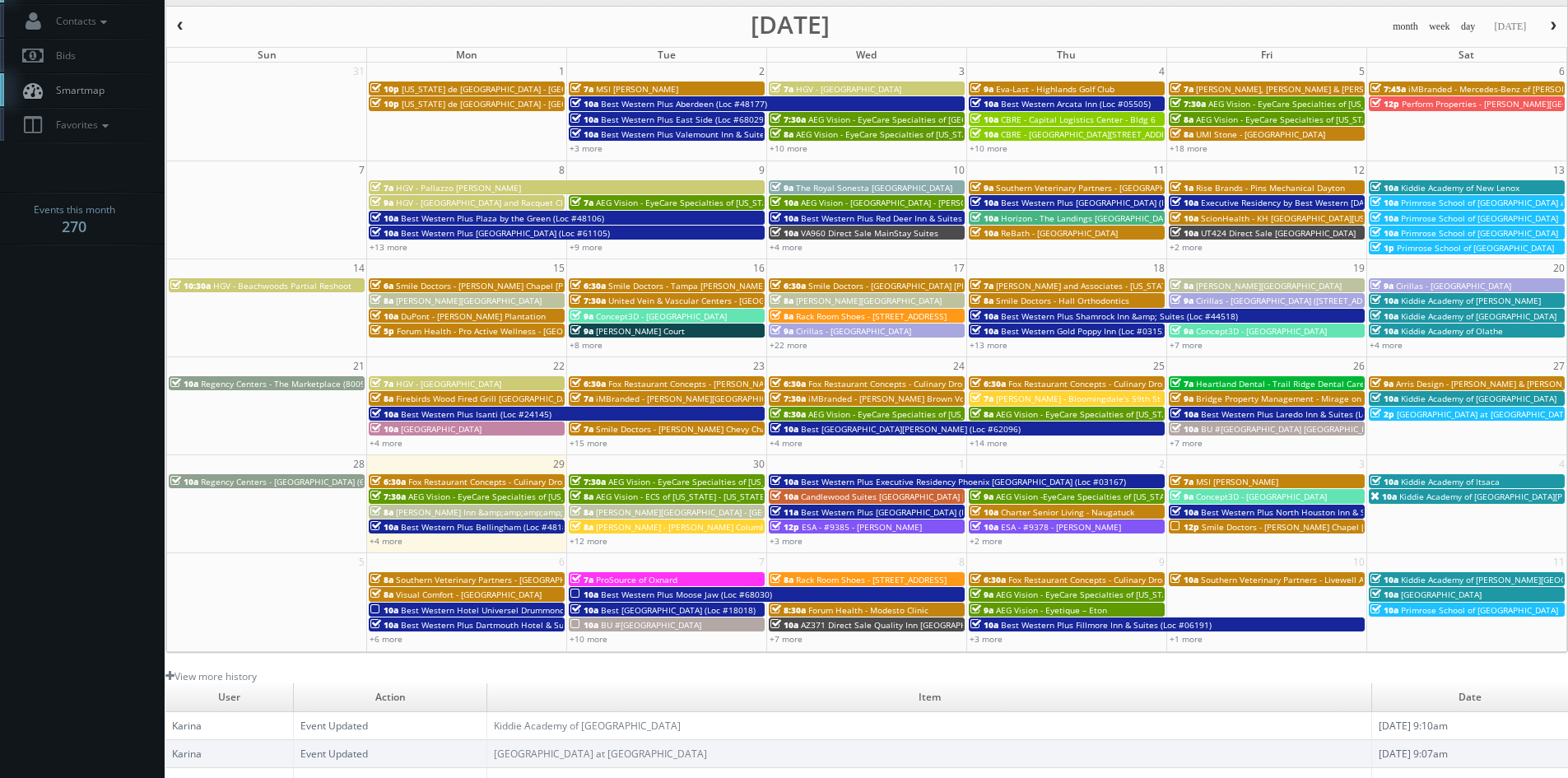
click at [864, 510] on span "Best Western Plus Williston Hotel & Suites (Loc #35038)" at bounding box center [906, 512] width 209 height 11
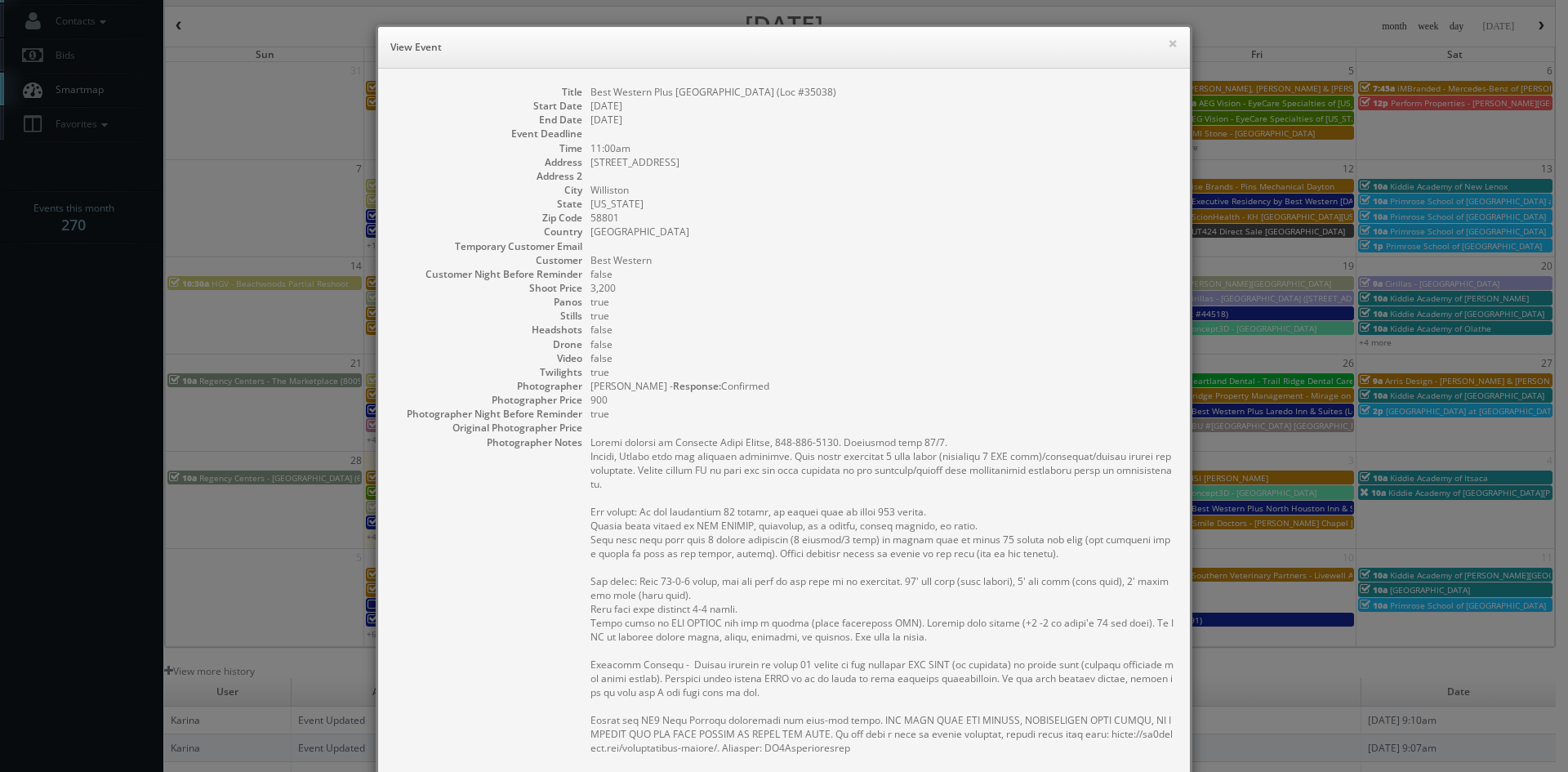
drag, startPoint x: 849, startPoint y: 90, endPoint x: 583, endPoint y: 92, distance: 266.0
click at [583, 92] on dl "Title Best Western Plus Williston Hotel & Suites (Loc #35038) Start Date 10/01/…" at bounding box center [784, 557] width 779 height 943
click at [1168, 43] on button "×" at bounding box center [1172, 43] width 10 height 11
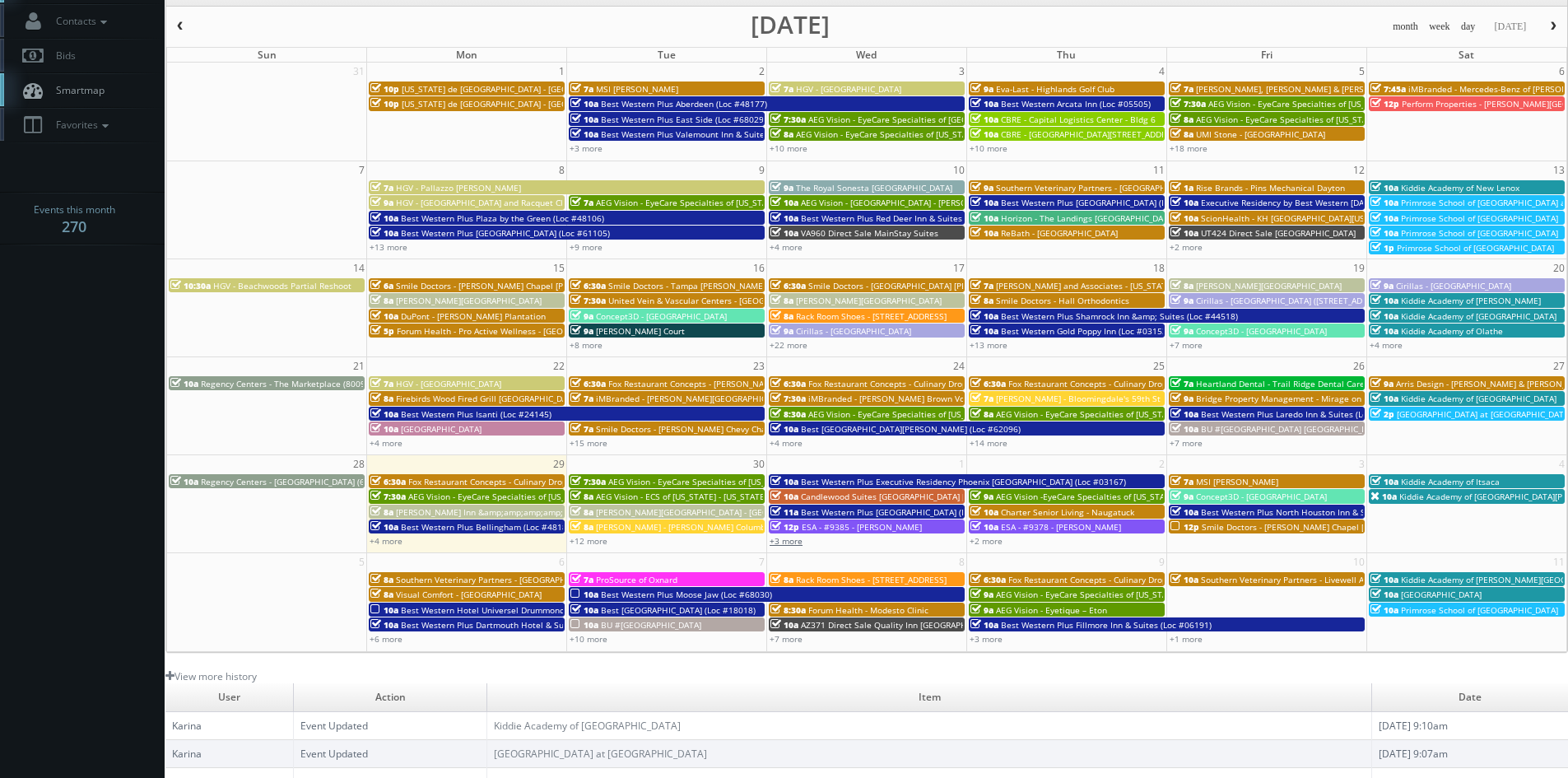
click at [798, 539] on link "+3 more" at bounding box center [786, 541] width 33 height 11
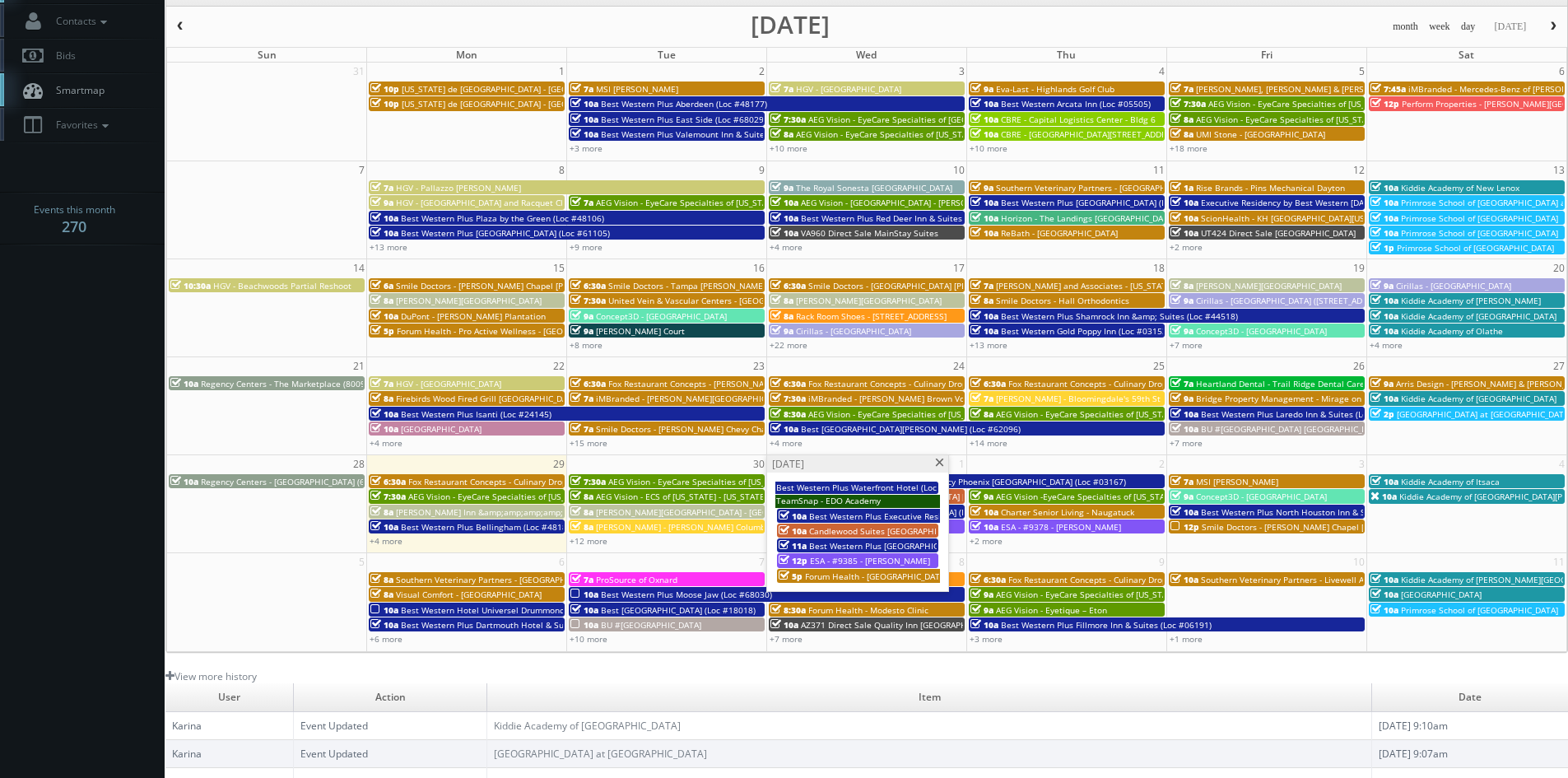
click at [941, 464] on span at bounding box center [940, 463] width 11 height 9
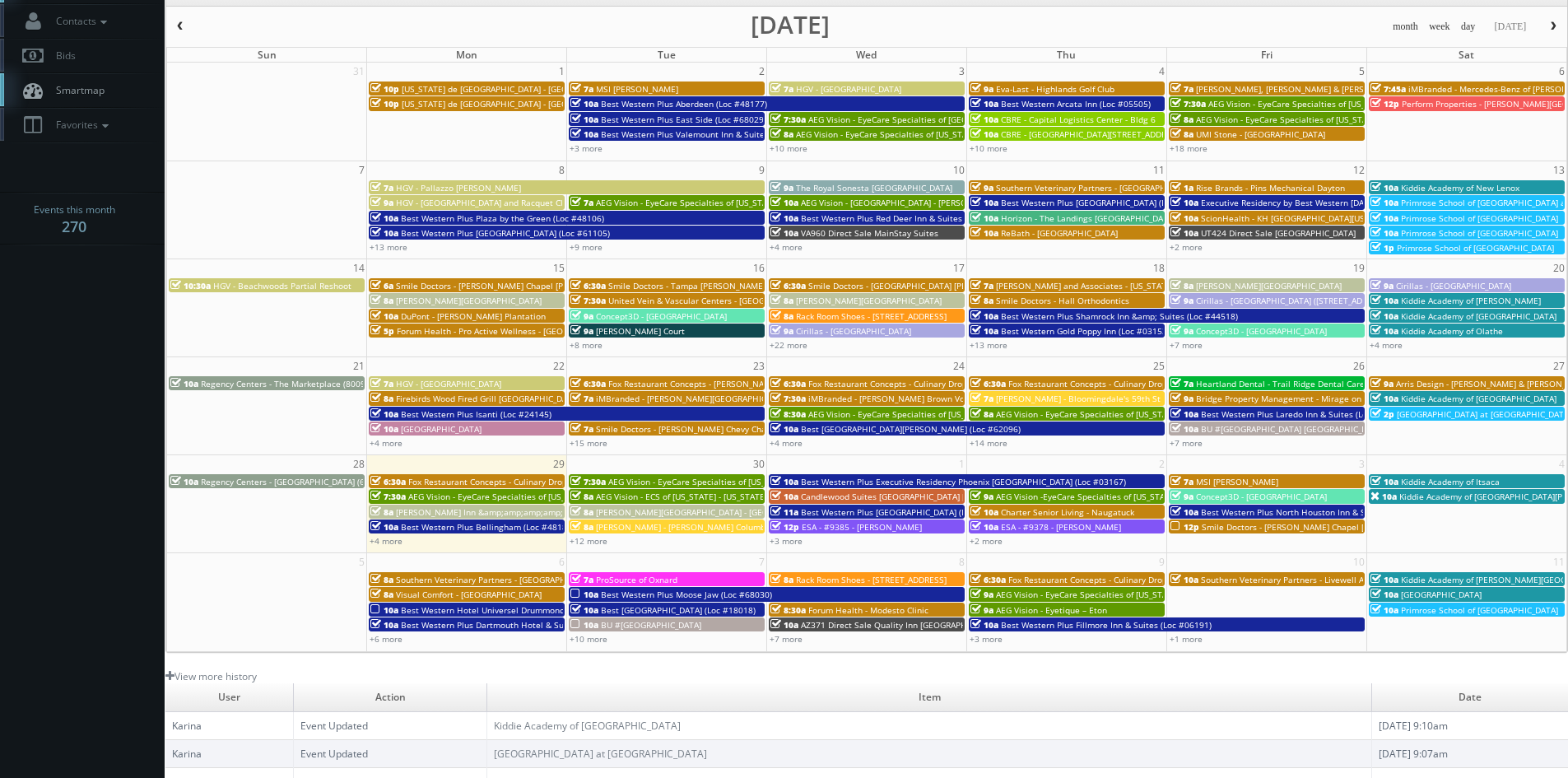
click at [822, 517] on link "11a Best Western Plus Williston Hotel & Suites (Loc #35038)" at bounding box center [867, 511] width 196 height 14
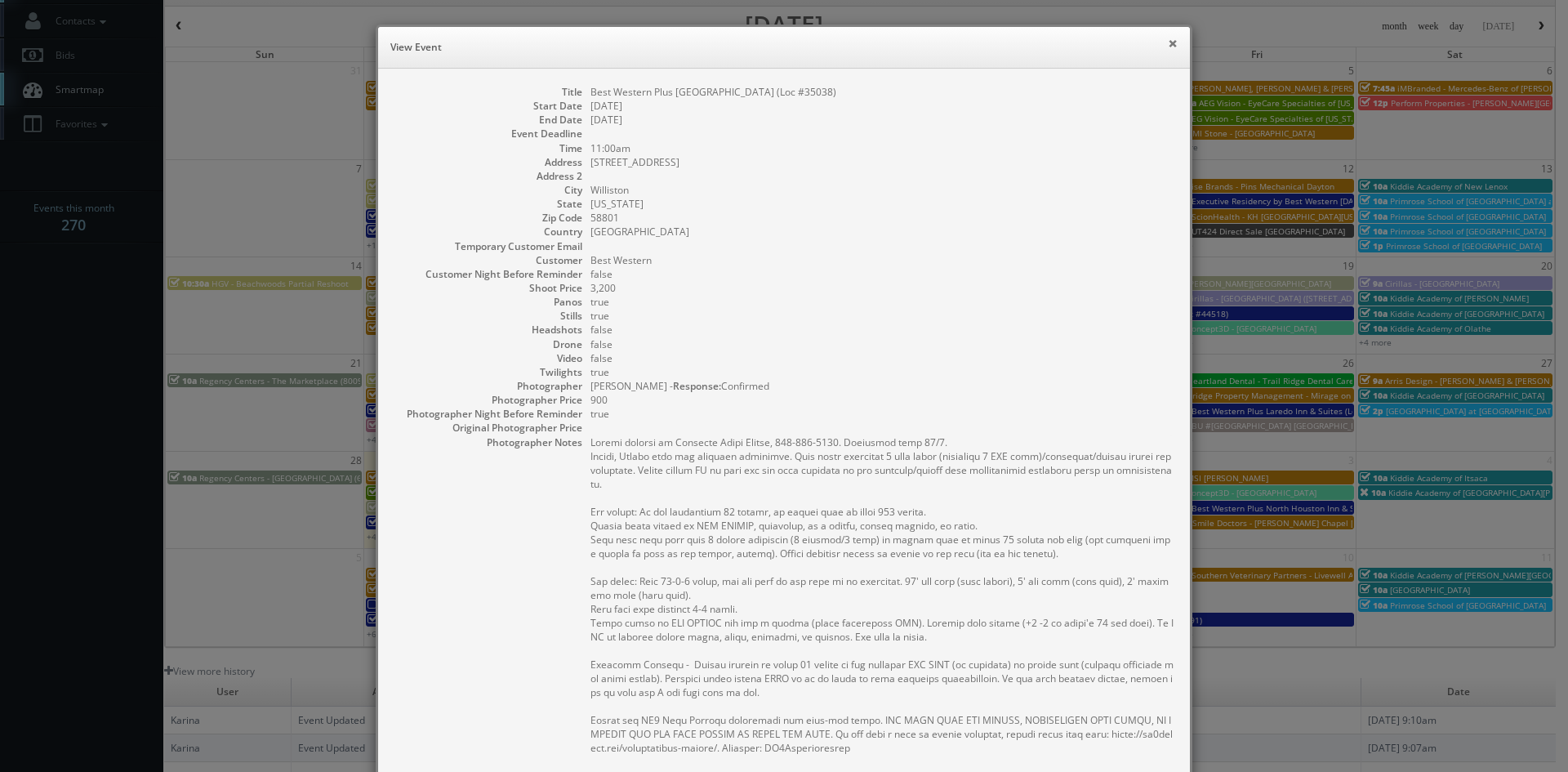
click at [1168, 41] on button "×" at bounding box center [1172, 43] width 10 height 11
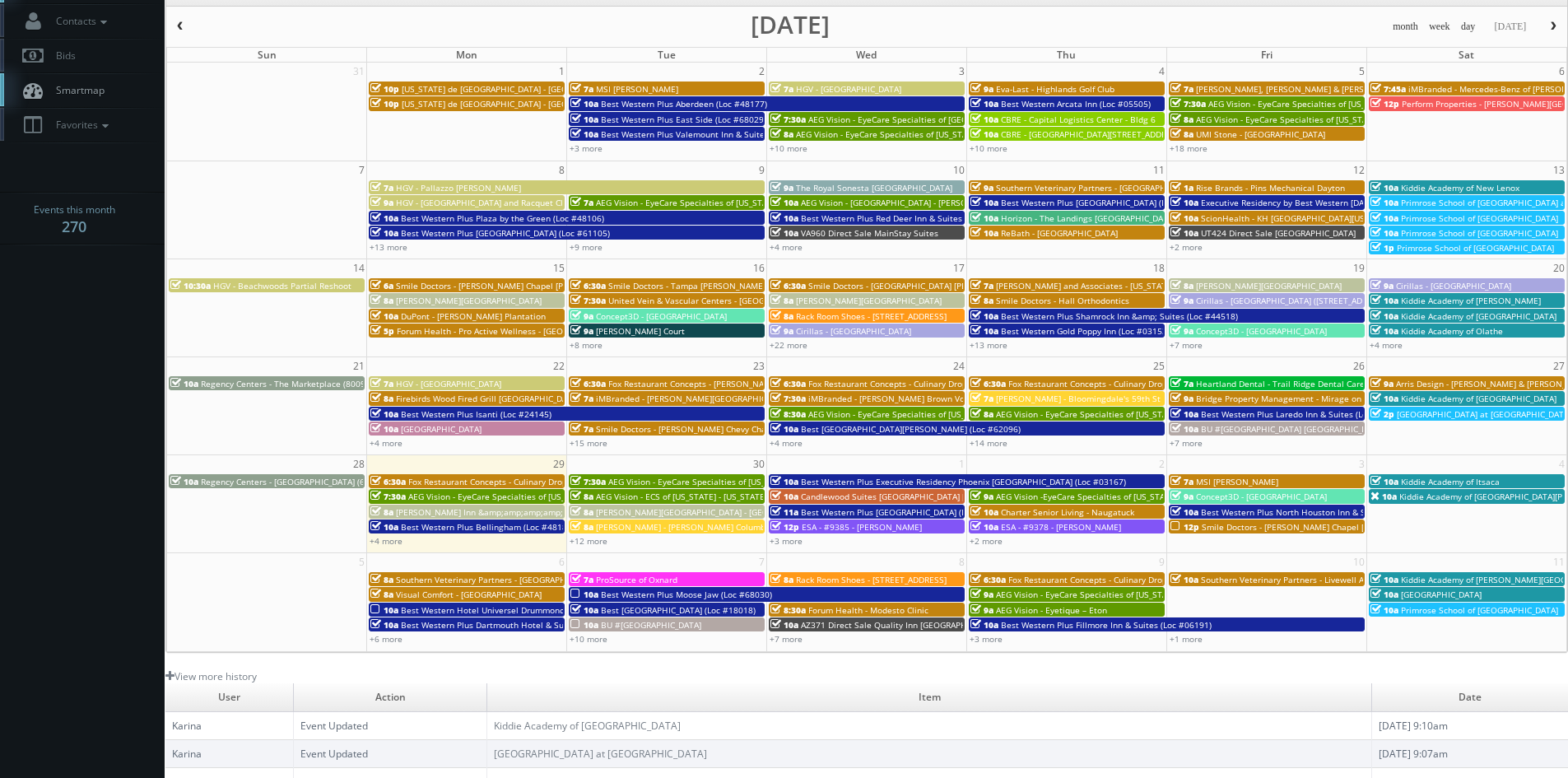
click at [884, 525] on span "ESA - #9385 - Austin Kyle" at bounding box center [862, 527] width 120 height 11
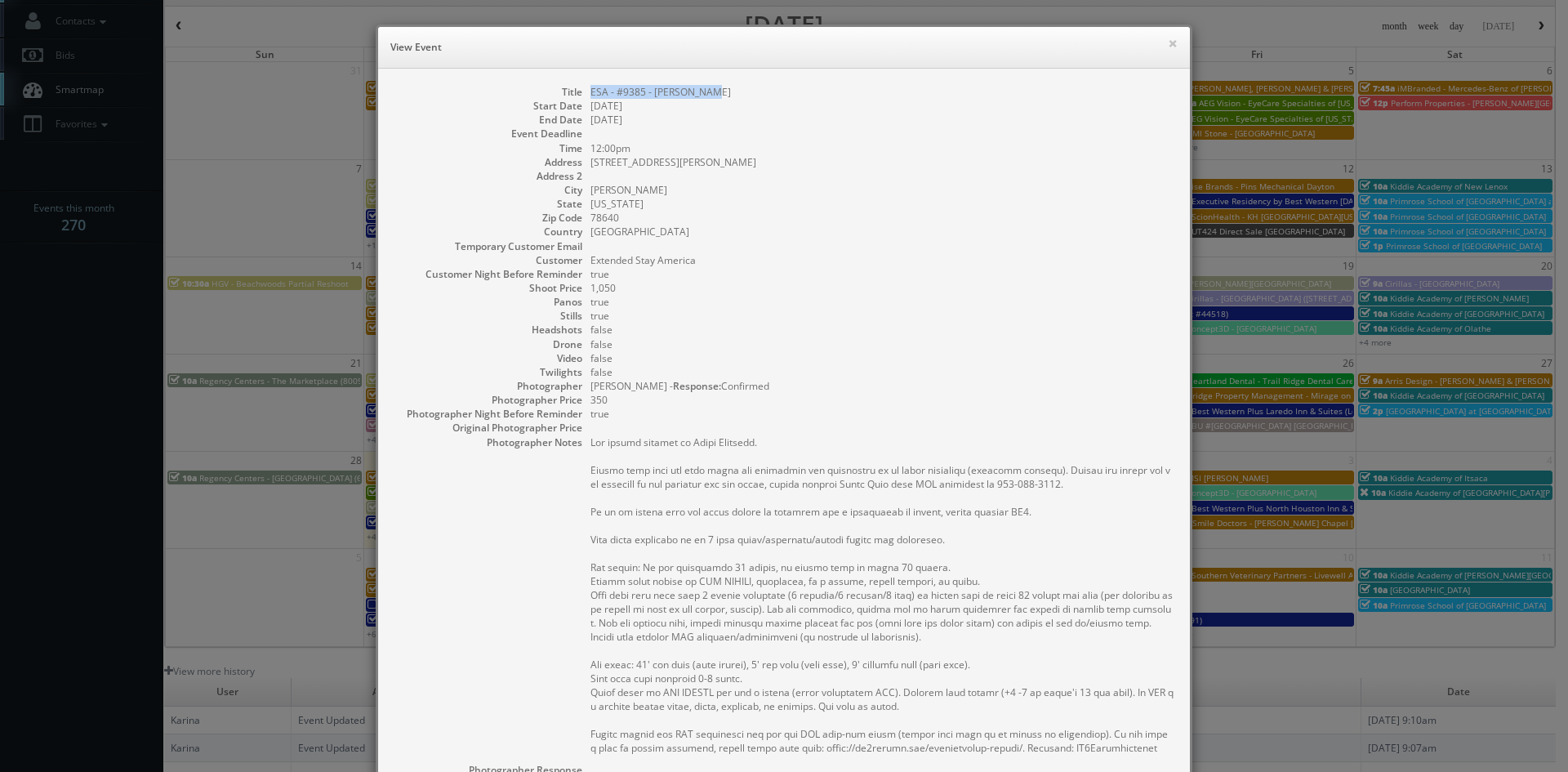
drag, startPoint x: 692, startPoint y: 94, endPoint x: 585, endPoint y: 94, distance: 107.0
click at [590, 94] on dd "ESA - #9385 - Austin Kyle" at bounding box center [882, 92] width 583 height 14
click at [1168, 41] on button "×" at bounding box center [1172, 43] width 10 height 11
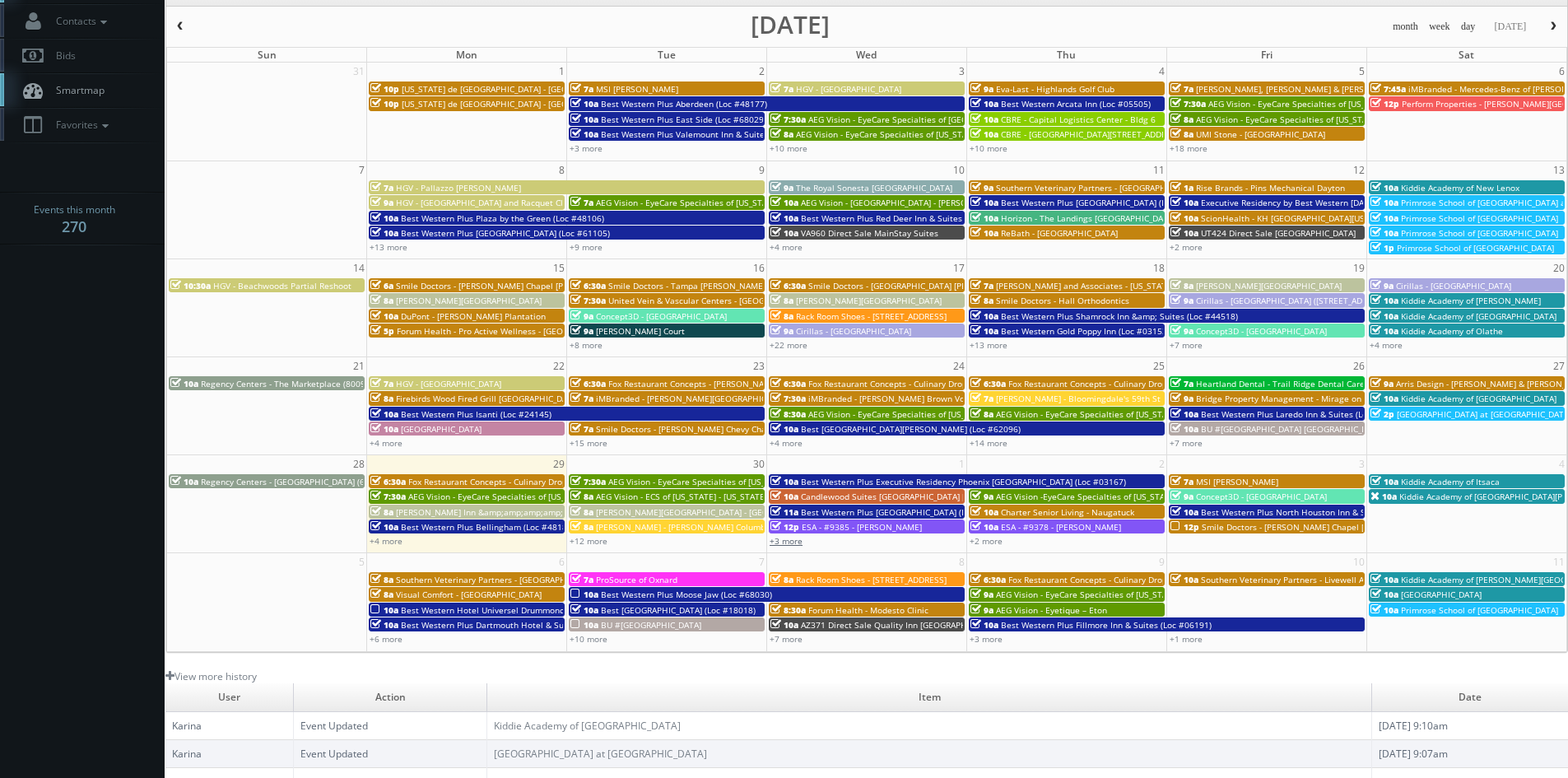
click at [801, 543] on link "+3 more" at bounding box center [786, 541] width 33 height 11
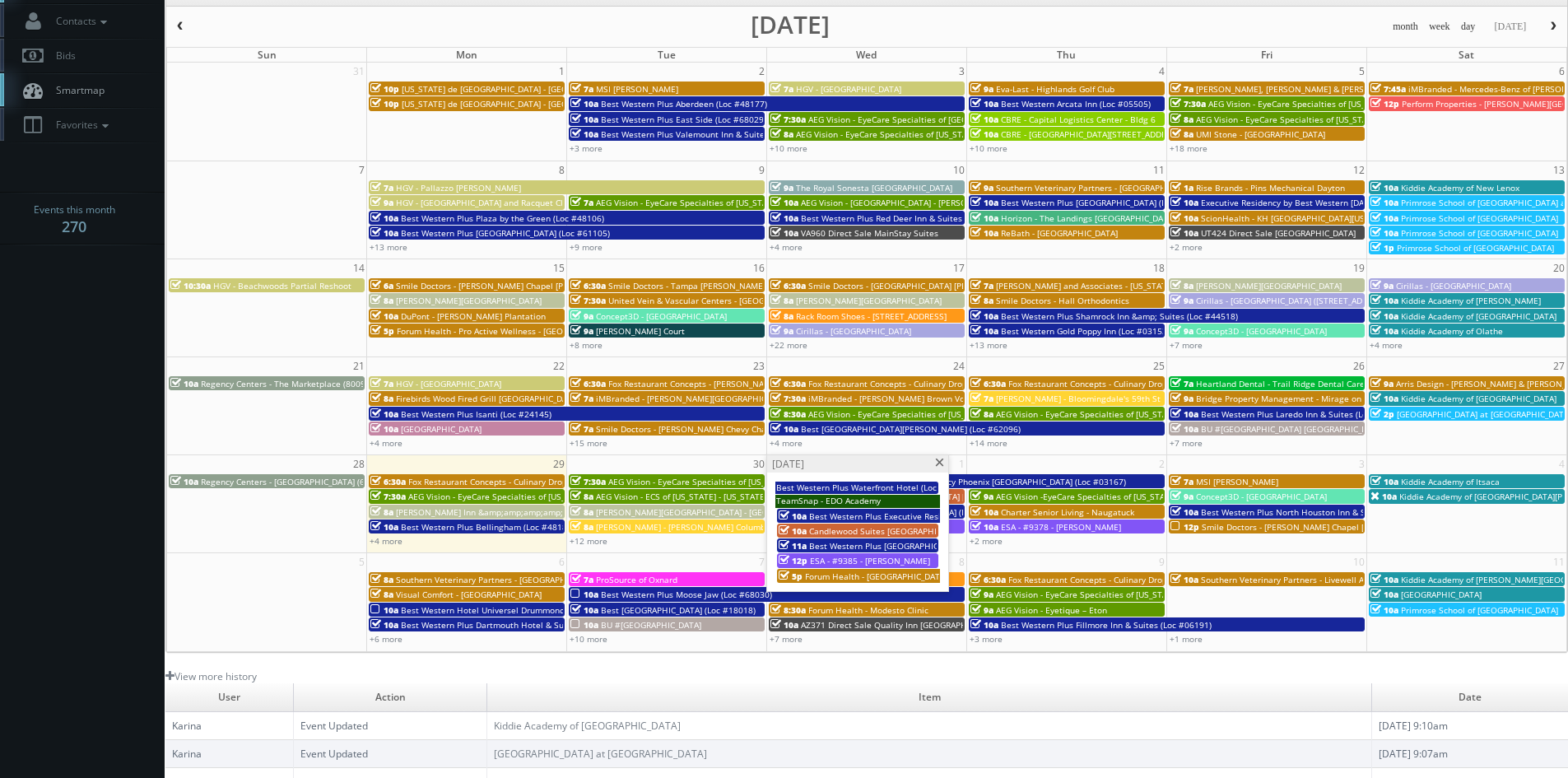
click at [908, 577] on span "Forum Health - Bloomingdale Clinic" at bounding box center [876, 576] width 142 height 11
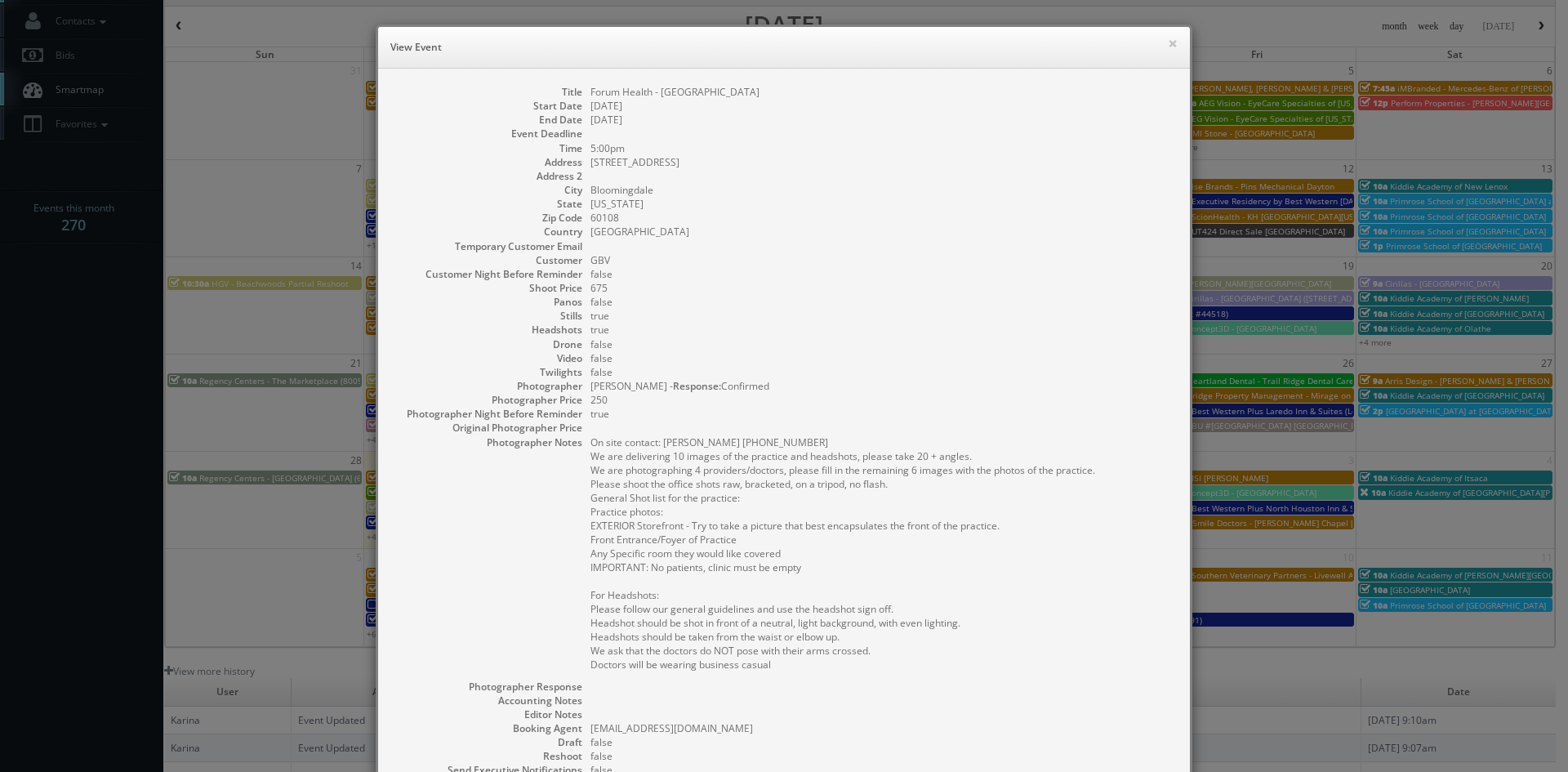
drag, startPoint x: 757, startPoint y: 93, endPoint x: 585, endPoint y: 89, distance: 172.0
click at [590, 89] on dd "Forum Health - Bloomingdale Clinic" at bounding box center [882, 92] width 583 height 14
click at [1168, 43] on button "×" at bounding box center [1172, 43] width 10 height 11
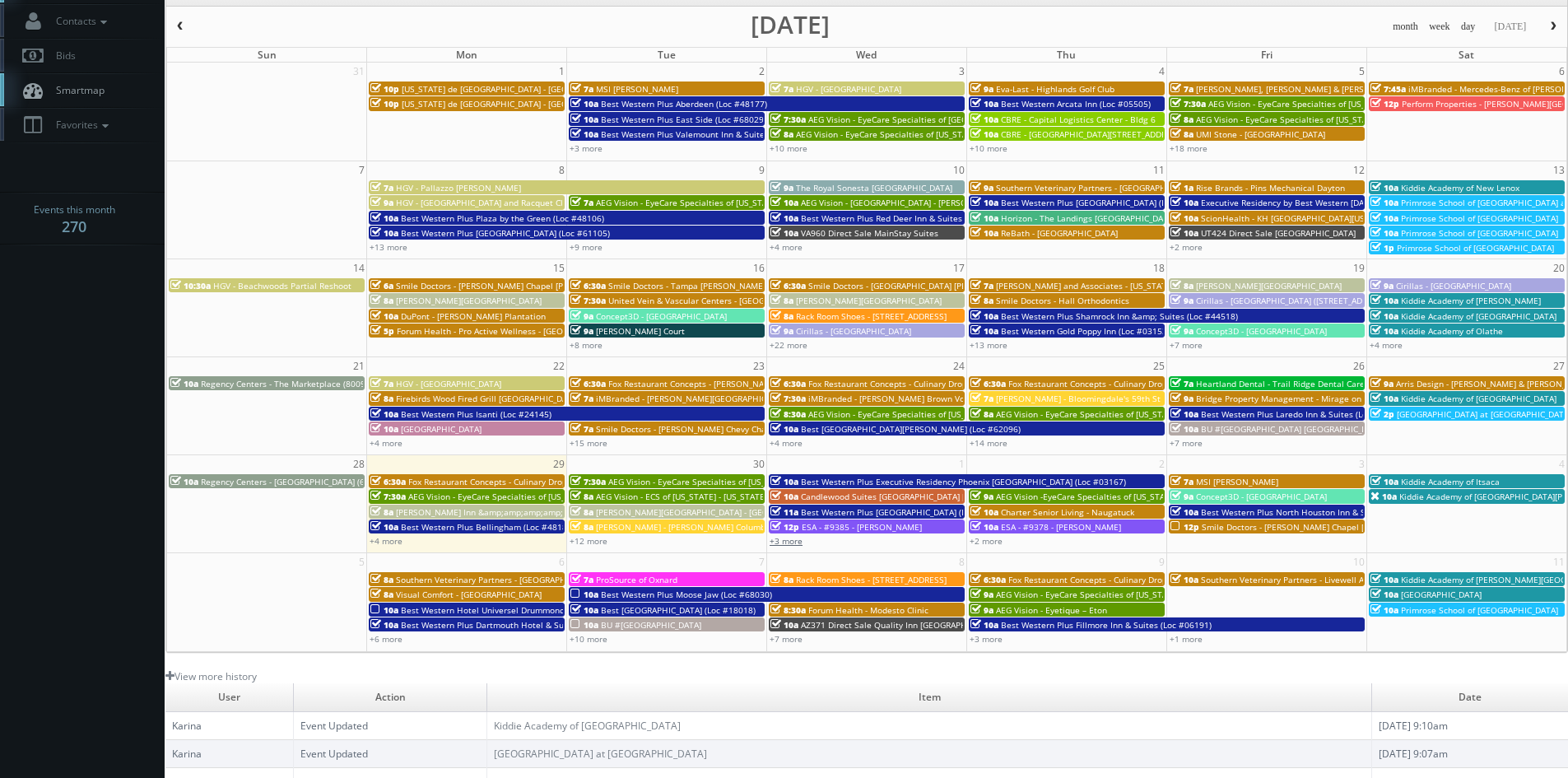
click at [793, 543] on link "+3 more" at bounding box center [786, 541] width 33 height 11
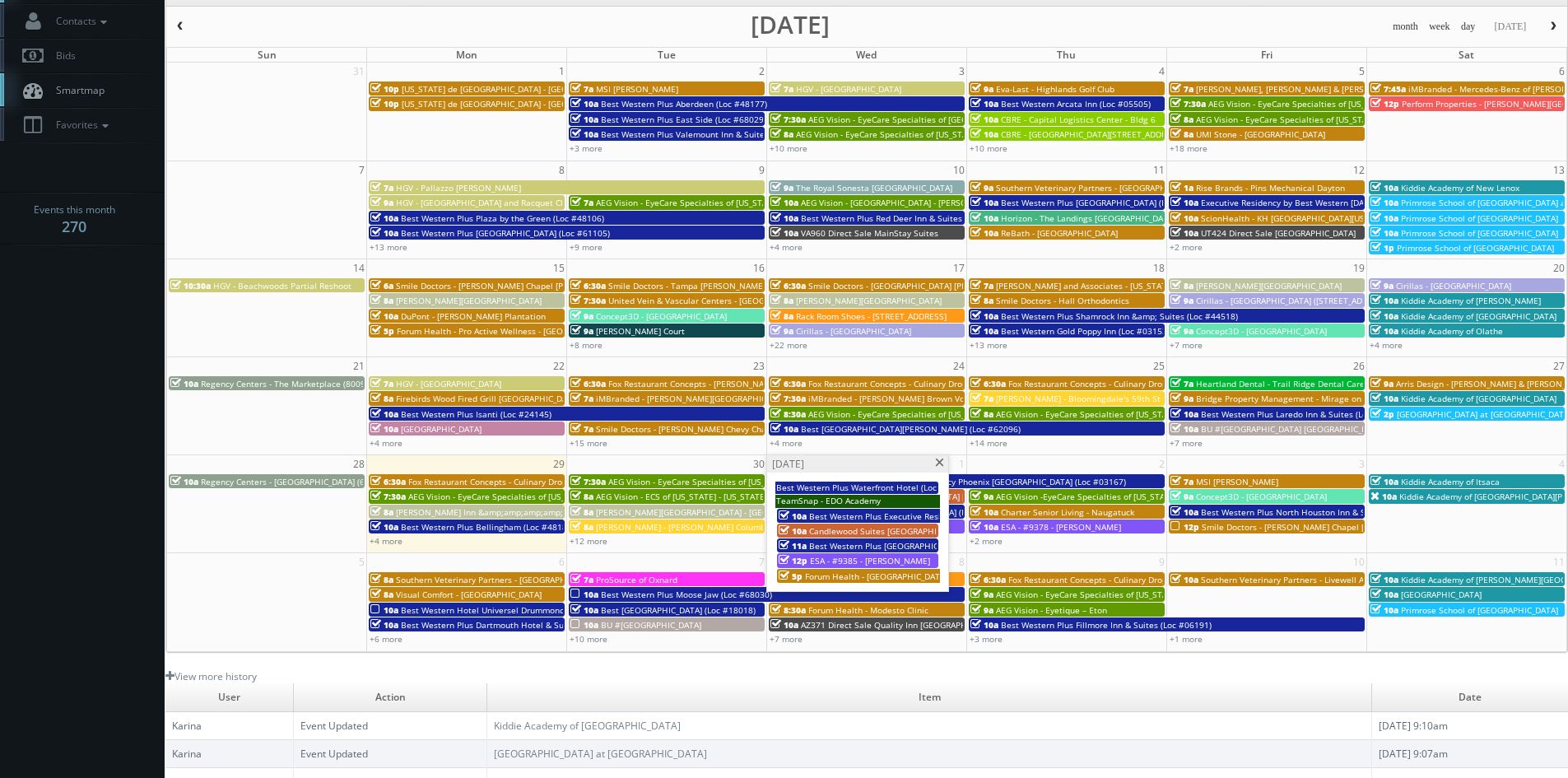
click at [940, 464] on span at bounding box center [940, 463] width 11 height 9
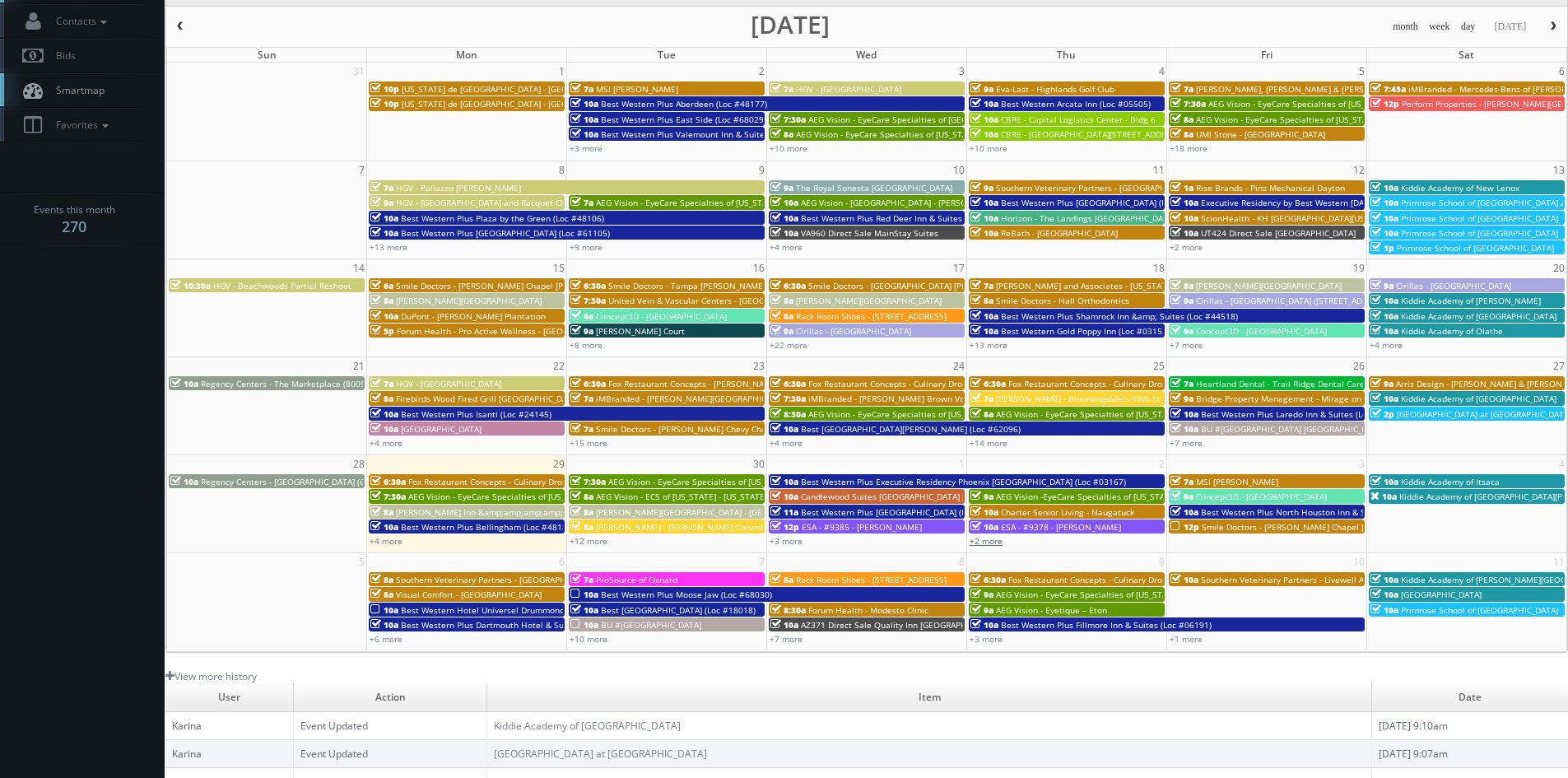
click at [993, 542] on link "+2 more" at bounding box center [987, 541] width 33 height 11
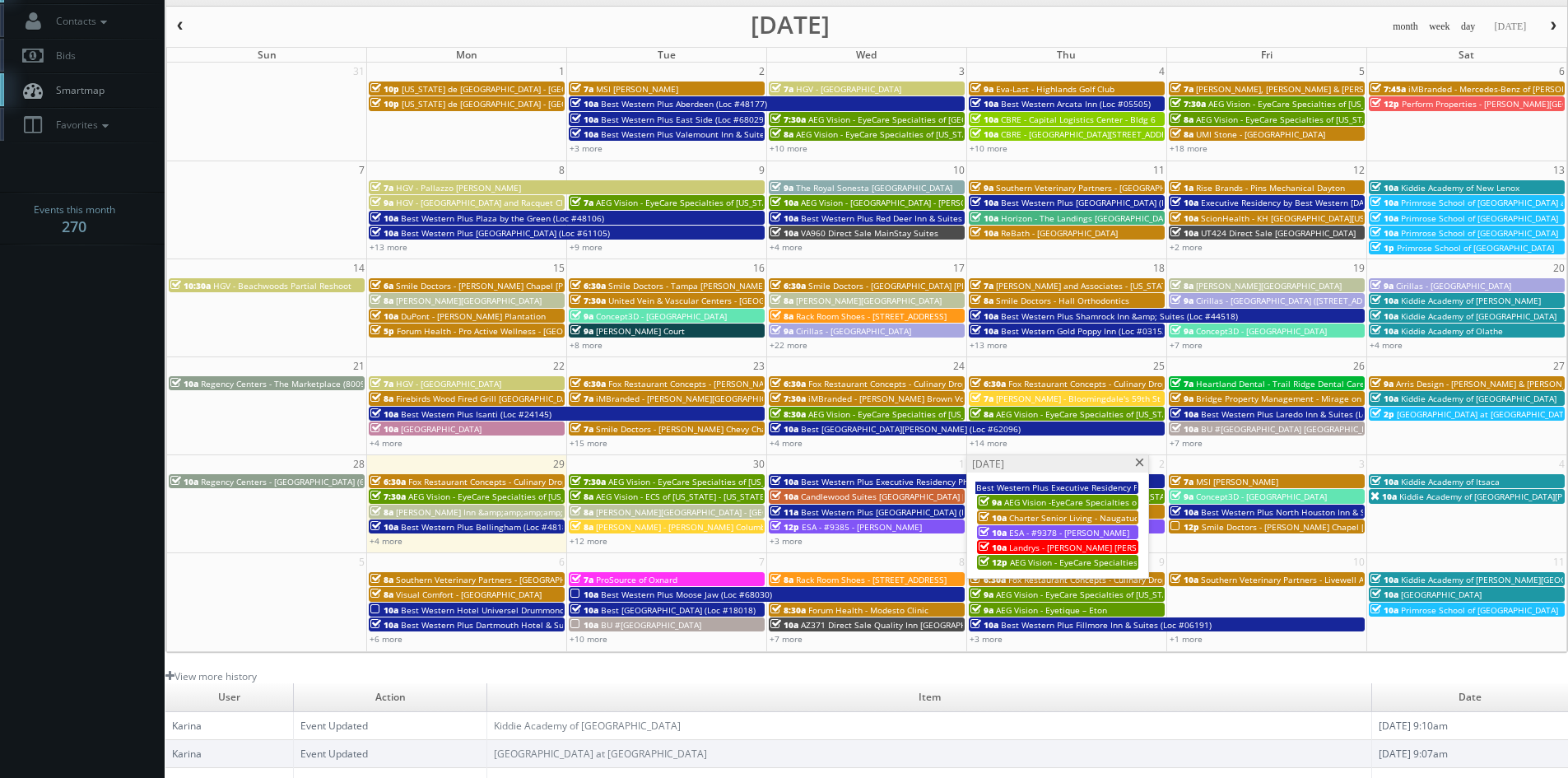
click at [1037, 542] on span "Landrys - Mastro's Irvine MAIR (shoot 2)" at bounding box center [1112, 547] width 208 height 11
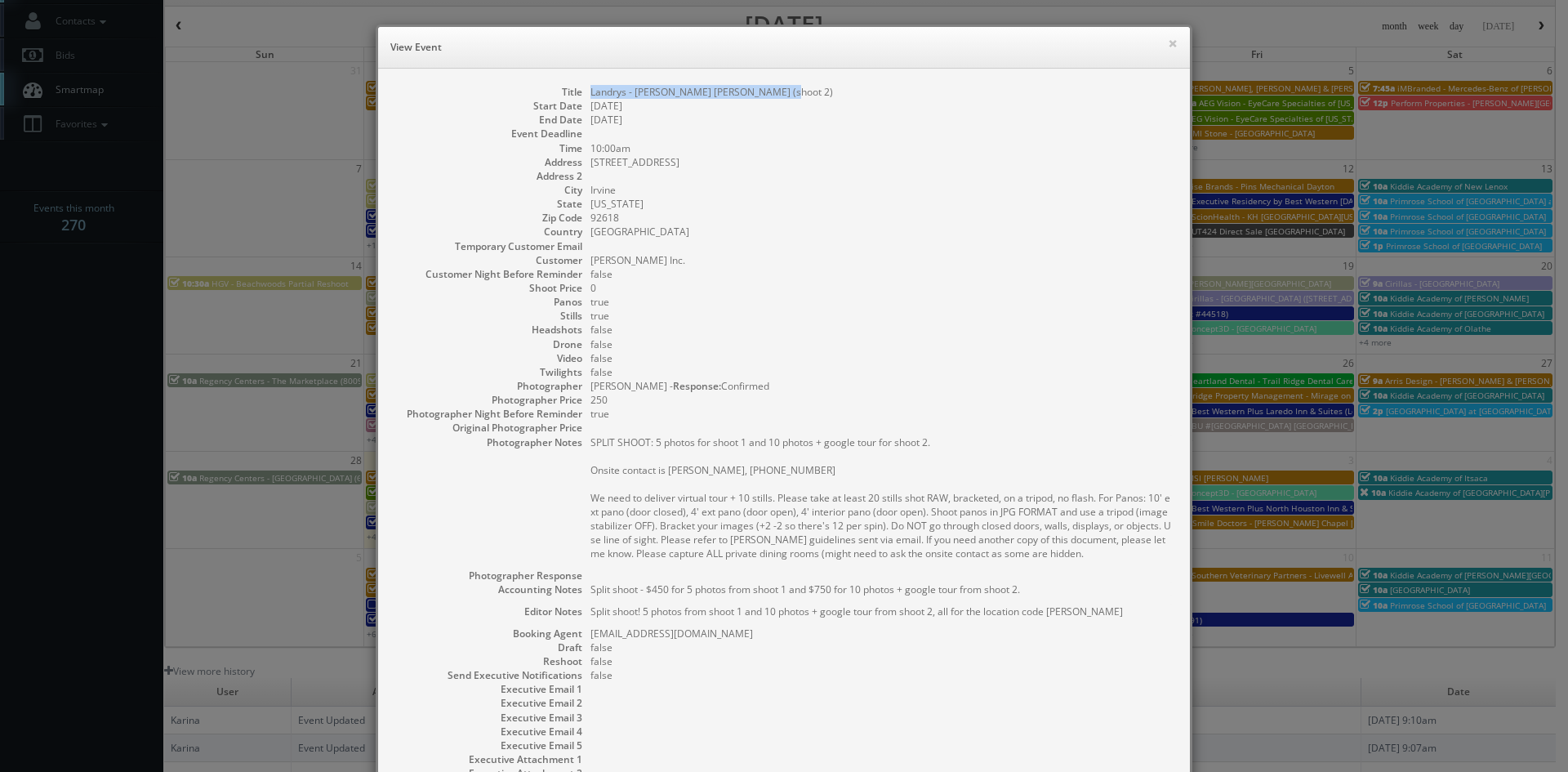
drag, startPoint x: 773, startPoint y: 90, endPoint x: 585, endPoint y: 94, distance: 188.0
click at [590, 94] on dd "Landrys - Mastro's Irvine MAIR (shoot 2)" at bounding box center [882, 92] width 583 height 14
click at [1168, 44] on button "×" at bounding box center [1172, 43] width 10 height 11
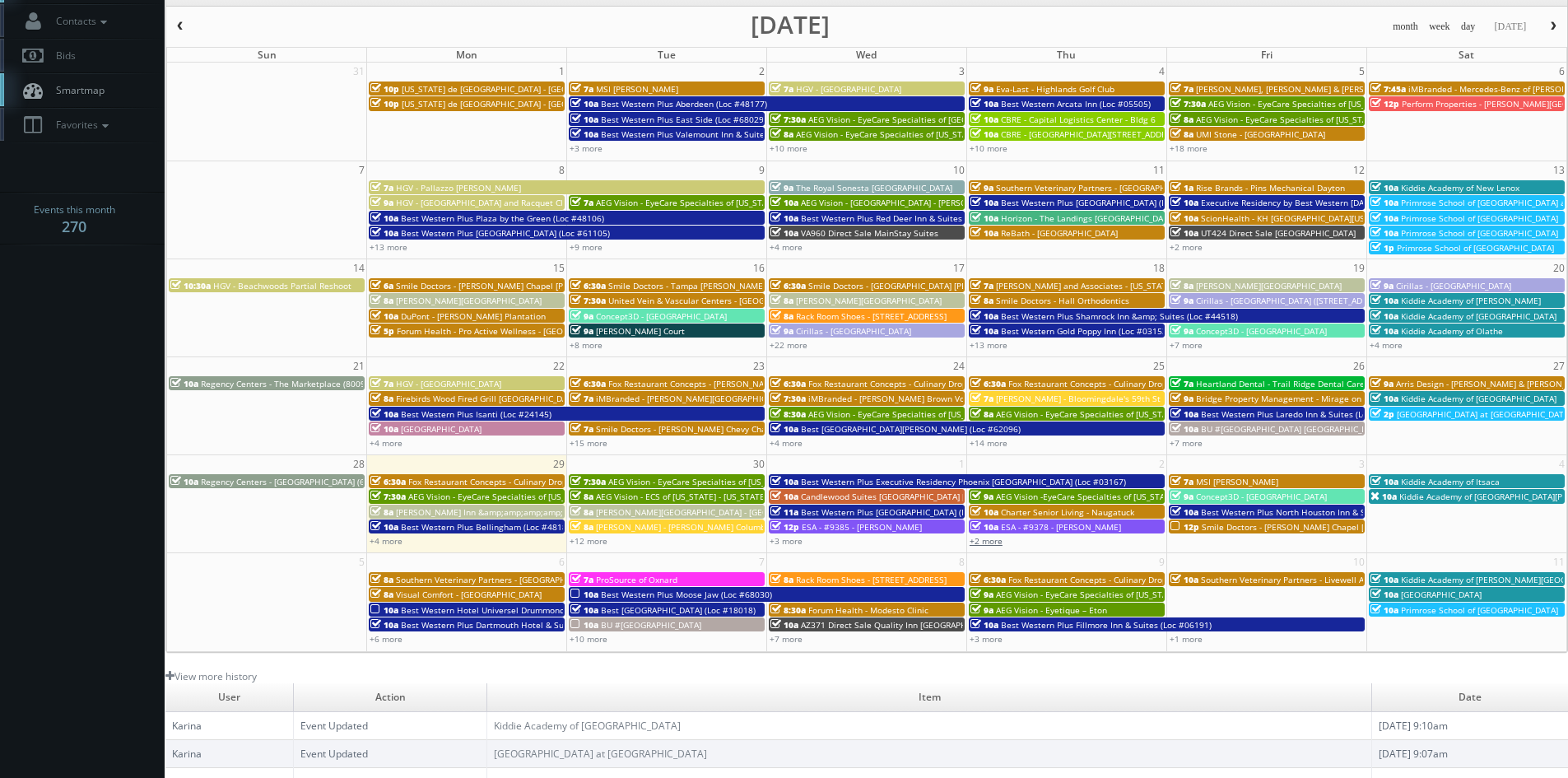
click at [990, 543] on link "+2 more" at bounding box center [987, 541] width 33 height 11
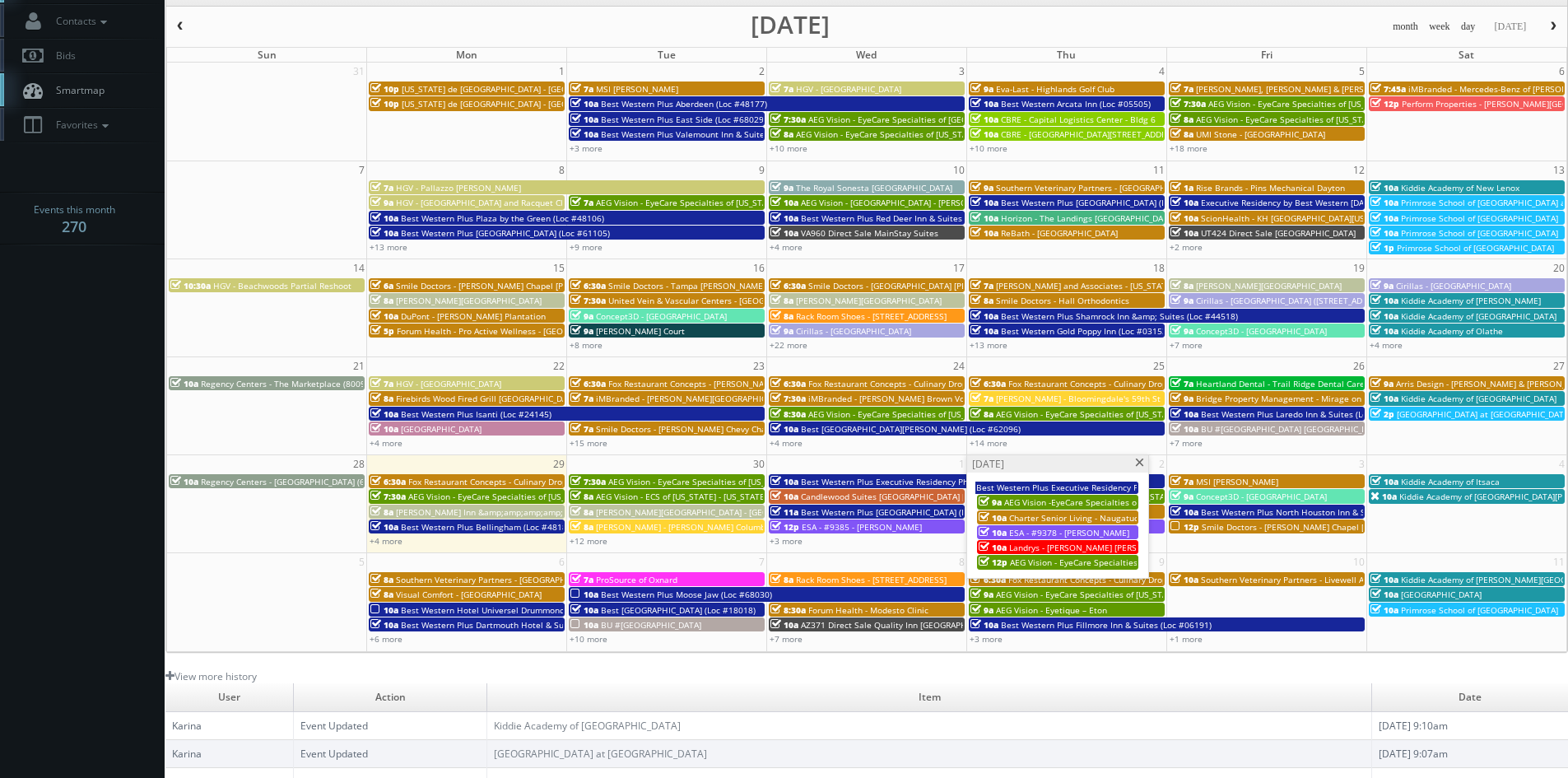
click at [1143, 460] on span at bounding box center [1140, 463] width 11 height 9
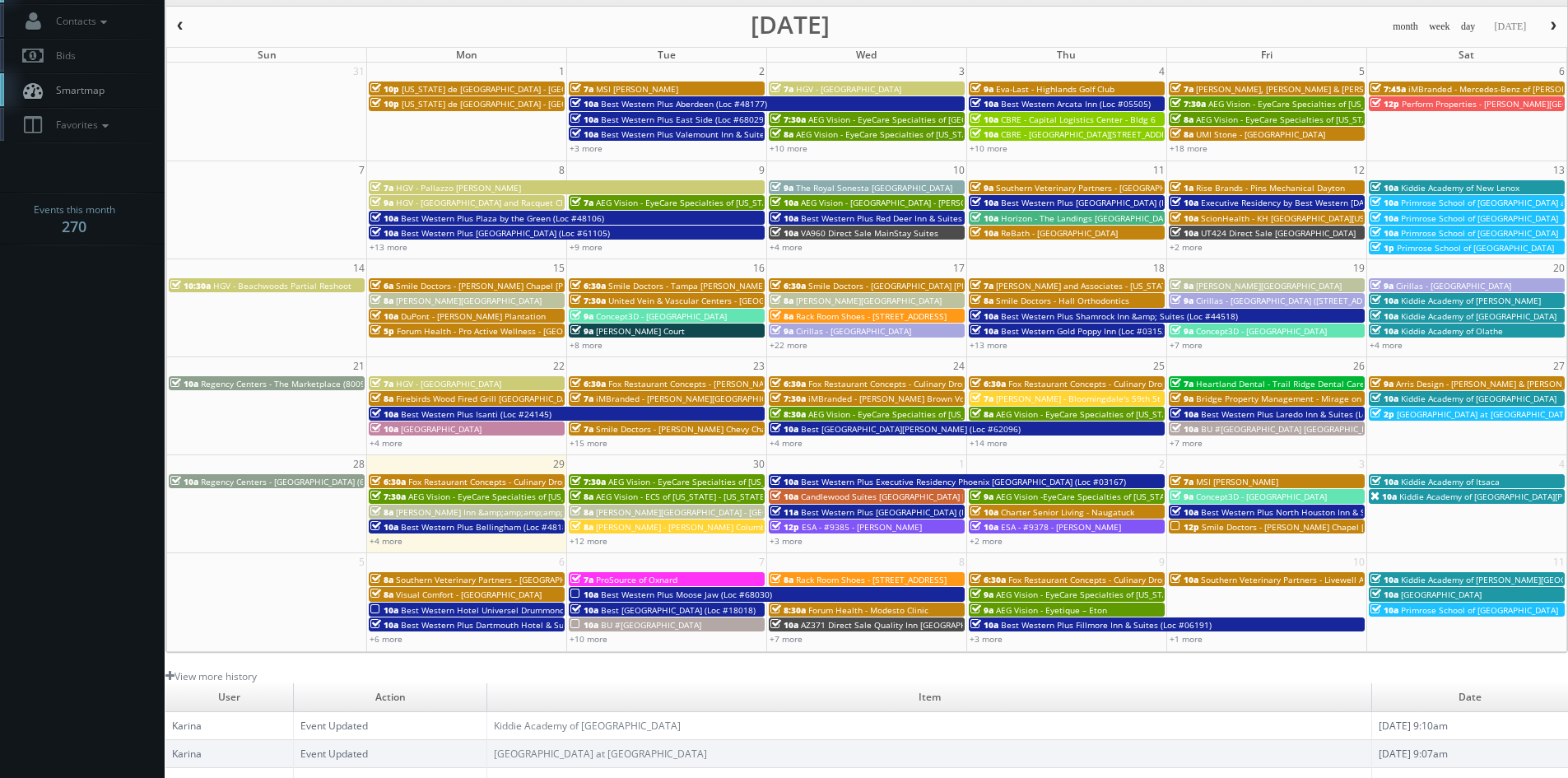
click at [1271, 527] on span "Smile Doctors - Wesley Chapel Farina Orthodontics" at bounding box center [1342, 527] width 279 height 11
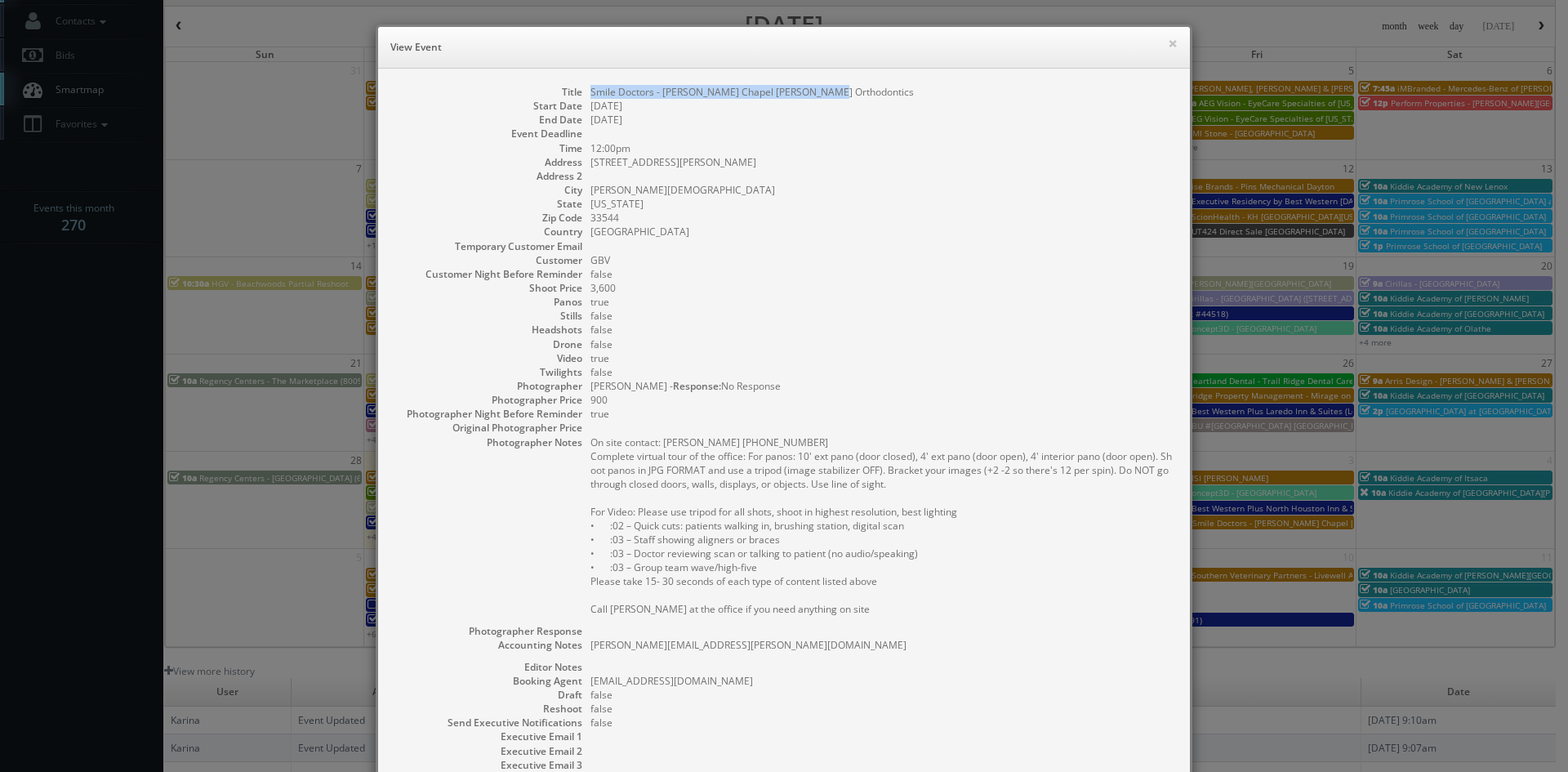
drag, startPoint x: 824, startPoint y: 92, endPoint x: 584, endPoint y: 95, distance: 240.0
click at [590, 95] on dd "Smile Doctors - Wesley Chapel Farina Orthodontics" at bounding box center [882, 92] width 583 height 14
click at [1168, 42] on button "×" at bounding box center [1172, 43] width 10 height 11
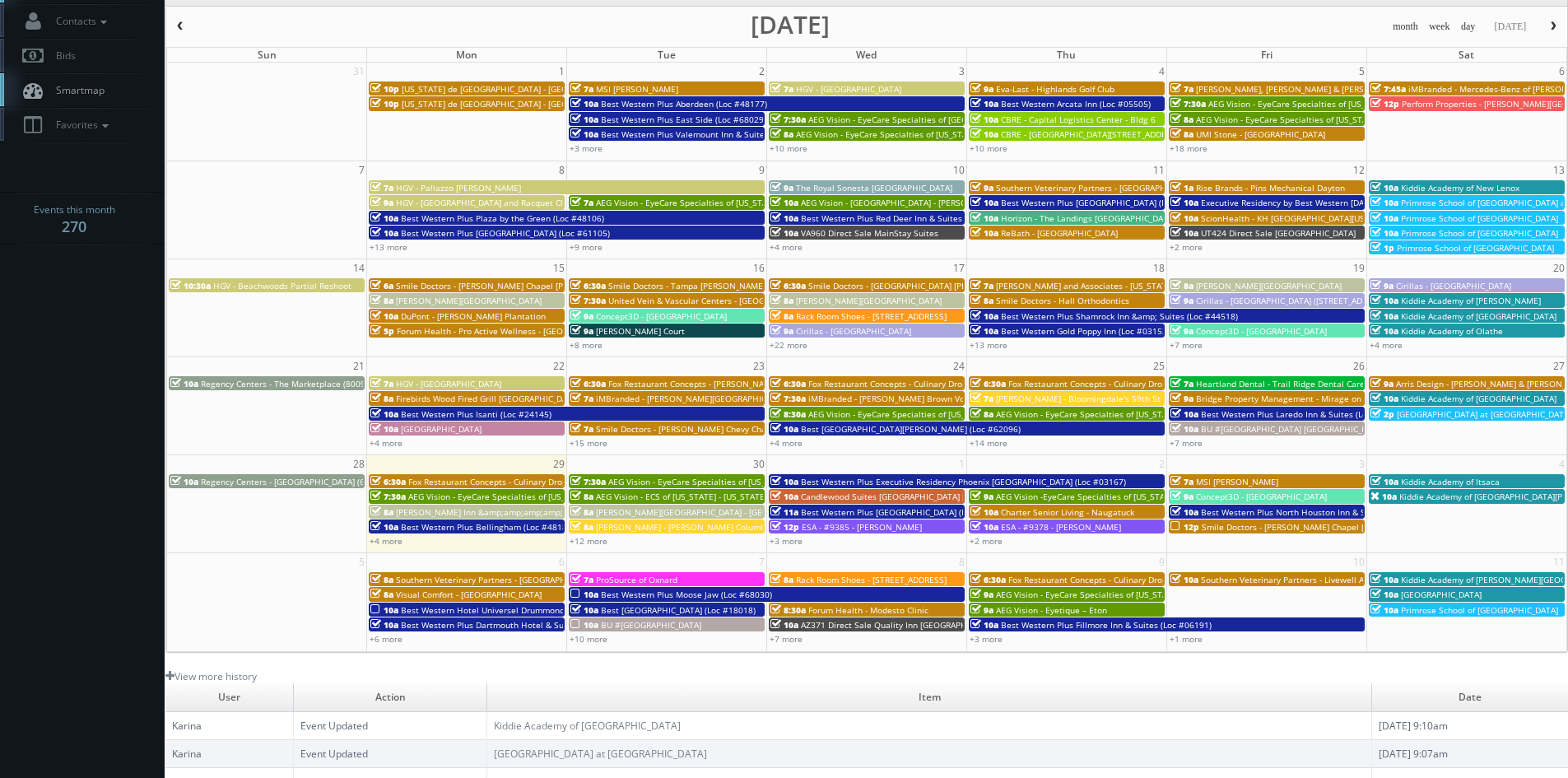
scroll to position [0, 0]
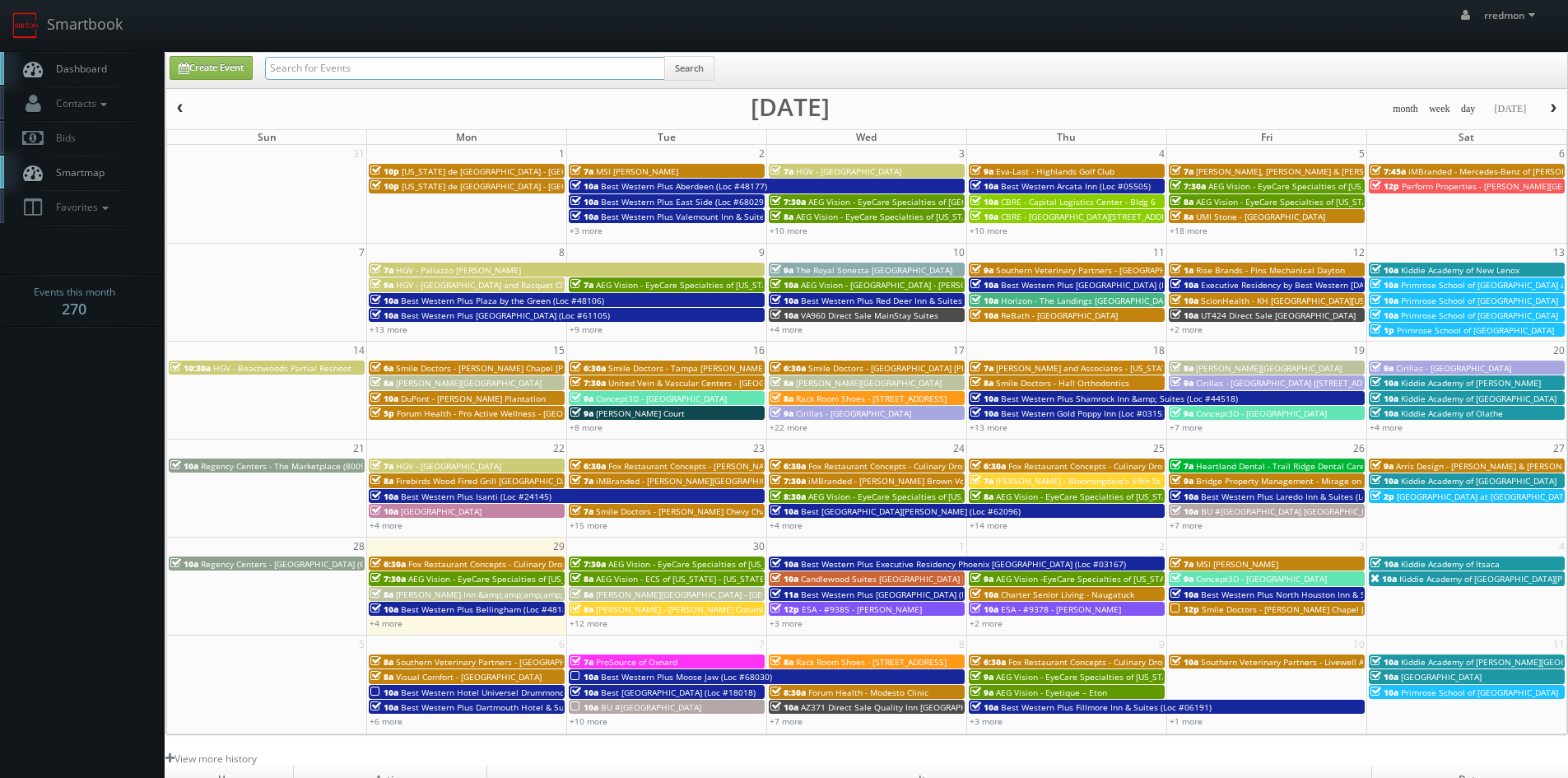
click at [336, 71] on input "text" at bounding box center [465, 67] width 400 height 23
type input "msi"
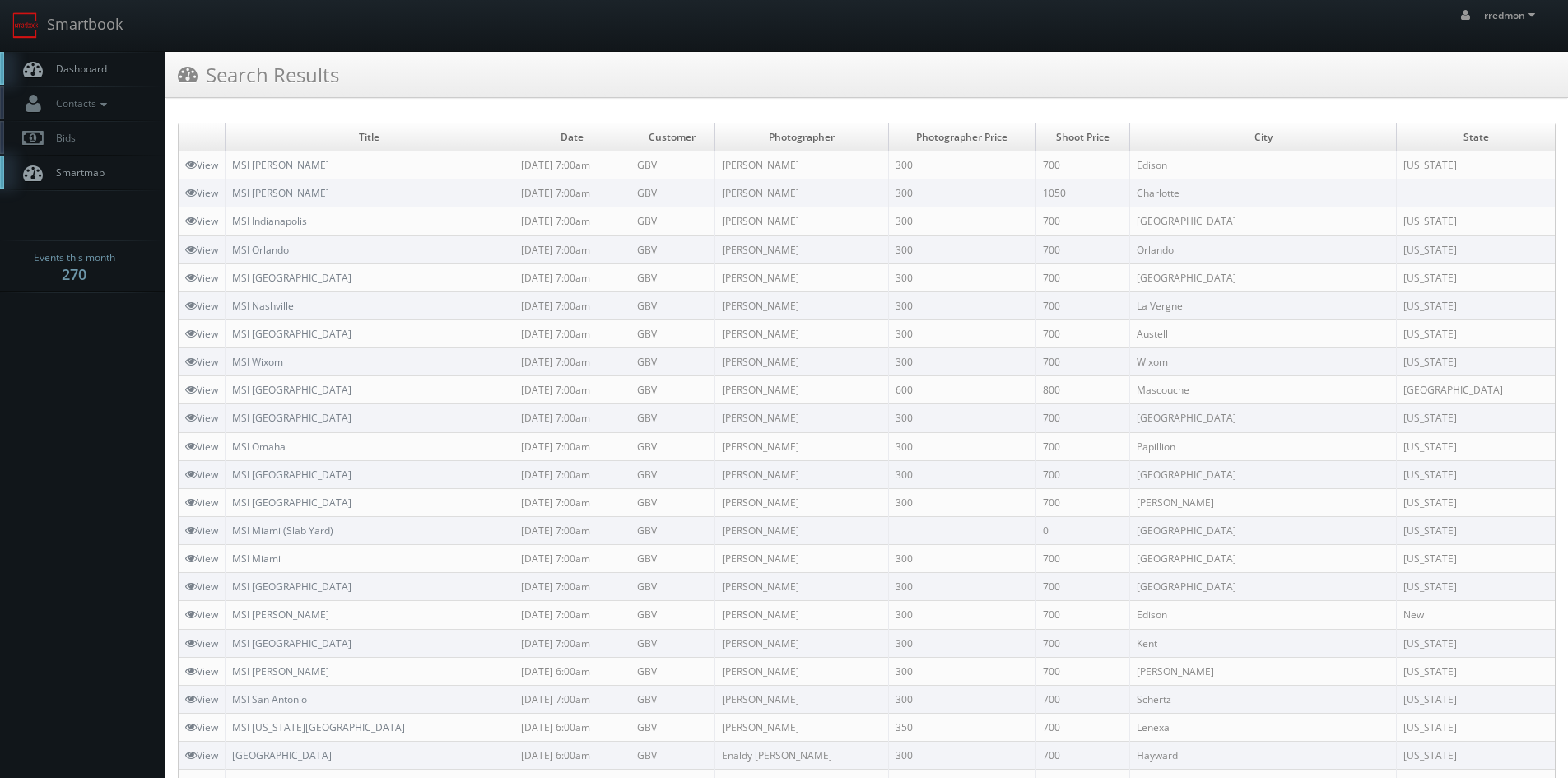
click at [100, 72] on span "Dashboard" at bounding box center [78, 68] width 59 height 14
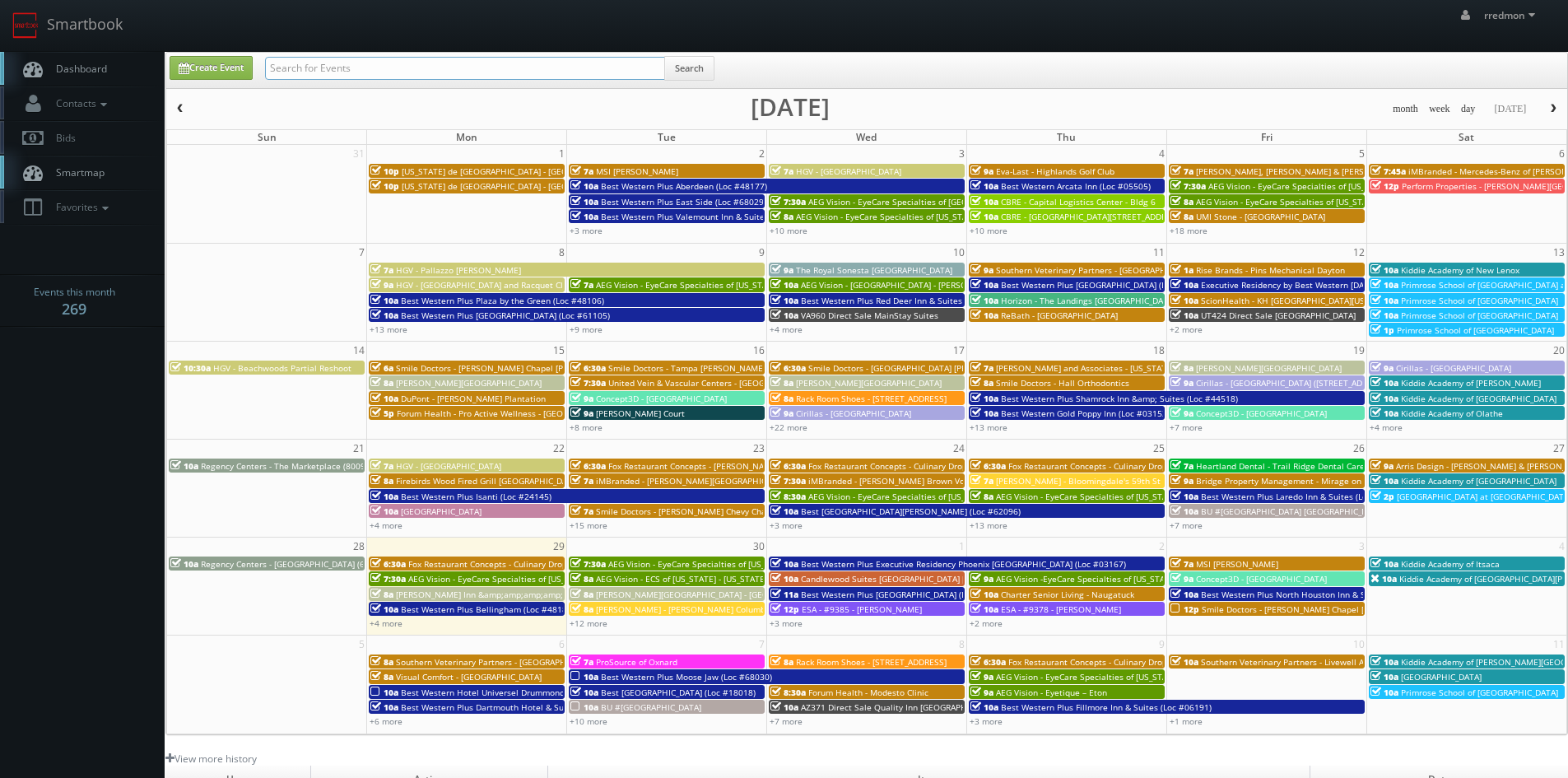
click at [360, 75] on input "text" at bounding box center [465, 67] width 400 height 23
type input "cartier"
